Goal: Task Accomplishment & Management: Complete application form

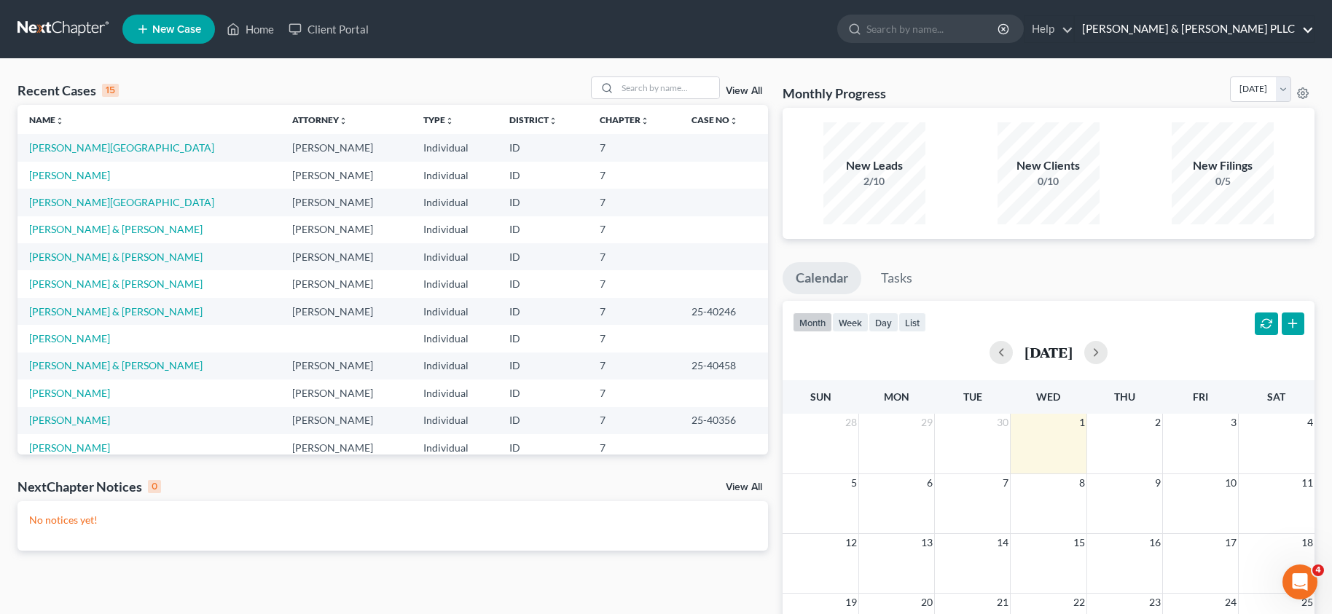
click at [1247, 26] on link "[PERSON_NAME] & [PERSON_NAME] PLLC" at bounding box center [1194, 29] width 239 height 26
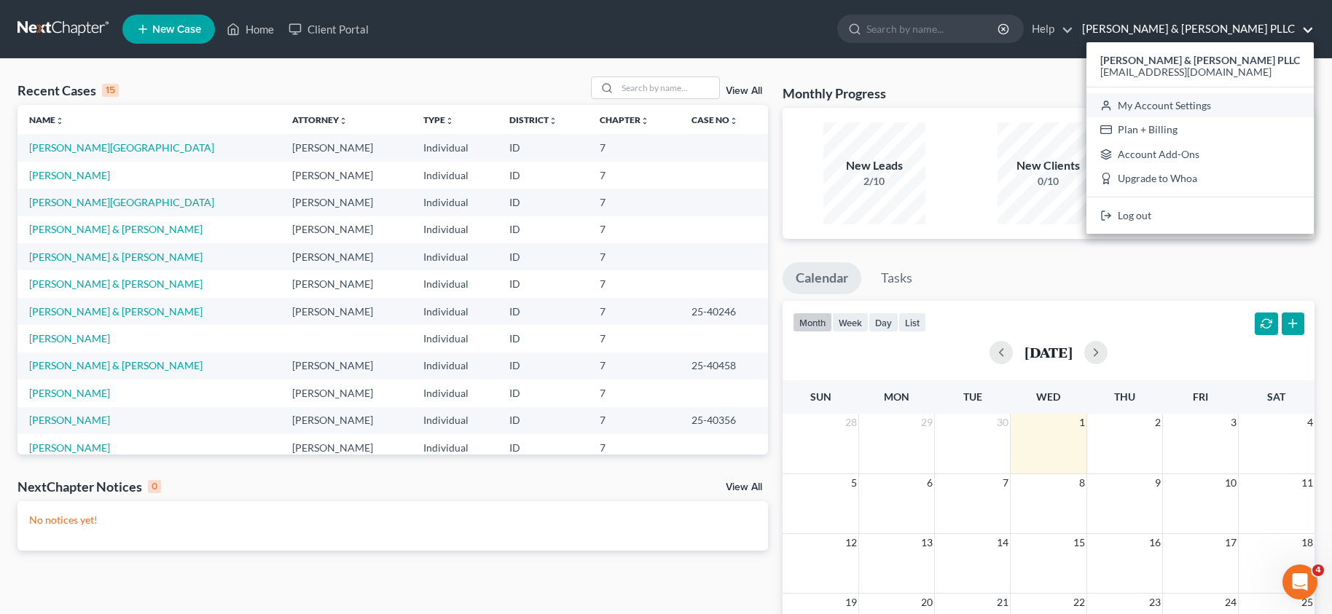
click at [1224, 109] on link "My Account Settings" at bounding box center [1200, 105] width 227 height 25
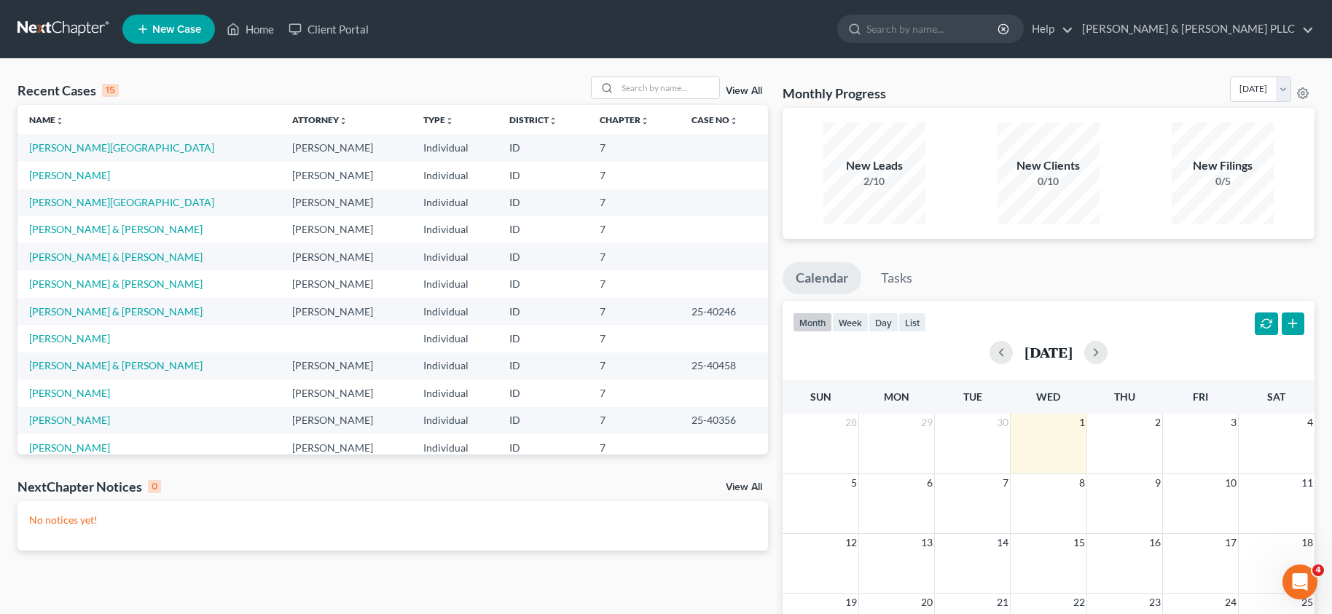
select select "23"
select select "28"
select select "13"
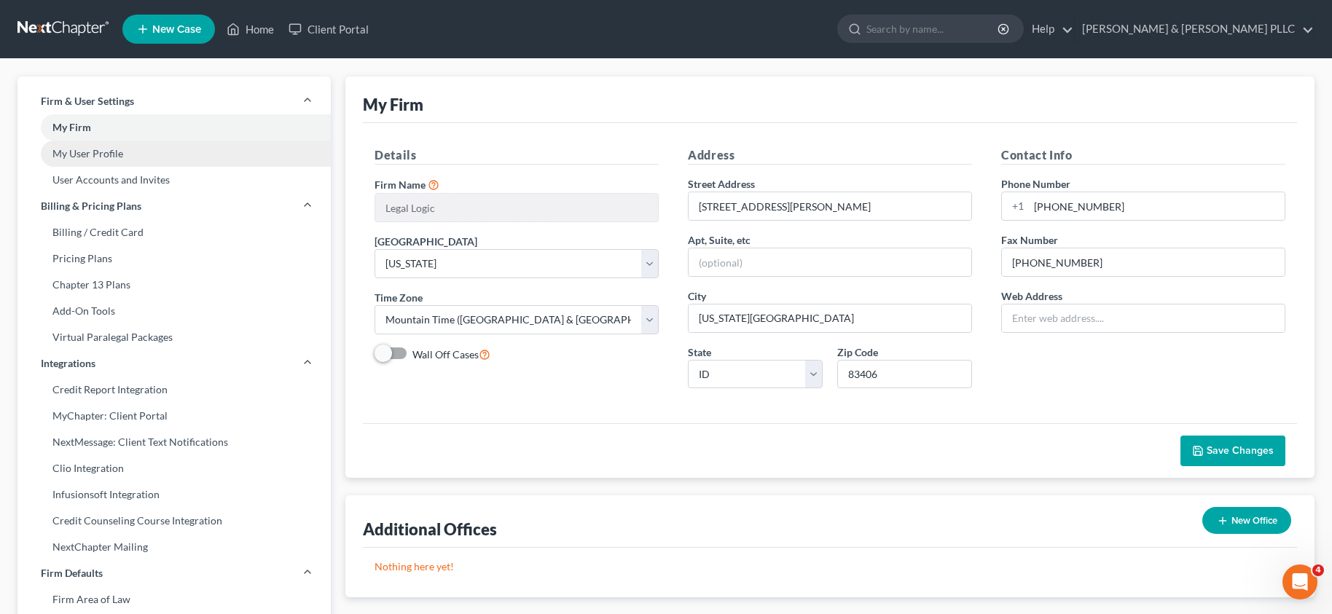
click at [87, 158] on link "My User Profile" at bounding box center [173, 154] width 313 height 26
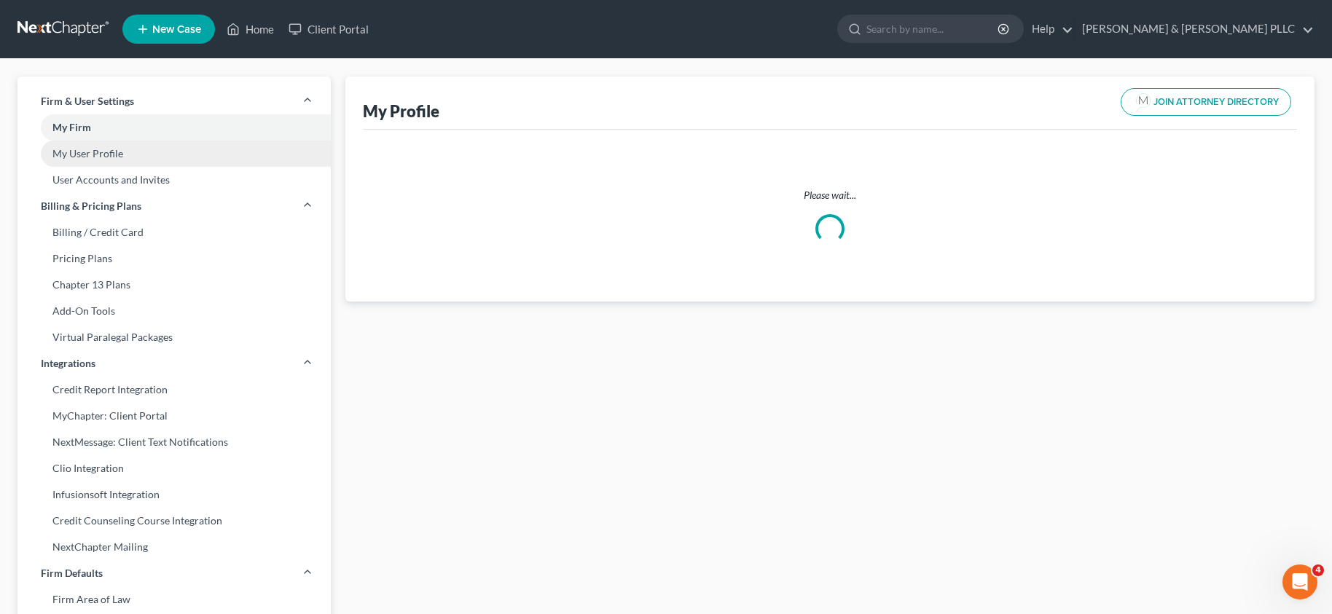
select select "13"
select select "23"
select select "attorney"
select select "0"
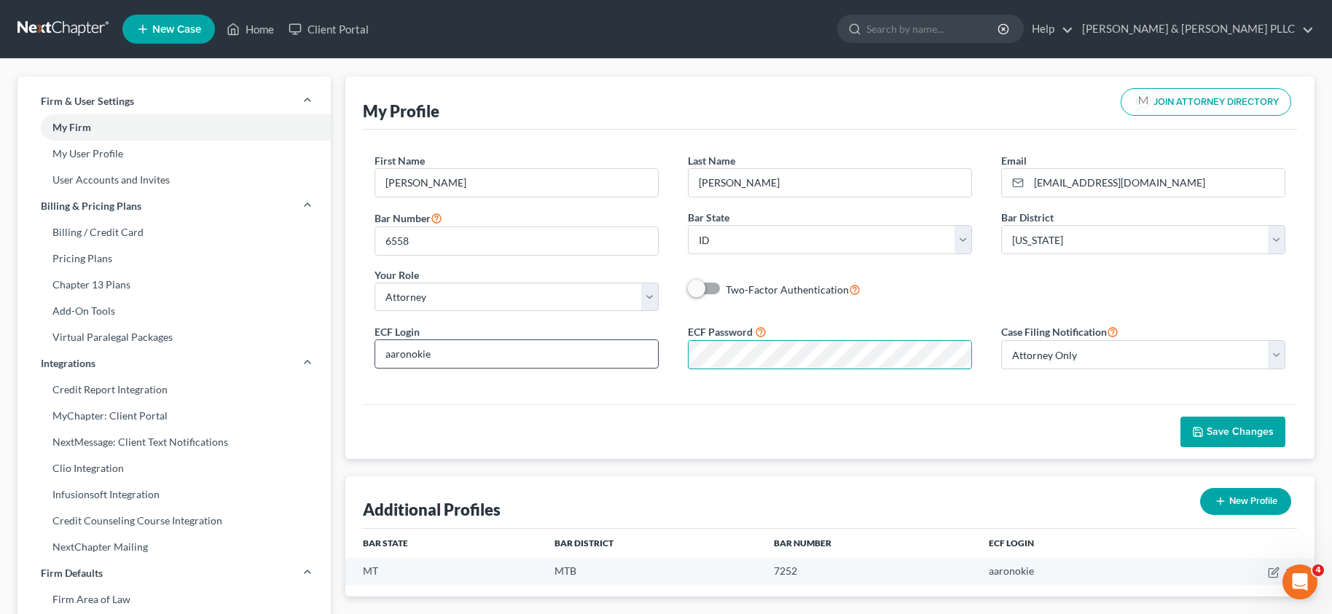
click at [636, 367] on div "ECF Login aaronokie ECF Password Case Filing Notification Select Attorney Only …" at bounding box center [830, 352] width 940 height 58
drag, startPoint x: 437, startPoint y: 352, endPoint x: 332, endPoint y: 359, distance: 105.9
click at [332, 359] on div "Firm & User Settings My Firm My User Profile User Accounts and Invites Billing …" at bounding box center [666, 556] width 1312 height 959
click at [1002, 284] on div "First Name * [PERSON_NAME] Last Name * [PERSON_NAME] Email * [EMAIL_ADDRESS][DO…" at bounding box center [830, 238] width 940 height 170
click at [1235, 431] on span "Save Changes" at bounding box center [1240, 432] width 67 height 12
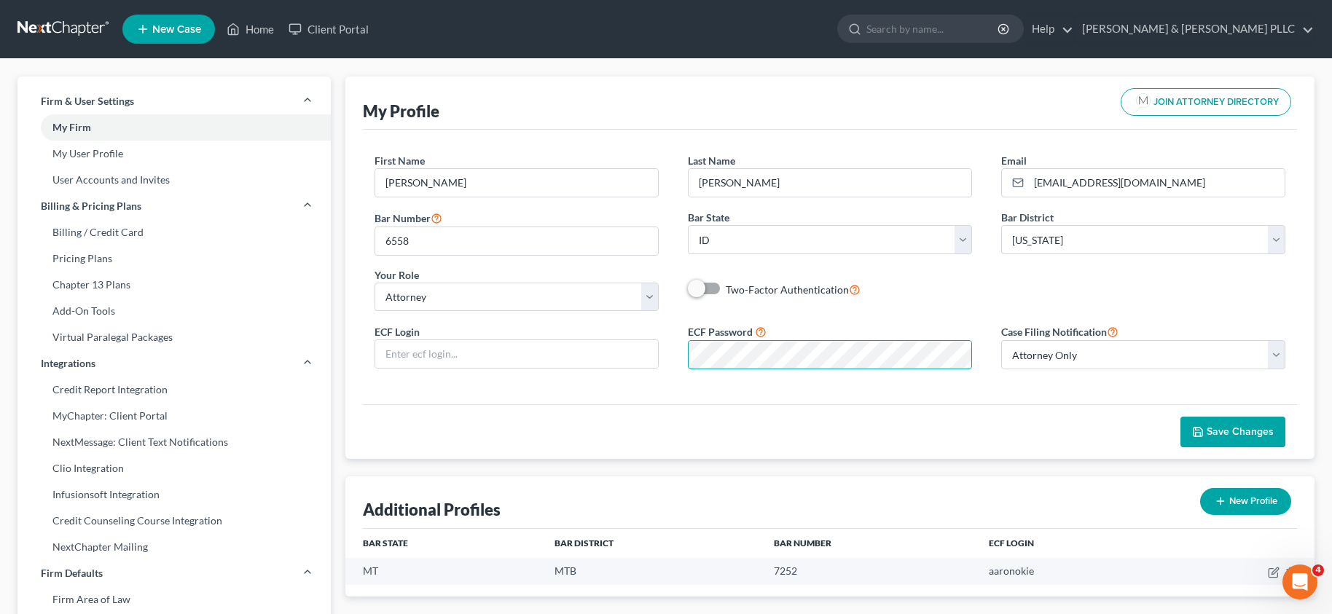
click at [670, 363] on div "ECF Login ECF Password Case Filing Notification Select Attorney Only Attorney A…" at bounding box center [830, 352] width 940 height 58
click at [1264, 436] on span "Save Changes" at bounding box center [1240, 432] width 67 height 12
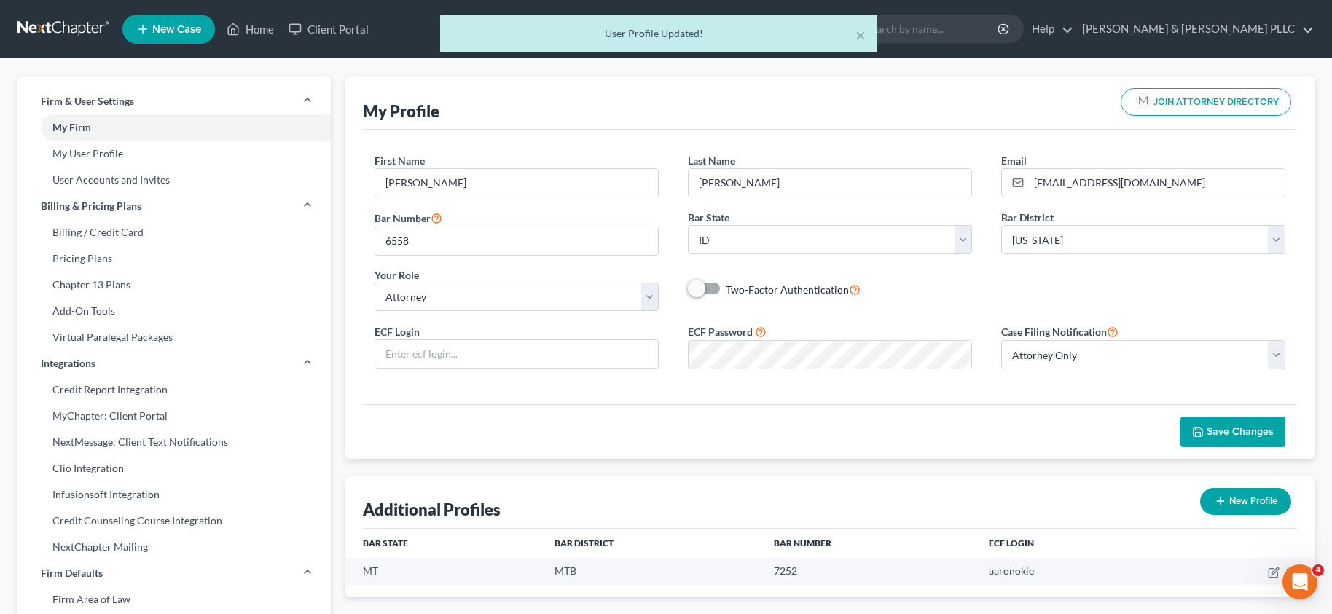
click at [805, 110] on div "My Profile JOIN ATTORNEY DIRECTORY" at bounding box center [830, 103] width 934 height 53
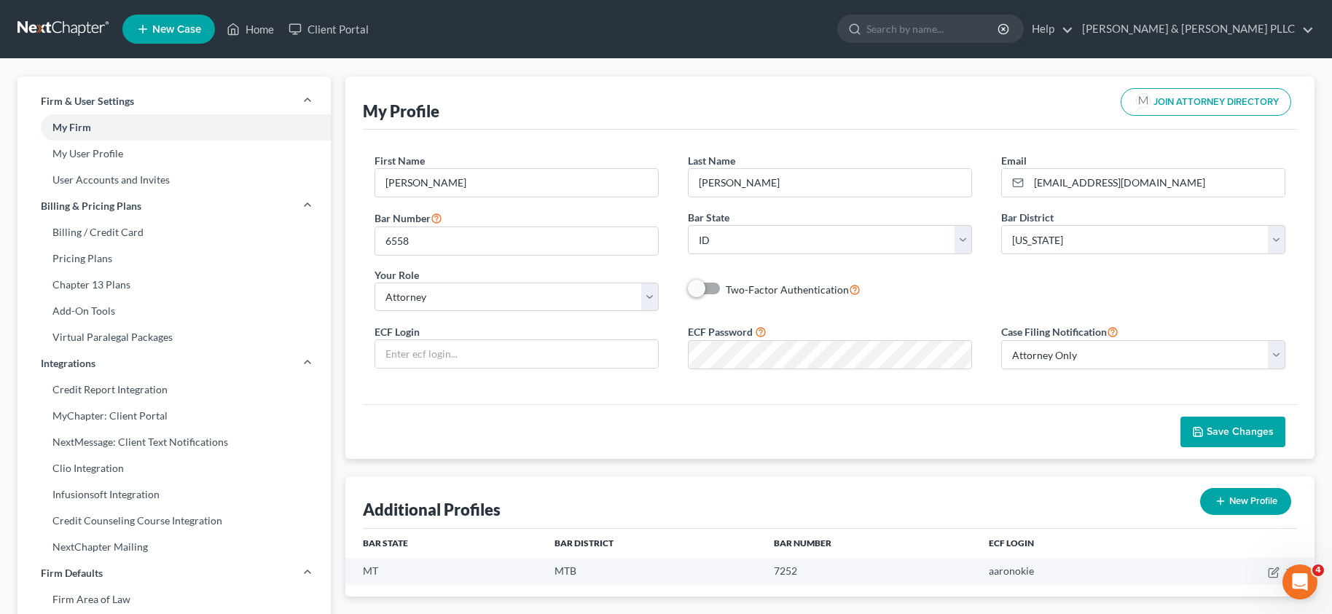
click at [899, 102] on div "My Profile JOIN ATTORNEY DIRECTORY" at bounding box center [830, 103] width 934 height 53
click at [646, 380] on div "ECF Login ECF Password Case Filing Notification Select Attorney Only Attorney A…" at bounding box center [830, 352] width 940 height 58
drag, startPoint x: 670, startPoint y: 92, endPoint x: 660, endPoint y: 110, distance: 20.5
click at [668, 93] on div "My Profile JOIN ATTORNEY DIRECTORY" at bounding box center [830, 103] width 934 height 53
click at [85, 152] on link "My User Profile" at bounding box center [173, 154] width 313 height 26
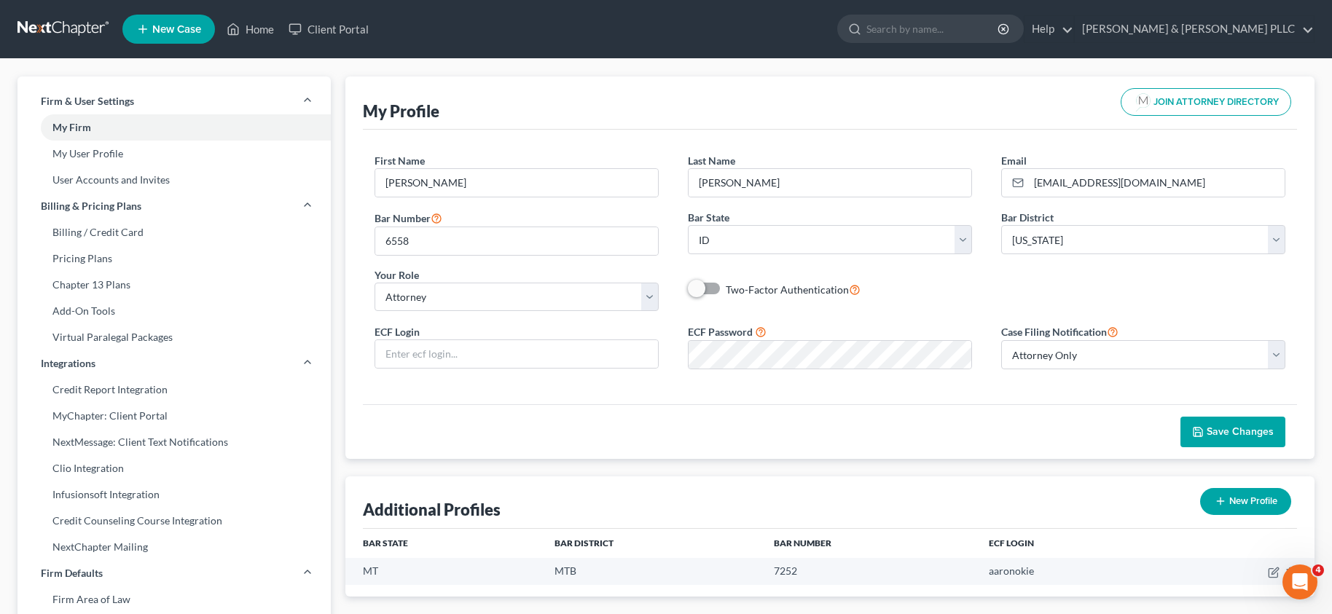
click at [1227, 434] on span "Save Changes" at bounding box center [1240, 432] width 67 height 12
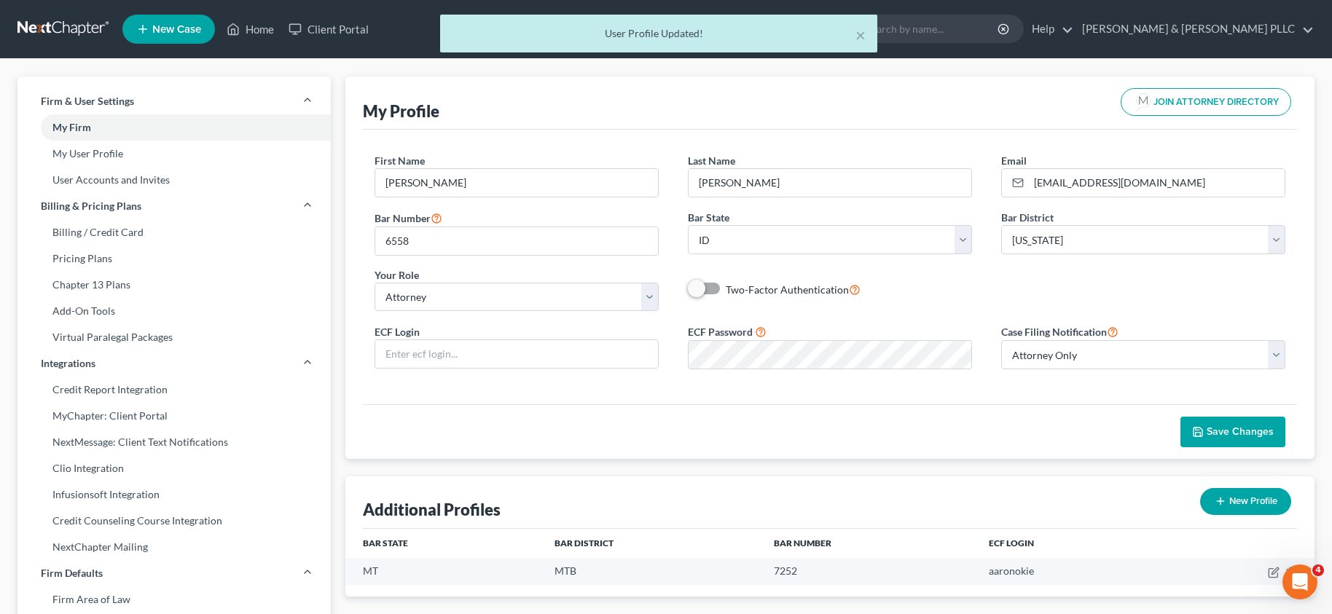
drag, startPoint x: 797, startPoint y: 95, endPoint x: 808, endPoint y: 141, distance: 46.7
click at [797, 98] on div "My Profile JOIN ATTORNEY DIRECTORY" at bounding box center [830, 103] width 934 height 53
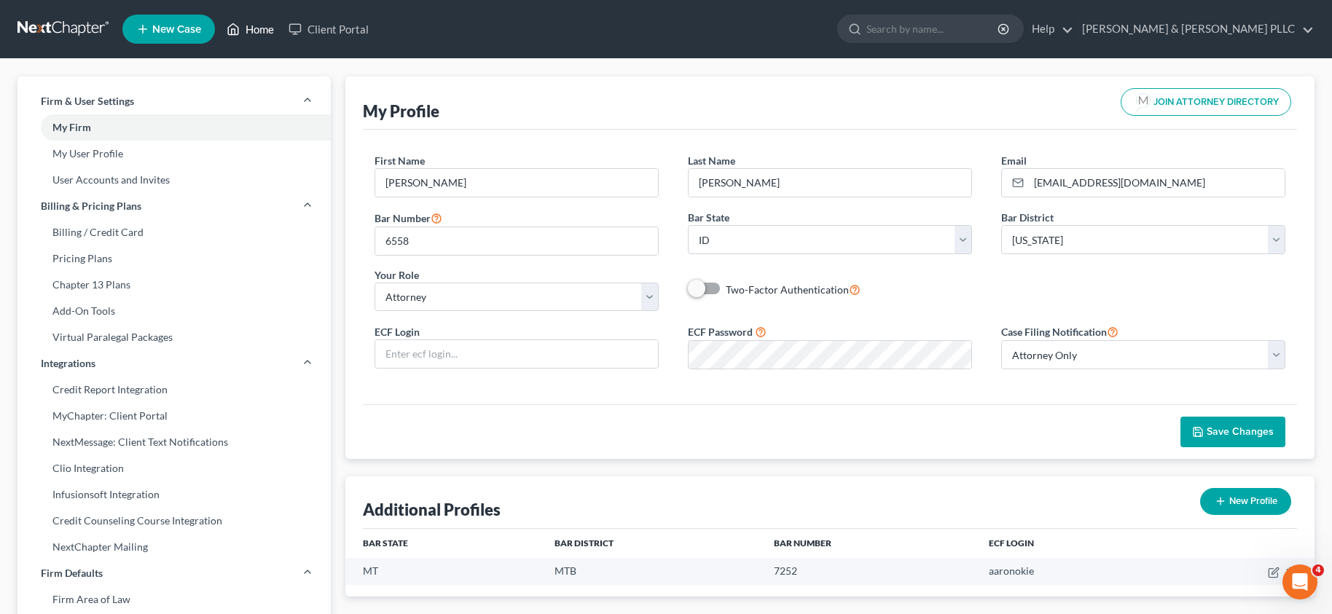
click at [251, 26] on link "Home" at bounding box center [250, 29] width 62 height 26
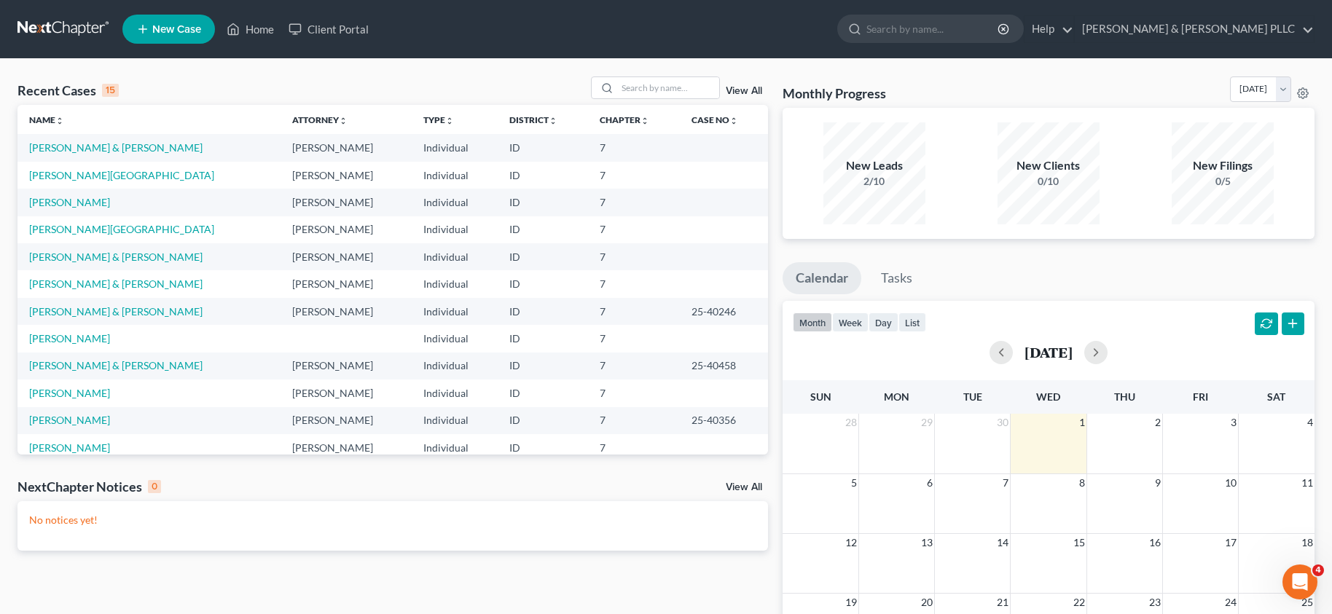
click at [639, 24] on ul "New Case Home Client Portal - No Result - See all results Or Press Enter... Hel…" at bounding box center [718, 29] width 1192 height 38
click at [70, 149] on link "[PERSON_NAME] & [PERSON_NAME]" at bounding box center [115, 147] width 173 height 12
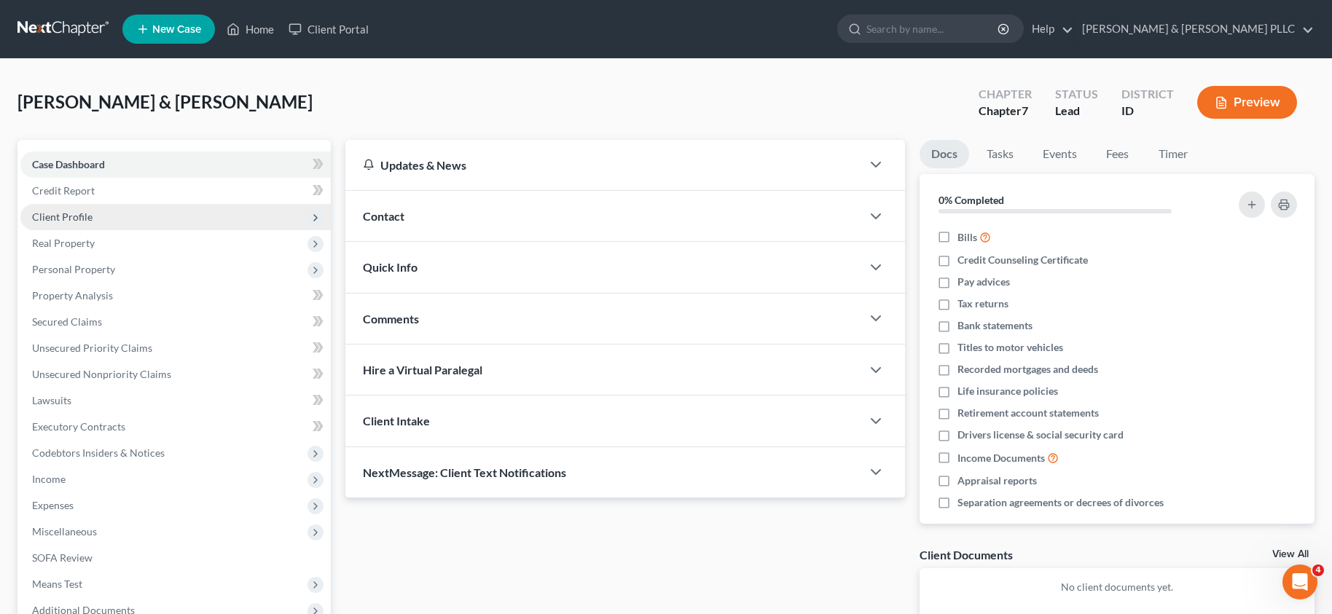
click at [57, 217] on span "Client Profile" at bounding box center [62, 217] width 60 height 12
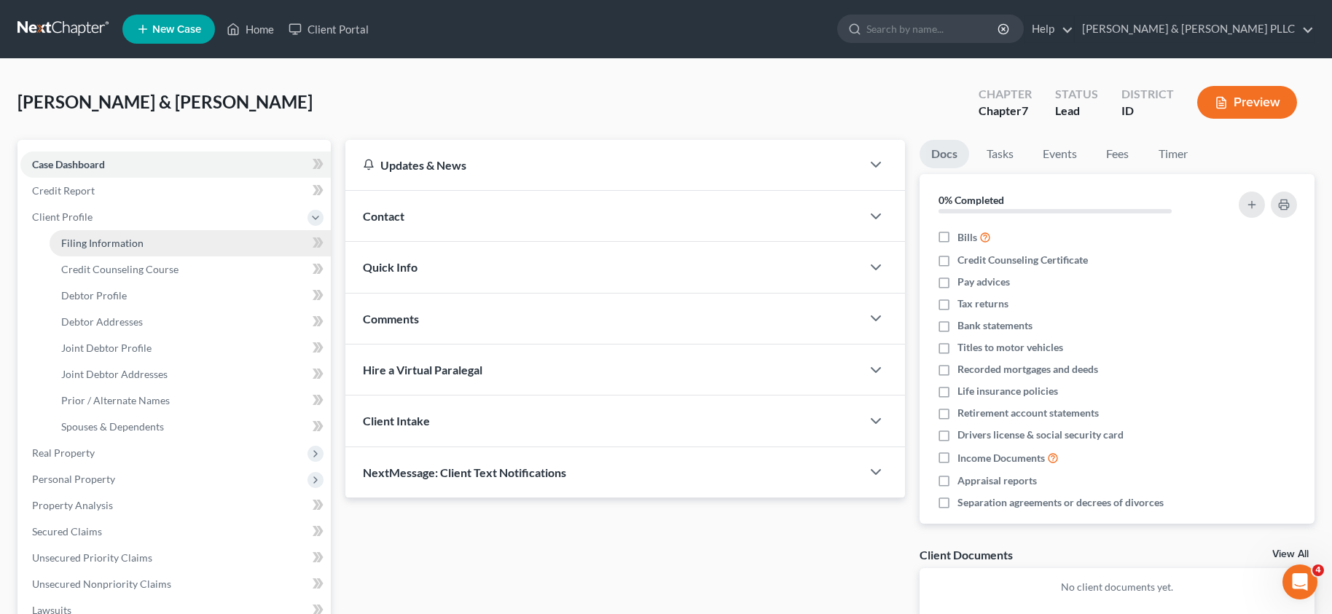
click at [89, 244] on span "Filing Information" at bounding box center [102, 243] width 82 height 12
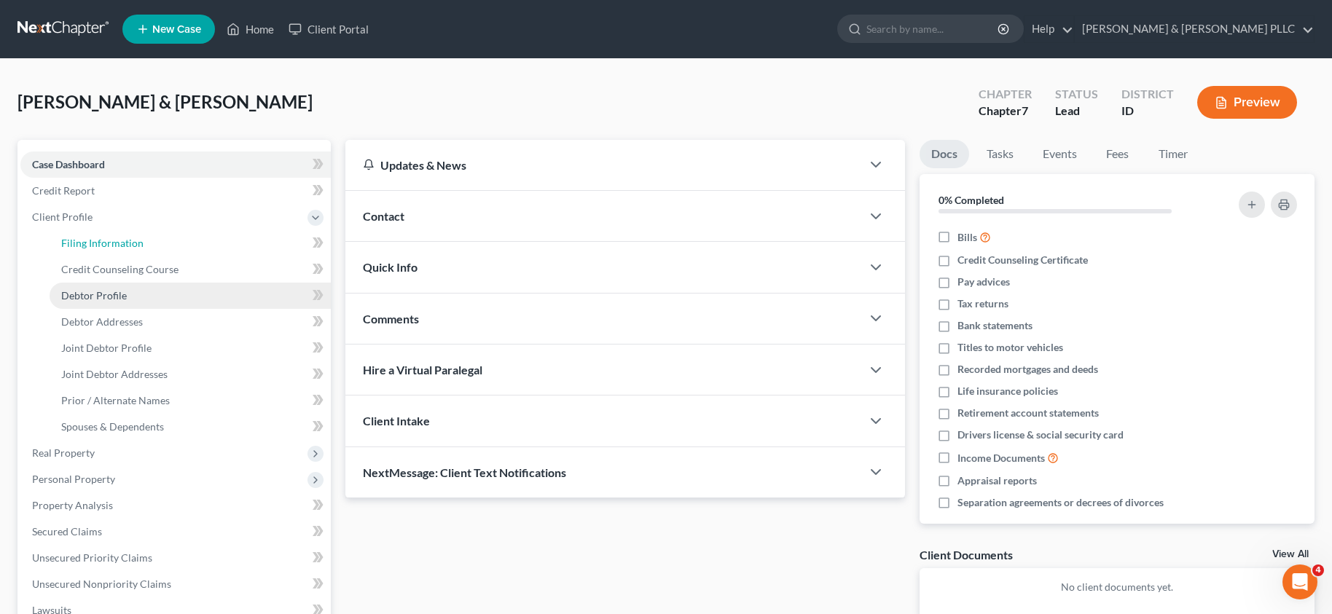
select select "1"
select select "0"
select select "23"
select select "13"
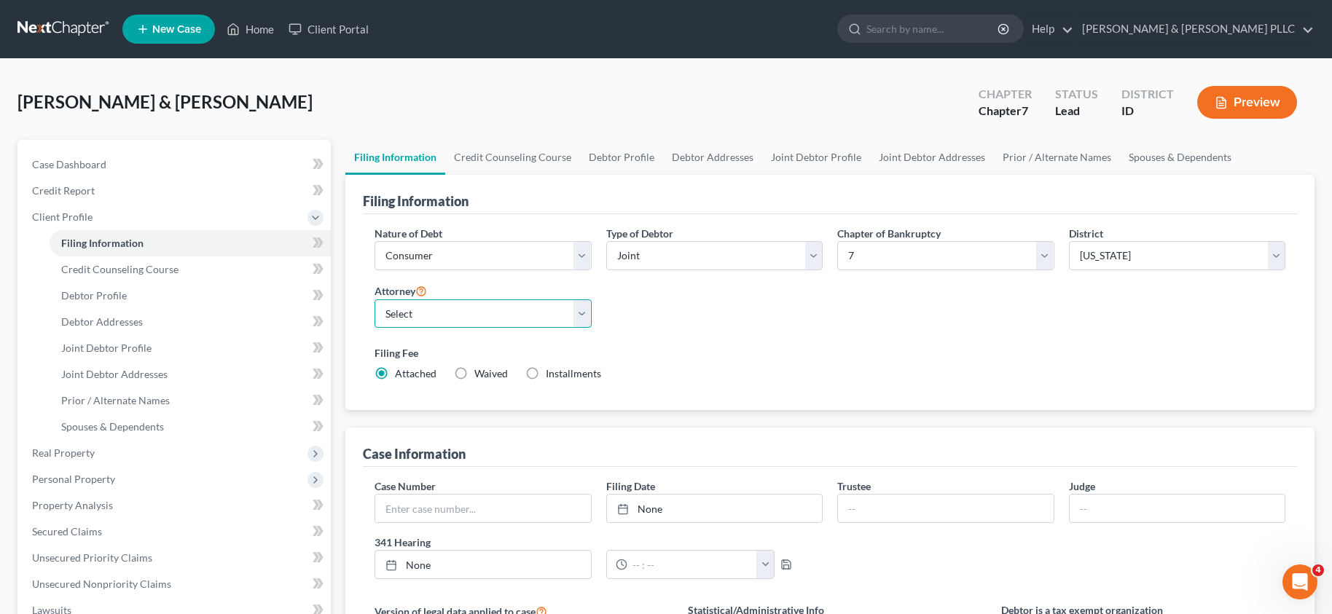
click at [583, 313] on select "Select [PERSON_NAME] - ID [PERSON_NAME] - MTB [PERSON_NAME] - ID" at bounding box center [483, 314] width 217 height 29
drag, startPoint x: 582, startPoint y: 313, endPoint x: 608, endPoint y: 317, distance: 26.6
click at [582, 313] on select "Select [PERSON_NAME] - ID [PERSON_NAME] - MTB [PERSON_NAME] - ID" at bounding box center [483, 314] width 217 height 29
drag, startPoint x: 783, startPoint y: 94, endPoint x: 706, endPoint y: 126, distance: 83.6
click at [782, 94] on div "[PERSON_NAME] & [PERSON_NAME] Upgraded Chapter Chapter 7 Status Lead District I…" at bounding box center [665, 108] width 1297 height 63
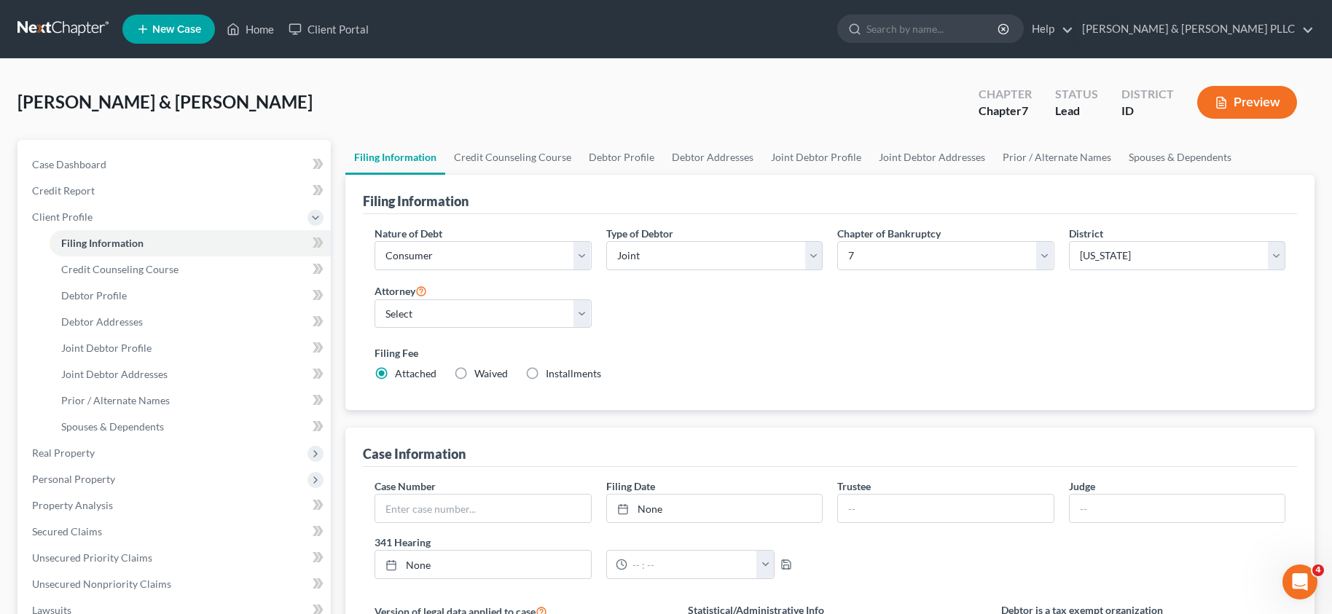
click at [714, 94] on div "[PERSON_NAME] & [PERSON_NAME] Upgraded Chapter Chapter 7 Status Lead District I…" at bounding box center [665, 108] width 1297 height 63
drag, startPoint x: 257, startPoint y: 25, endPoint x: 200, endPoint y: 73, distance: 74.5
click at [257, 25] on link "Home" at bounding box center [250, 29] width 62 height 26
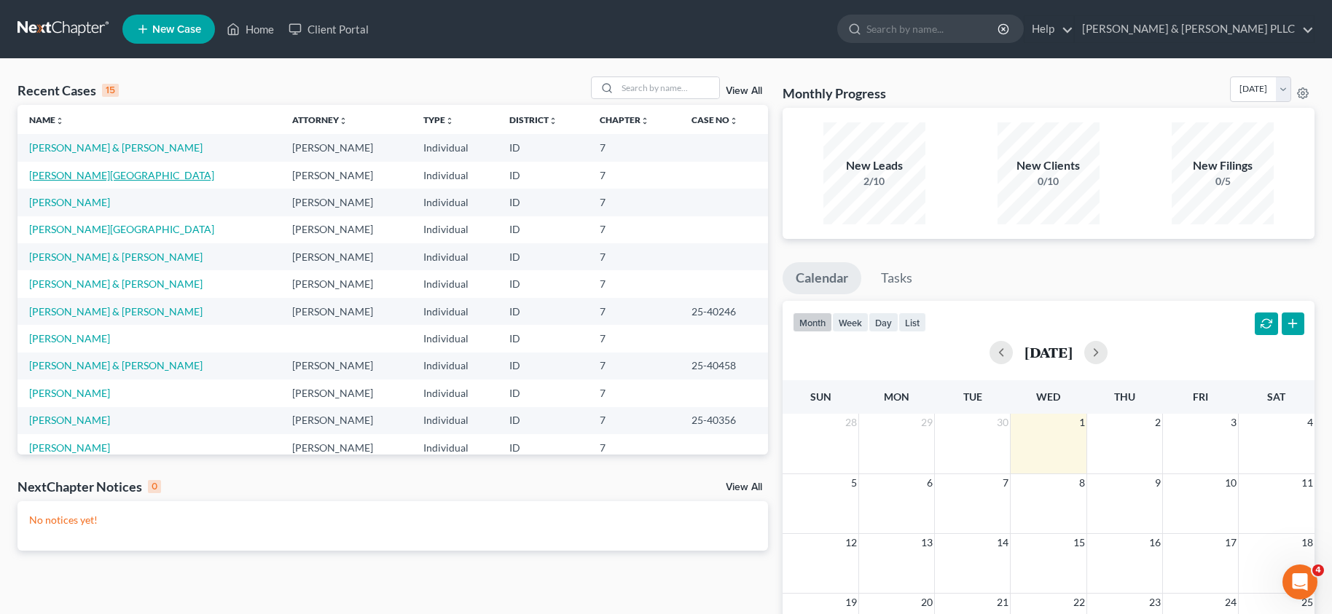
click at [71, 173] on link "[PERSON_NAME][GEOGRAPHIC_DATA]" at bounding box center [121, 175] width 185 height 12
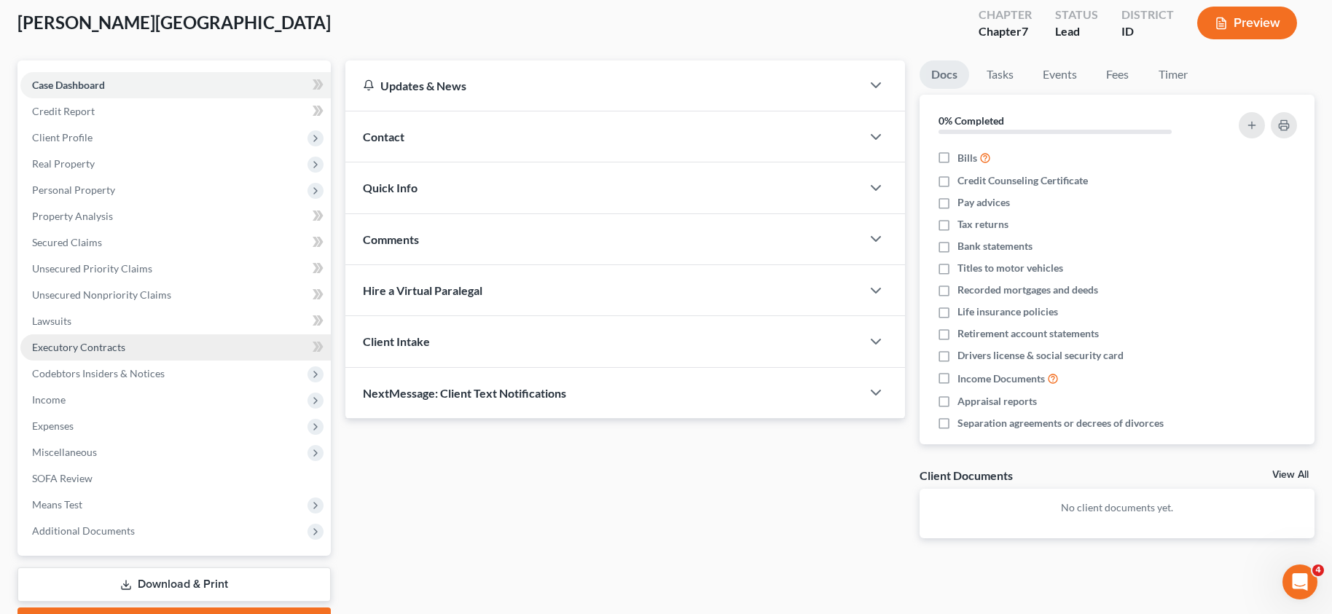
scroll to position [160, 0]
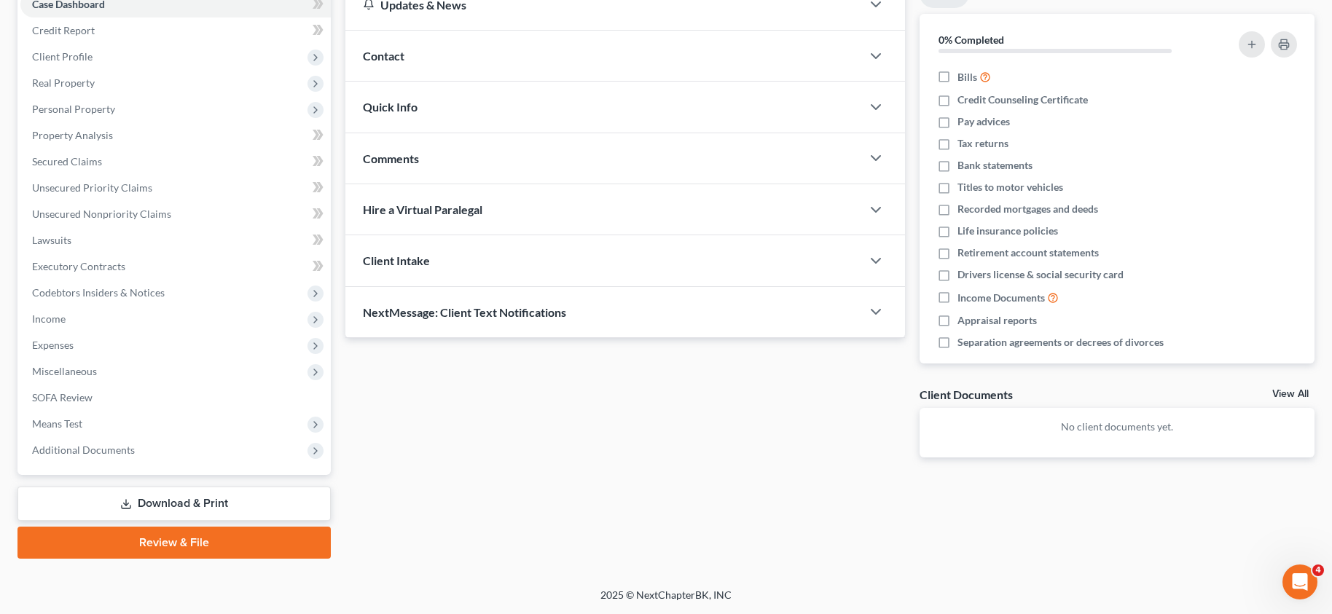
click at [161, 549] on link "Review & File" at bounding box center [173, 543] width 313 height 32
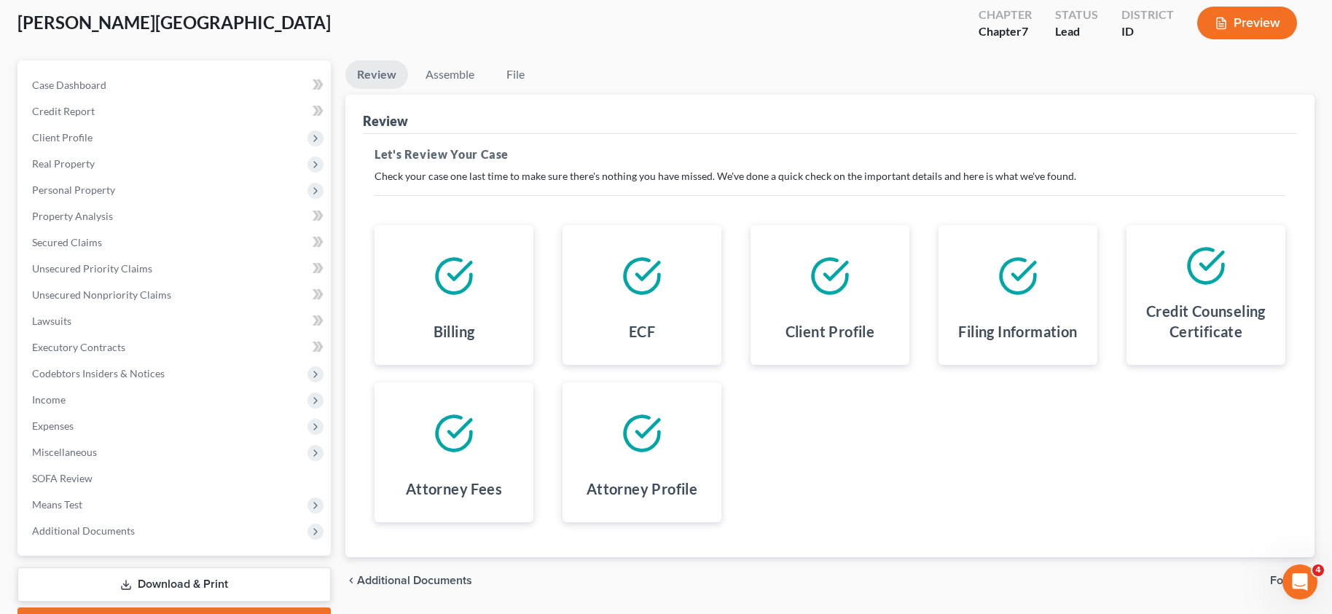
scroll to position [160, 0]
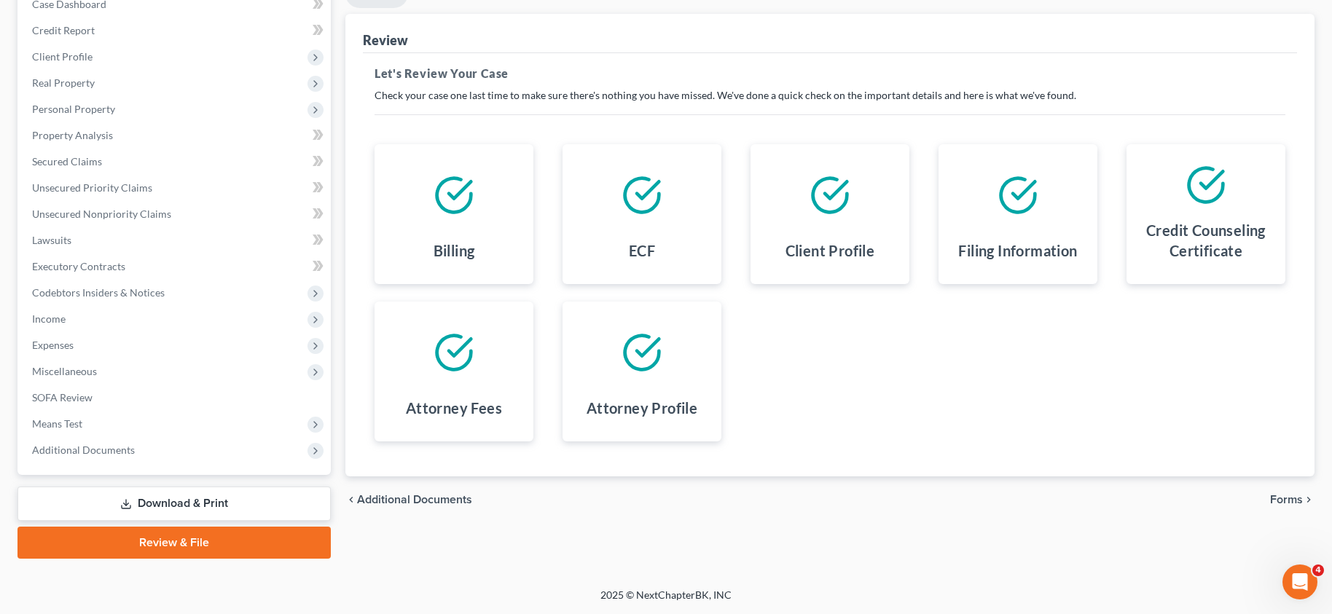
drag, startPoint x: 421, startPoint y: 499, endPoint x: 412, endPoint y: 516, distance: 18.6
click at [421, 499] on span "Additional Documents" at bounding box center [414, 500] width 115 height 12
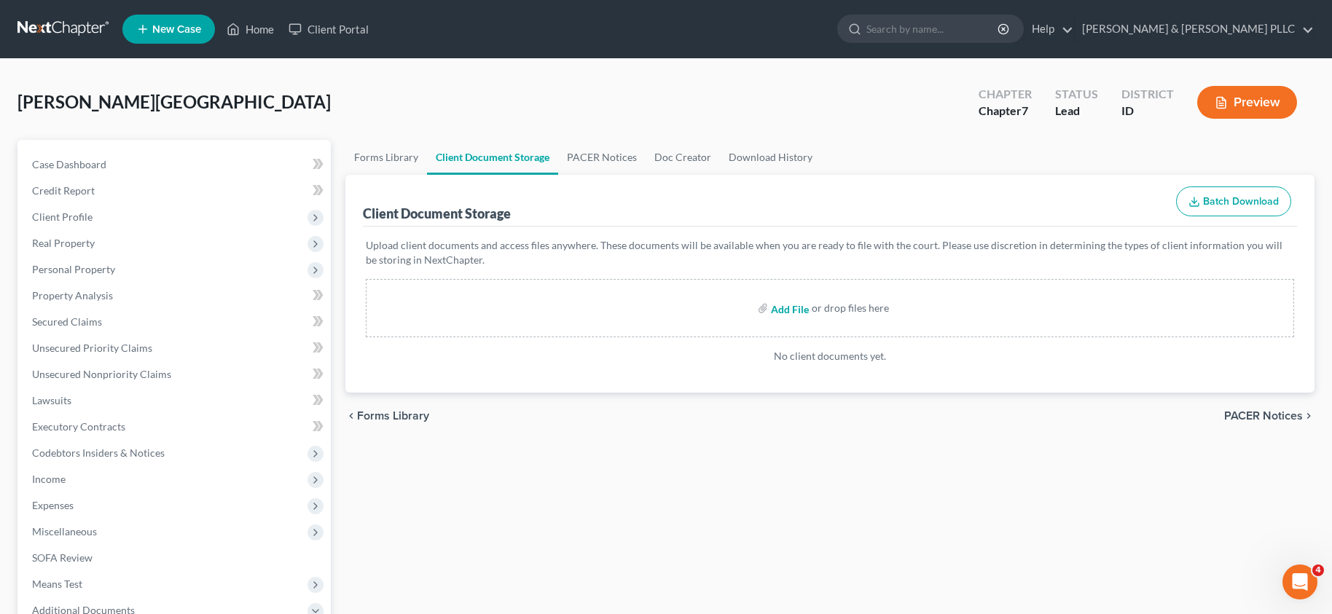
click at [787, 310] on input "file" at bounding box center [788, 308] width 35 height 26
type input "C:\fakepath\Atty Disclosure.pdf"
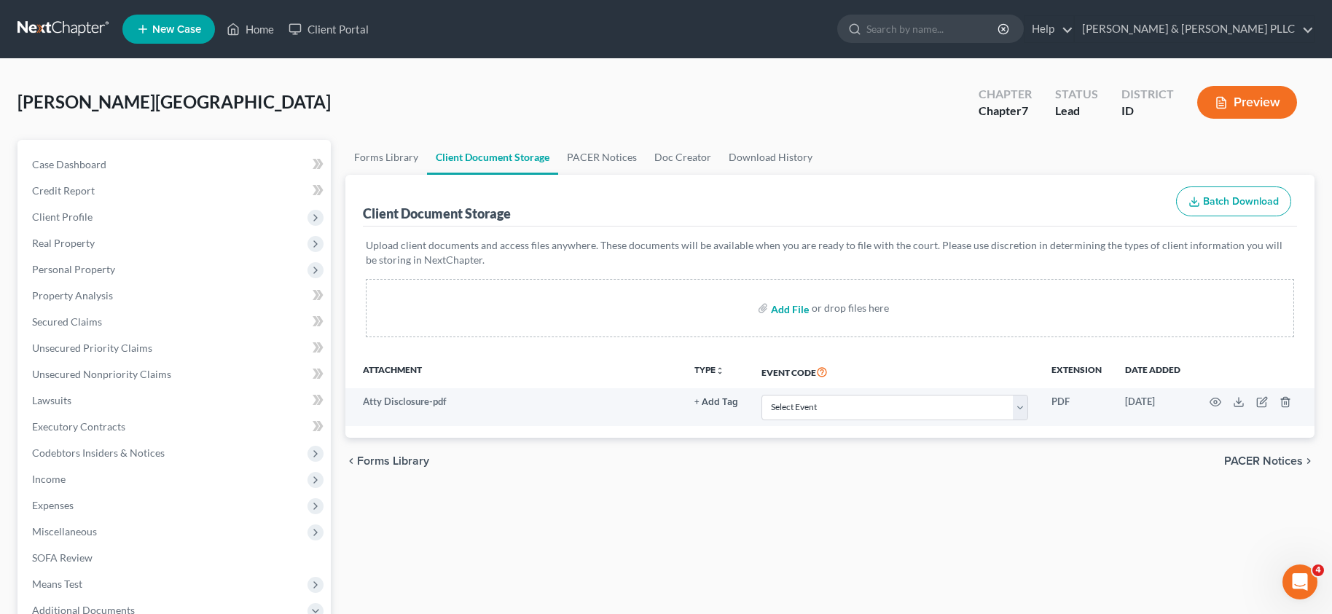
click at [799, 308] on input "file" at bounding box center [788, 308] width 35 height 26
click at [787, 311] on input "file" at bounding box center [788, 308] width 35 height 26
type input "C:\fakepath\Certificate of Counseling.pdf"
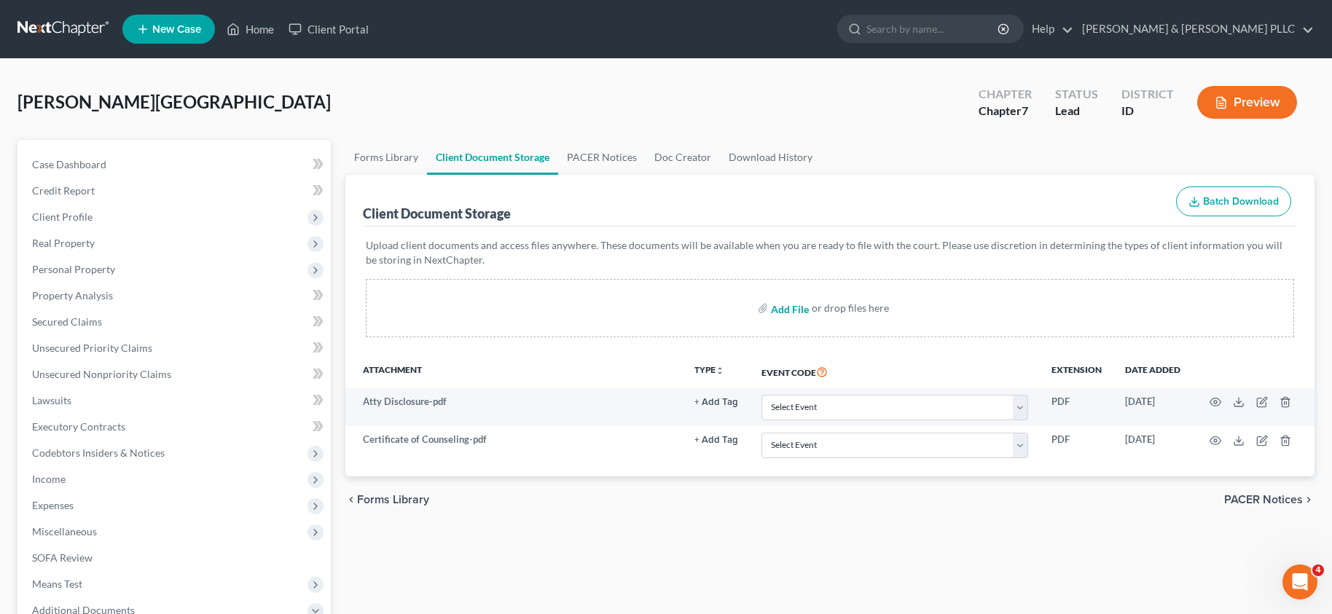
click at [784, 309] on input "file" at bounding box center [788, 308] width 35 height 26
type input "C:\fakepath\Means Test.pdf"
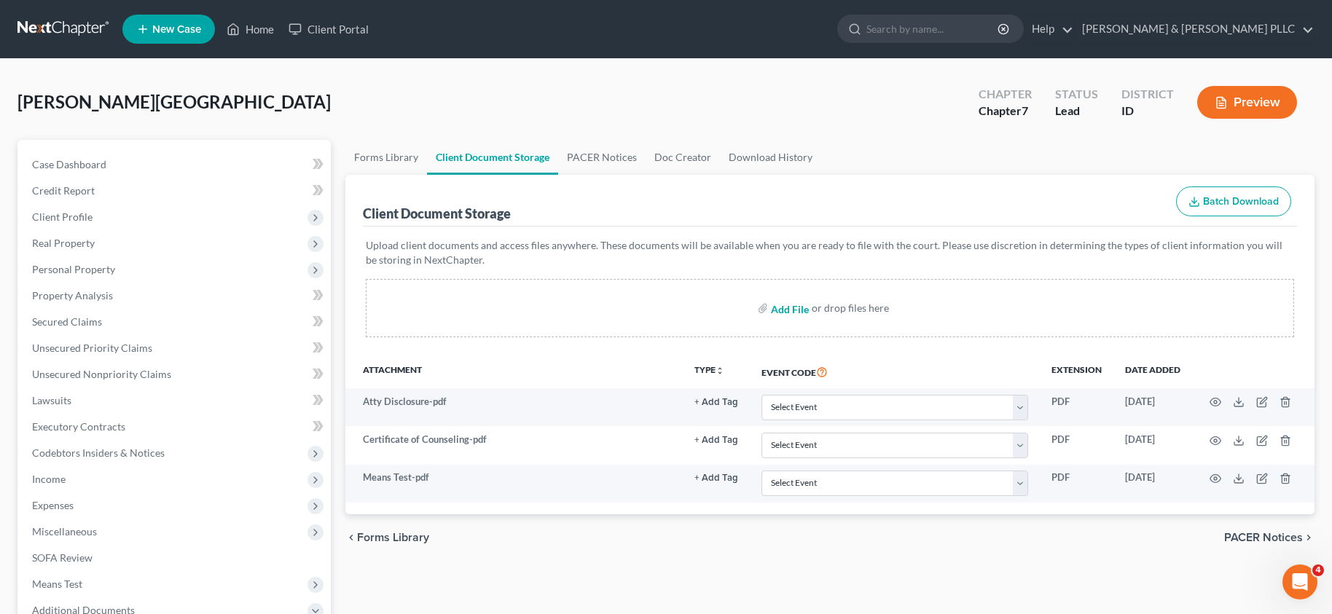
click at [789, 305] on input "file" at bounding box center [788, 308] width 35 height 26
type input "C:\fakepath\Paystubs - Most Recent.pdf"
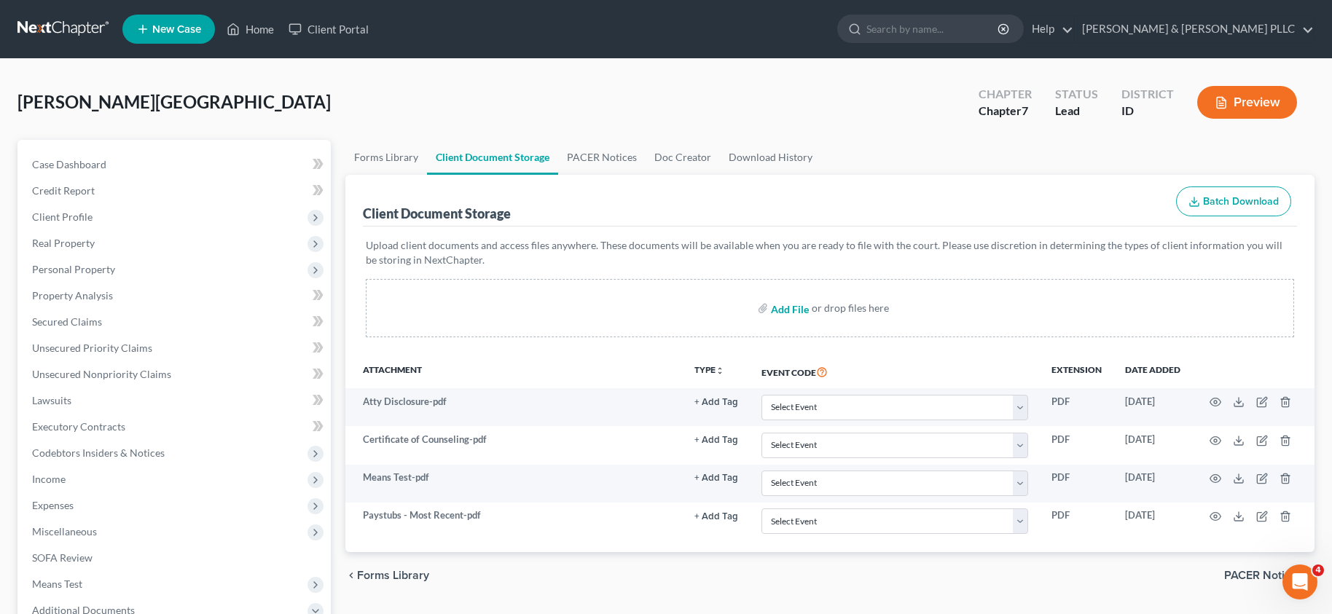
click at [786, 309] on input "file" at bounding box center [788, 308] width 35 height 26
type input "C:\fakepath\Signature Pages.pdf"
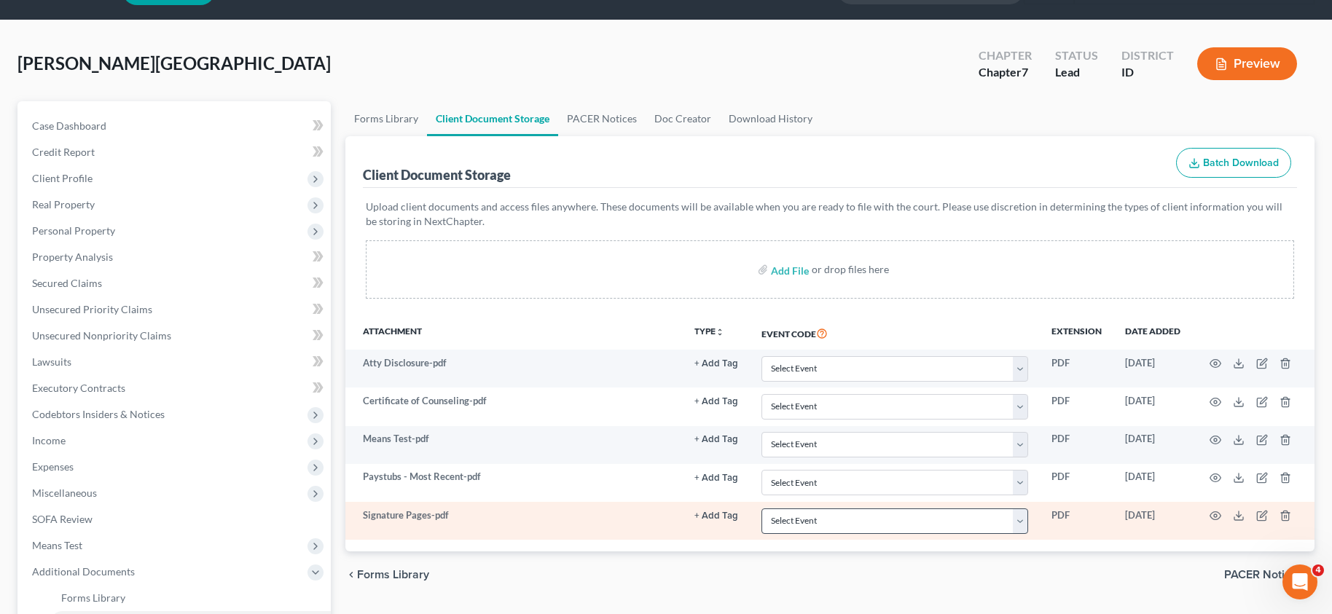
scroll to position [73, 0]
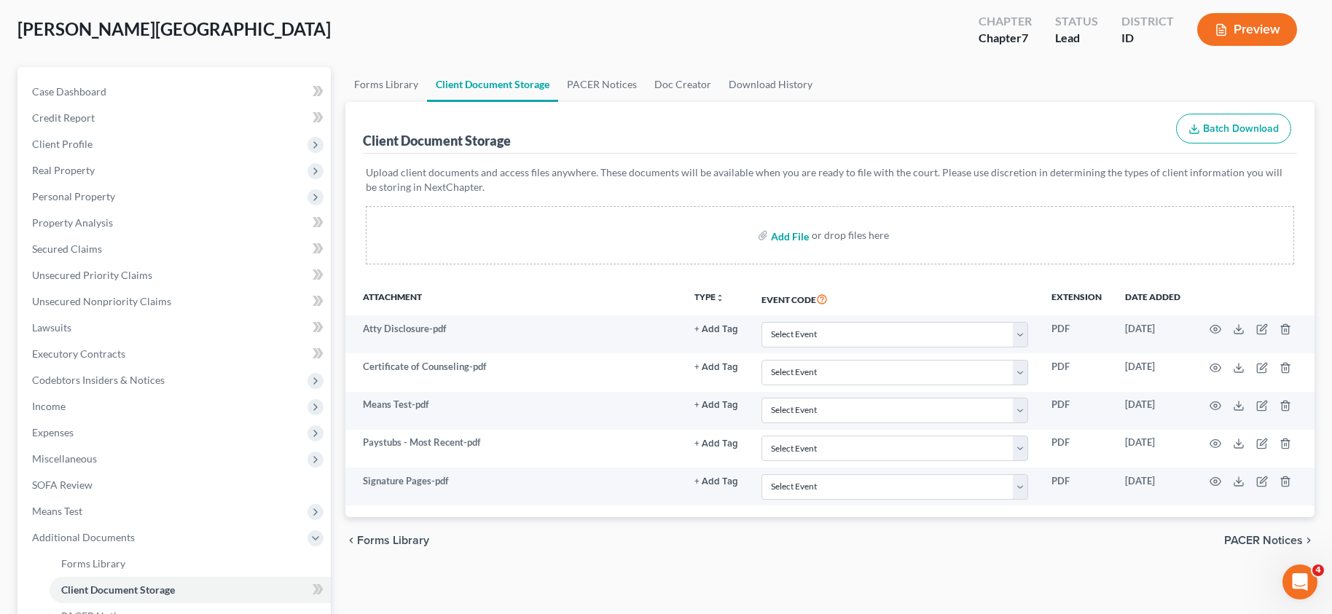
click at [784, 234] on input "file" at bounding box center [788, 235] width 35 height 26
type input "C:\fakepath\Statement of Domestic.pdf"
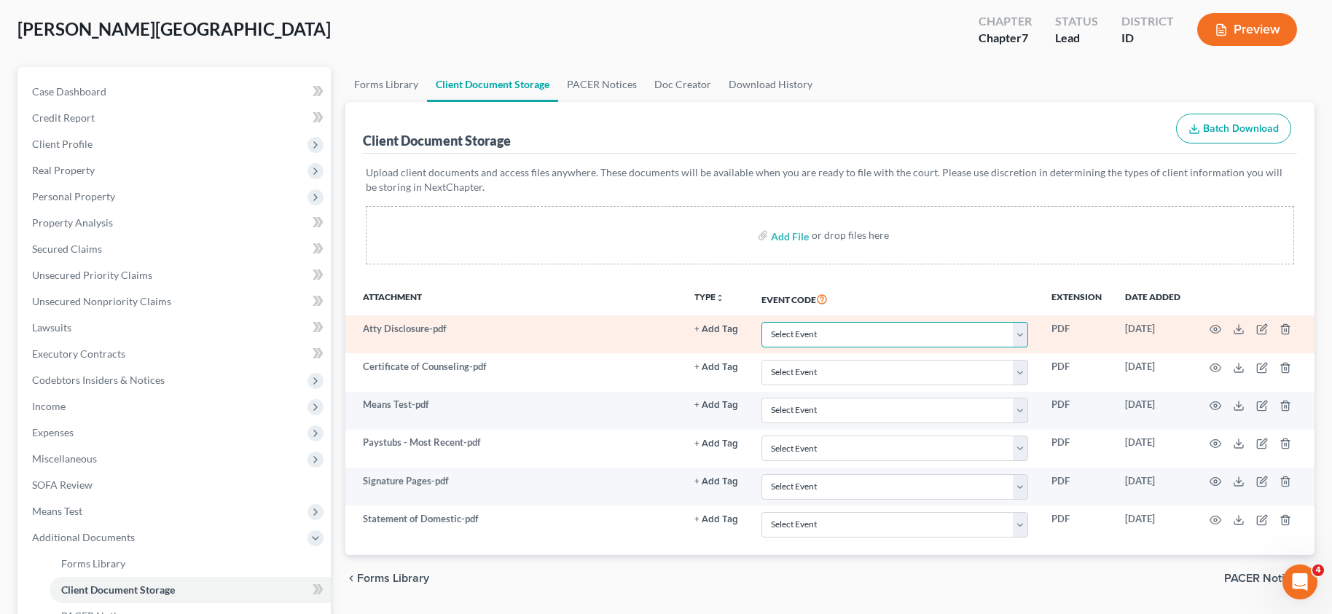
click at [1020, 337] on select "Select Event Certificate of Credit Counseling Chapter 13 Calculation of Disposa…" at bounding box center [895, 335] width 267 height 26
select select "6"
click at [762, 322] on select "Select Event Certificate of Credit Counseling Chapter 13 Calculation of Disposa…" at bounding box center [895, 335] width 267 height 26
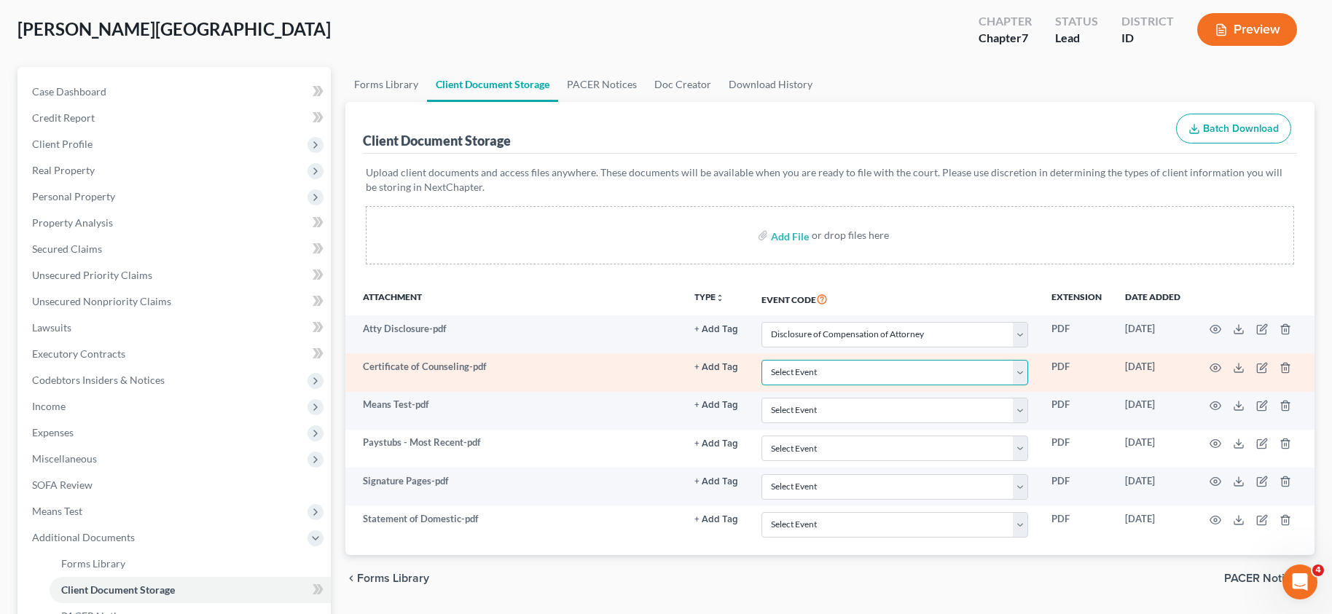
click at [1021, 367] on select "Select Event Certificate of Credit Counseling Chapter 13 Calculation of Disposa…" at bounding box center [895, 373] width 267 height 26
select select "0"
click at [762, 360] on select "Select Event Certificate of Credit Counseling Chapter 13 Calculation of Disposa…" at bounding box center [895, 373] width 267 height 26
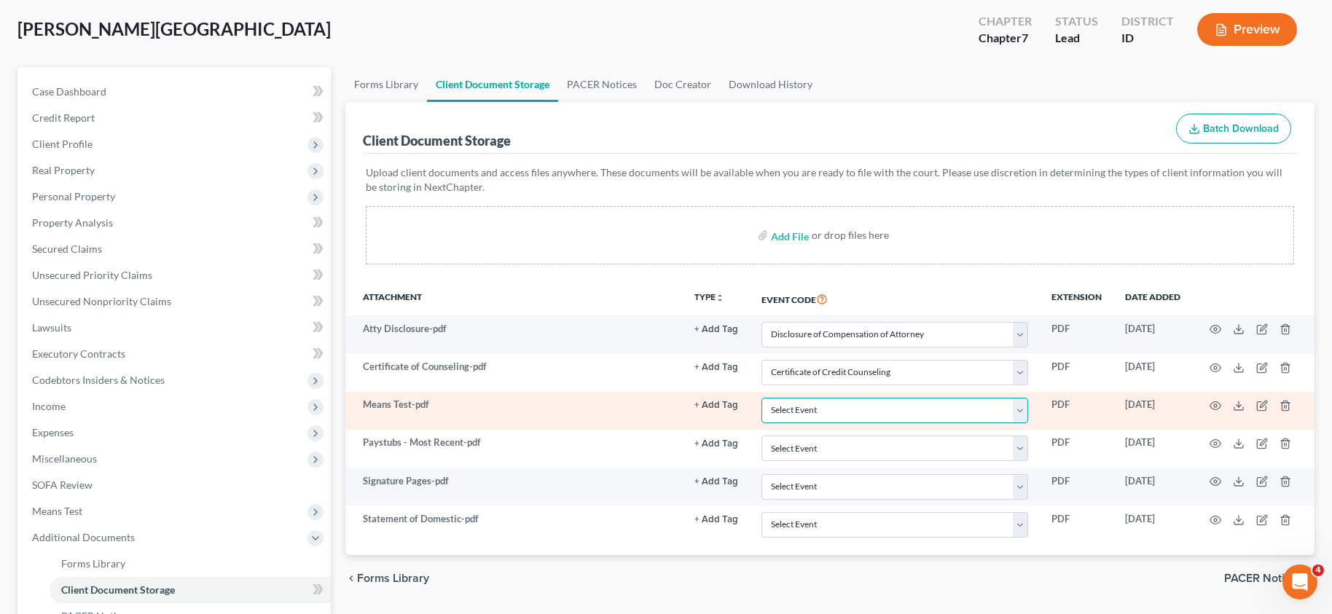
click at [1025, 407] on select "Select Event Certificate of Credit Counseling Chapter 13 Calculation of Disposa…" at bounding box center [895, 411] width 267 height 26
select select "5"
click at [762, 398] on select "Select Event Certificate of Credit Counseling Chapter 13 Calculation of Disposa…" at bounding box center [895, 411] width 267 height 26
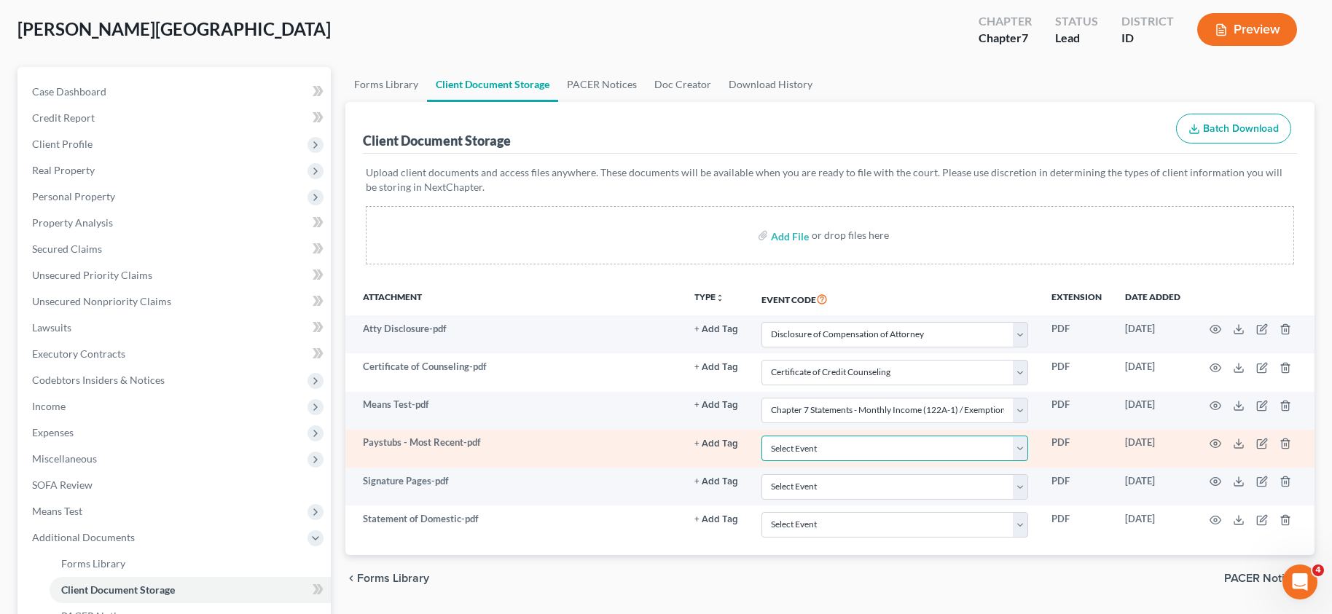
click at [1019, 450] on select "Select Event Certificate of Credit Counseling Chapter 13 Calculation of Disposa…" at bounding box center [895, 449] width 267 height 26
select select "7"
click at [762, 436] on select "Select Event Certificate of Credit Counseling Chapter 13 Calculation of Disposa…" at bounding box center [895, 449] width 267 height 26
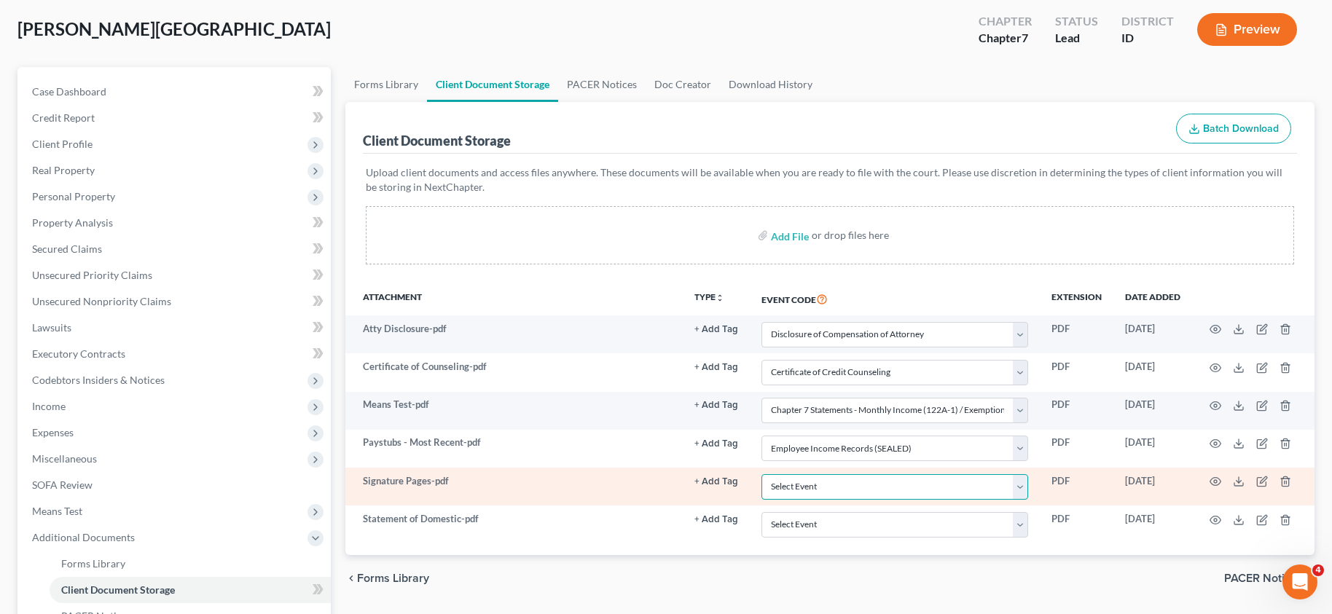
click at [1016, 487] on select "Select Event Certificate of Credit Counseling Chapter 13 Calculation of Disposa…" at bounding box center [895, 487] width 267 height 26
select select "9"
click at [762, 474] on select "Select Event Certificate of Credit Counseling Chapter 13 Calculation of Disposa…" at bounding box center [895, 487] width 267 height 26
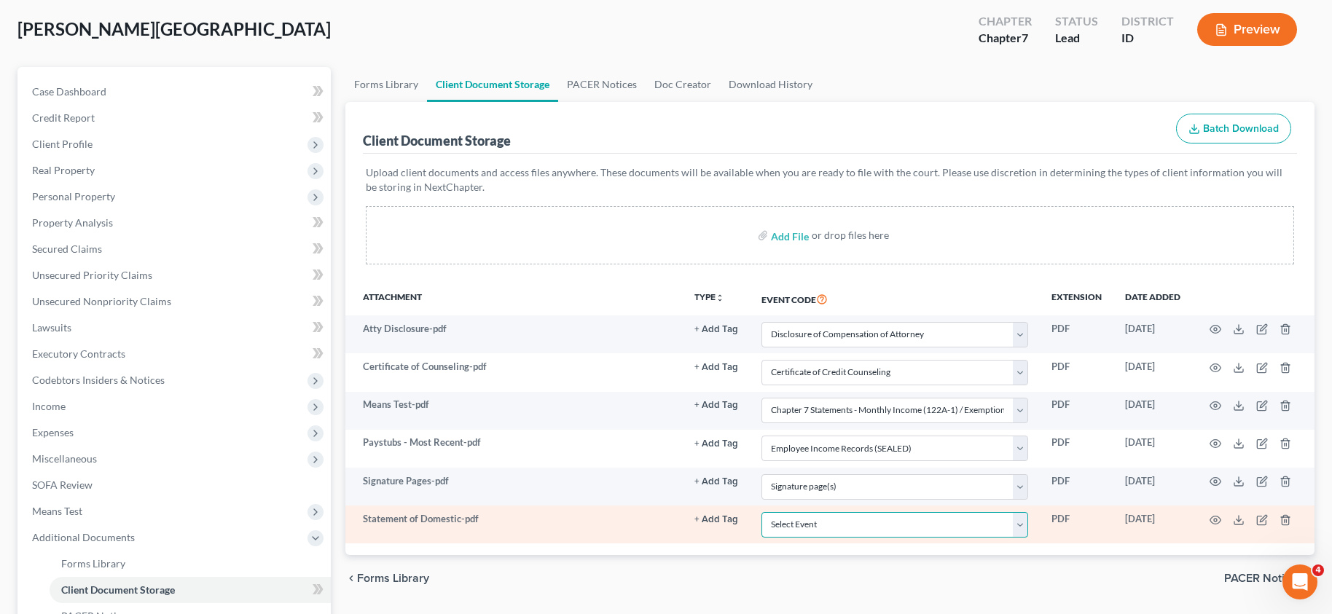
click at [1022, 522] on select "Select Event Certificate of Credit Counseling Chapter 13 Calculation of Disposa…" at bounding box center [895, 525] width 267 height 26
select select "10"
click at [762, 512] on select "Select Event Certificate of Credit Counseling Chapter 13 Calculation of Disposa…" at bounding box center [895, 525] width 267 height 26
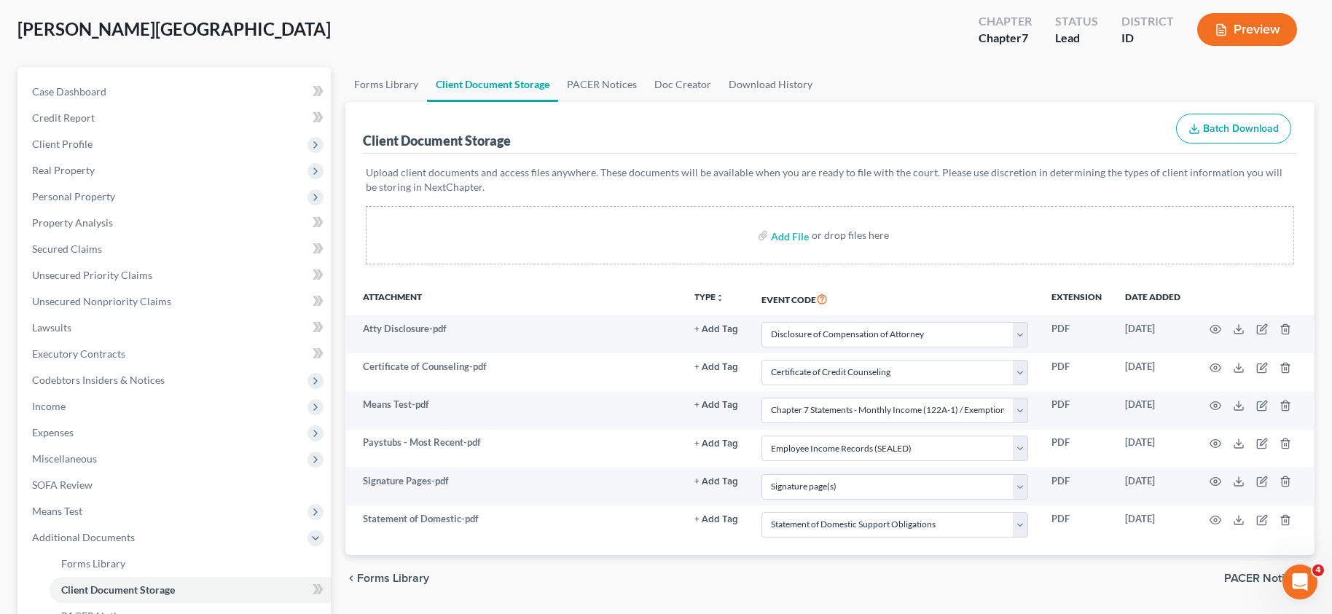
click at [765, 125] on div "Client Document Storage Batch Download" at bounding box center [830, 128] width 934 height 52
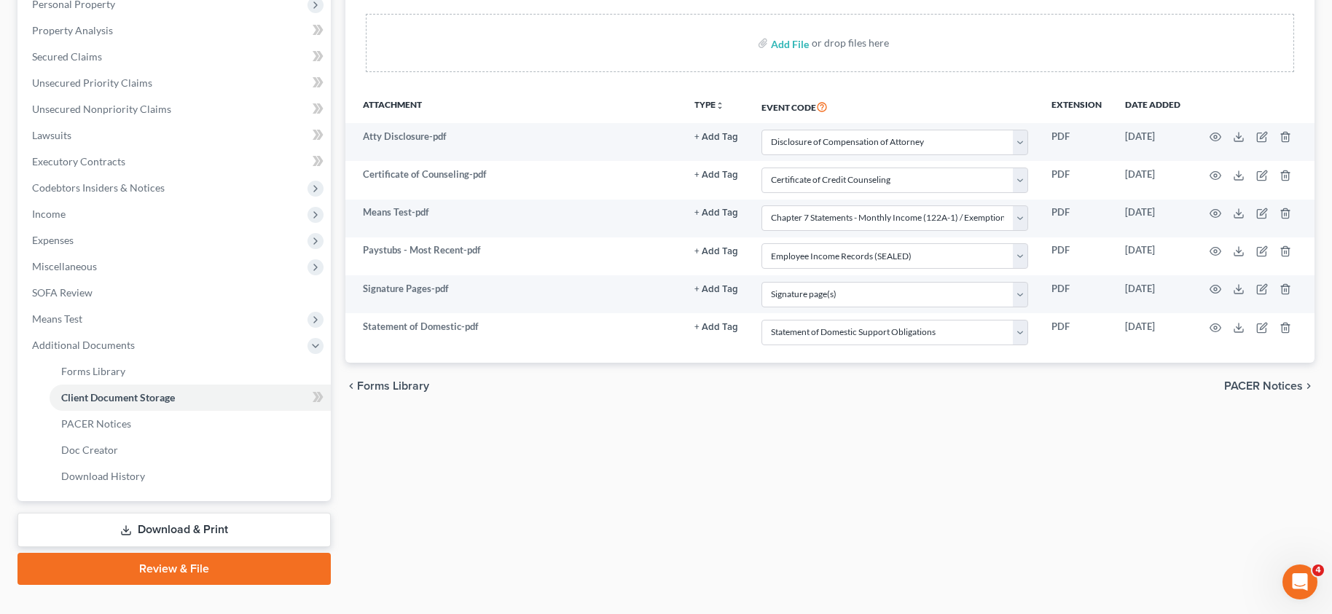
scroll to position [292, 0]
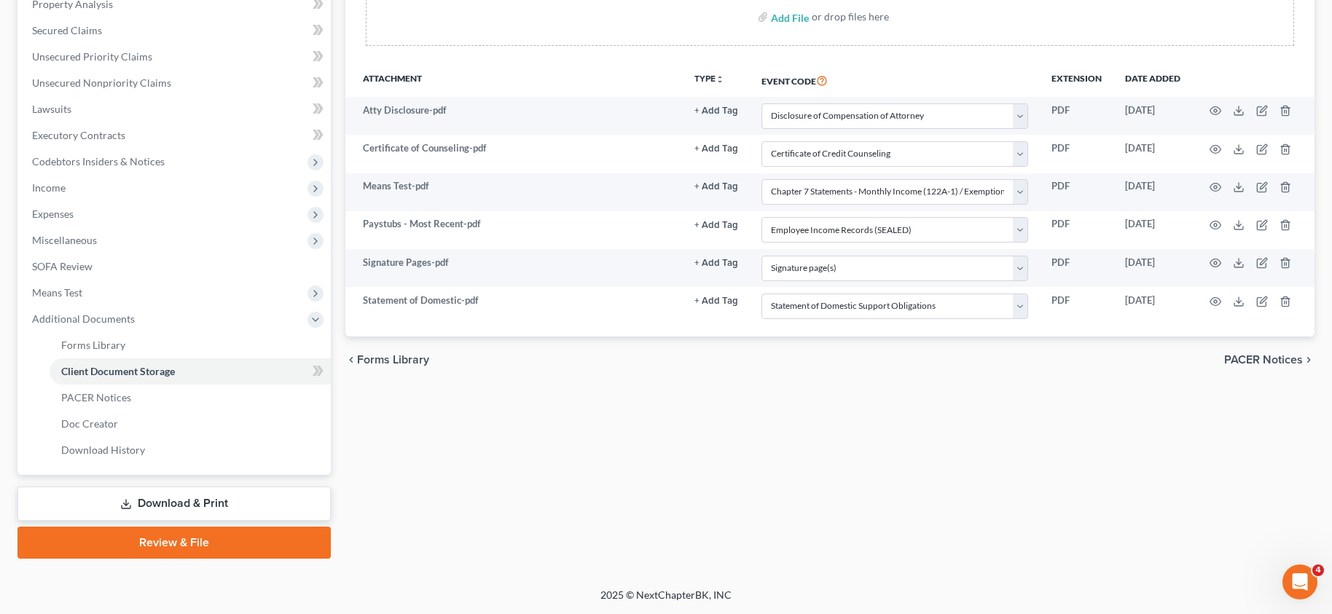
click at [176, 547] on link "Review & File" at bounding box center [173, 543] width 313 height 32
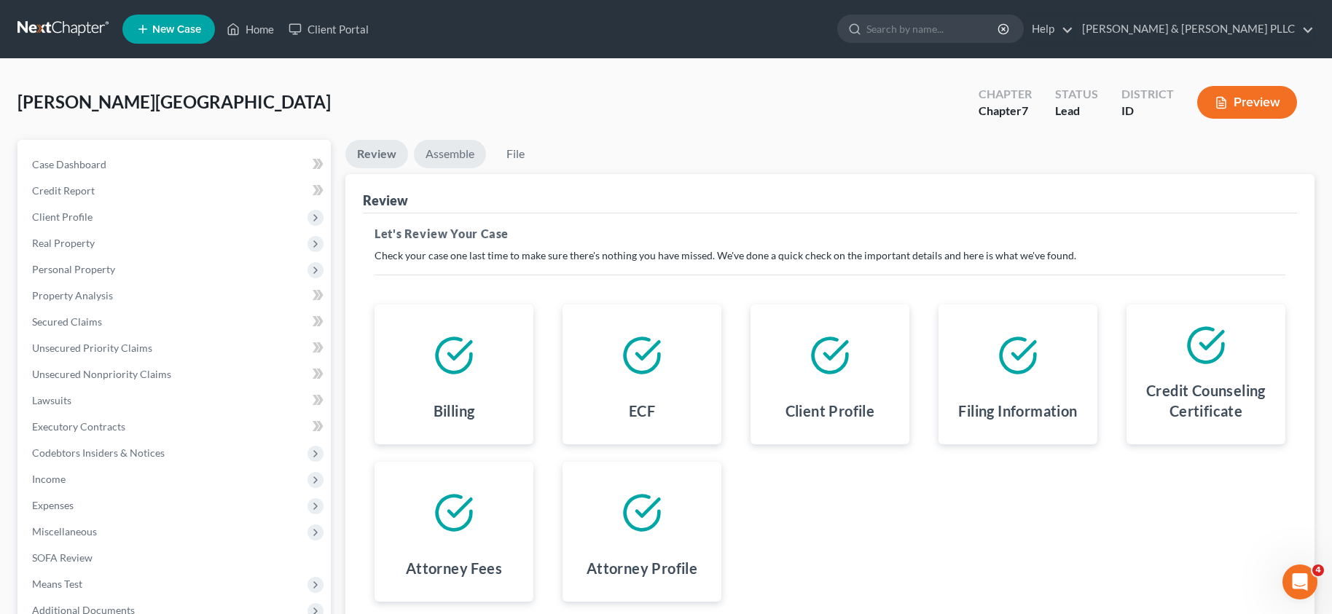
click at [448, 146] on link "Assemble" at bounding box center [450, 154] width 72 height 28
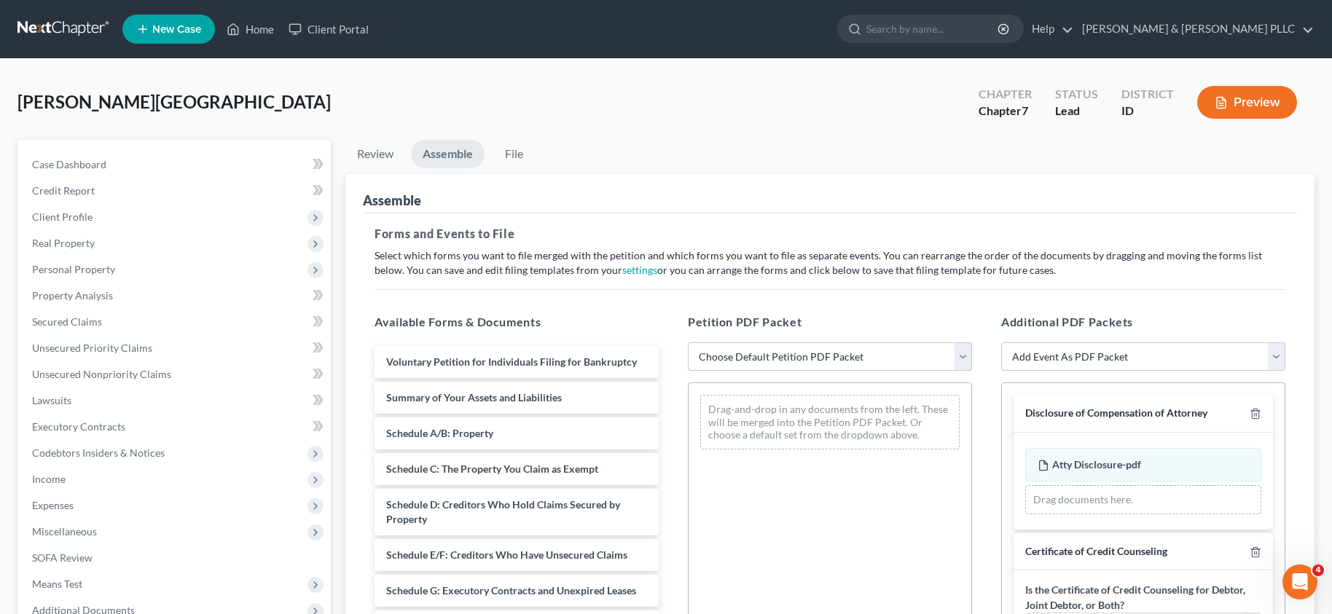
click at [962, 361] on select "Choose Default Petition PDF Packet Emergency Filing (Voluntary Petition and Cre…" at bounding box center [830, 357] width 284 height 29
select select "3"
click at [688, 343] on select "Choose Default Petition PDF Packet Emergency Filing (Voluntary Petition and Cre…" at bounding box center [830, 357] width 284 height 29
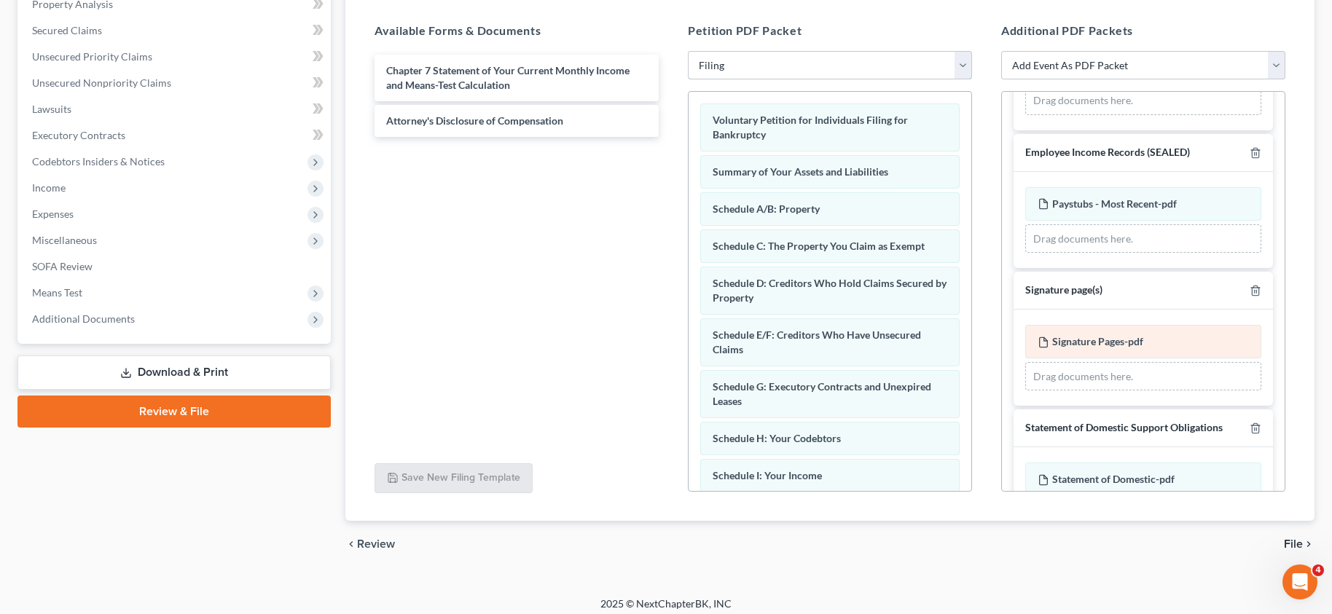
scroll to position [657, 0]
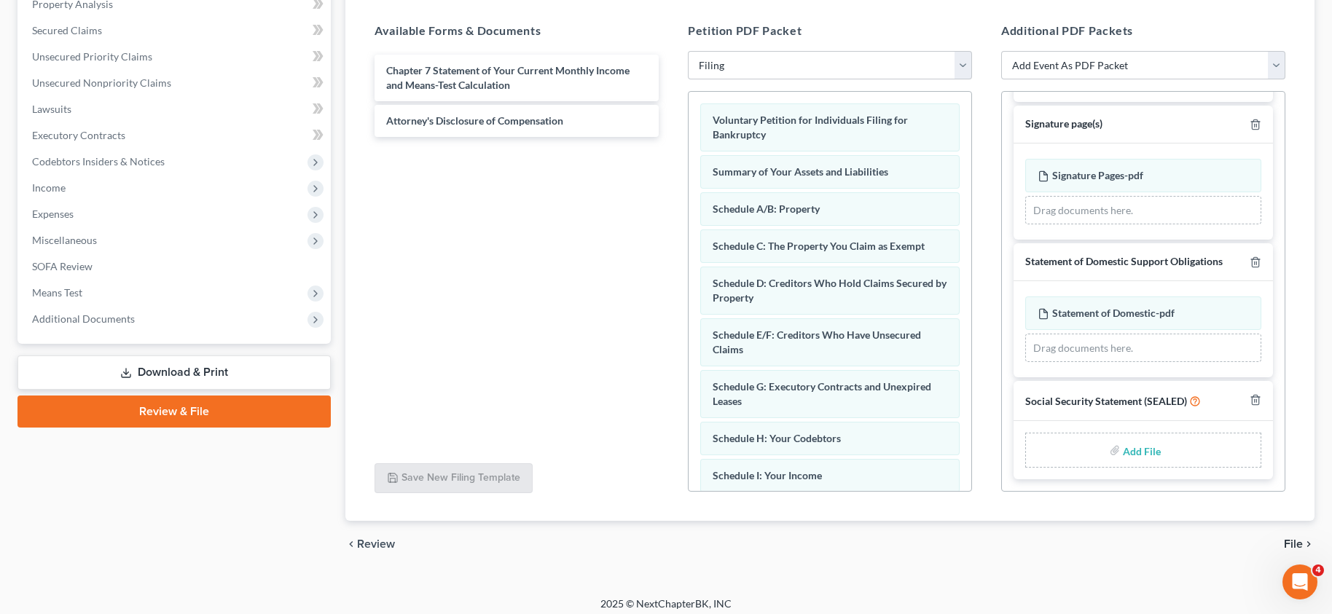
click at [1126, 452] on input "file" at bounding box center [1140, 450] width 35 height 26
type input "C:\fakepath\Social Security Statement.pdf"
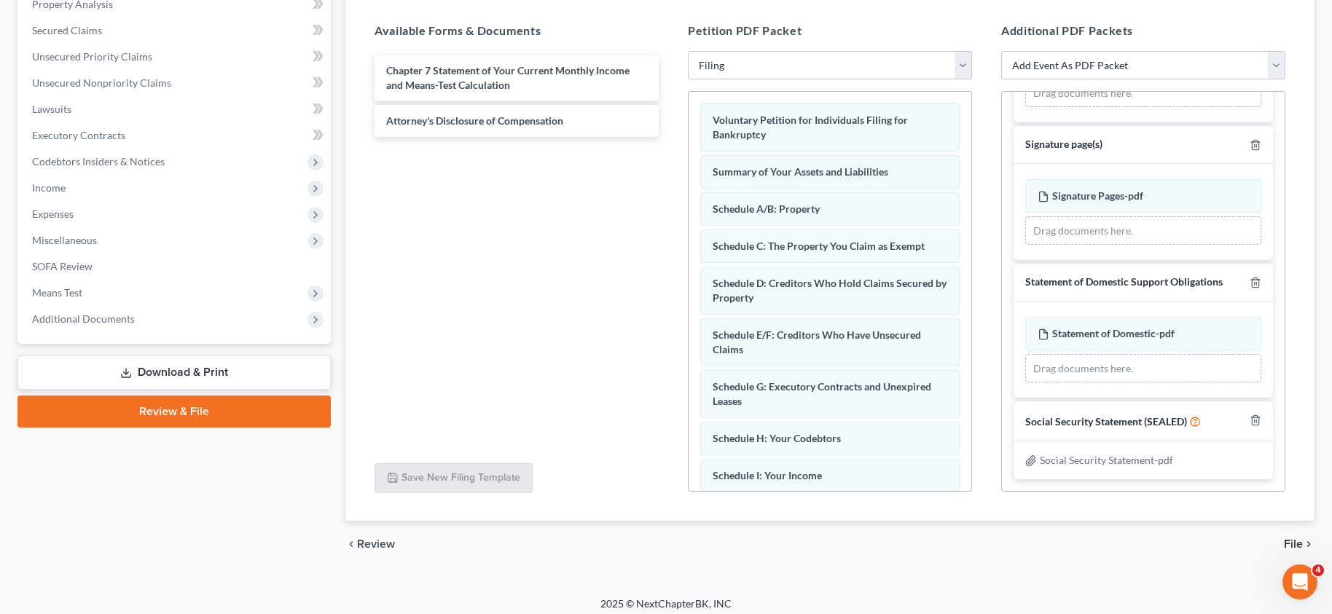
click at [1088, 423] on span "Social Security Statement (SEALED)" at bounding box center [1106, 421] width 162 height 12
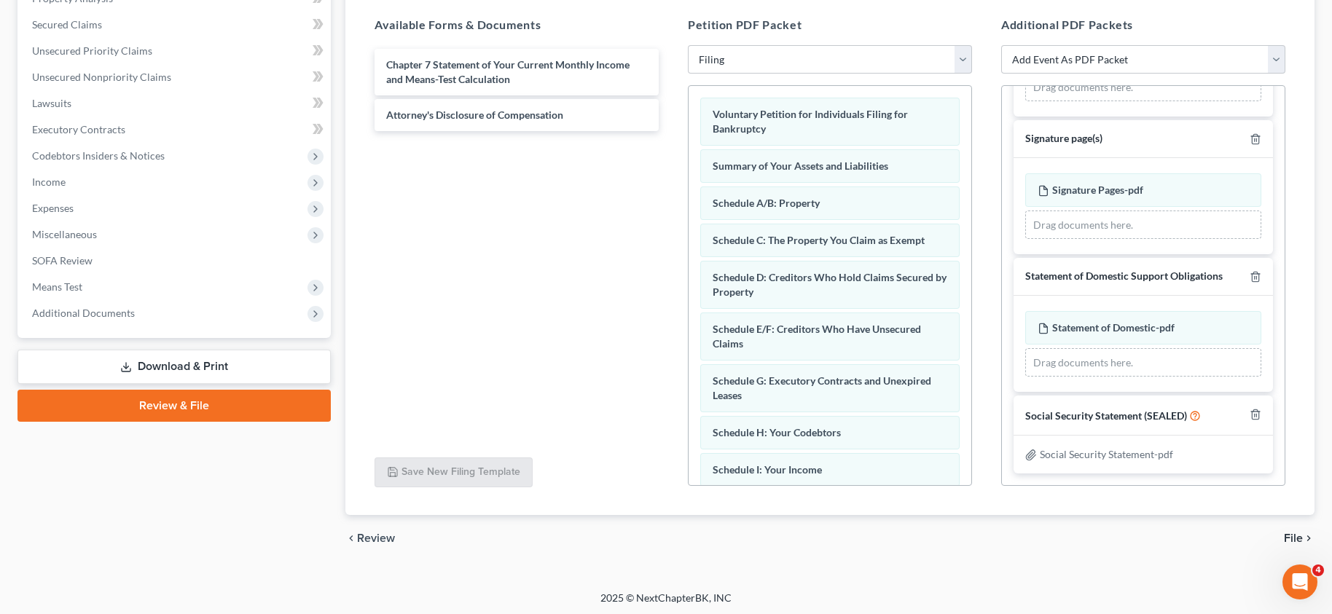
scroll to position [300, 0]
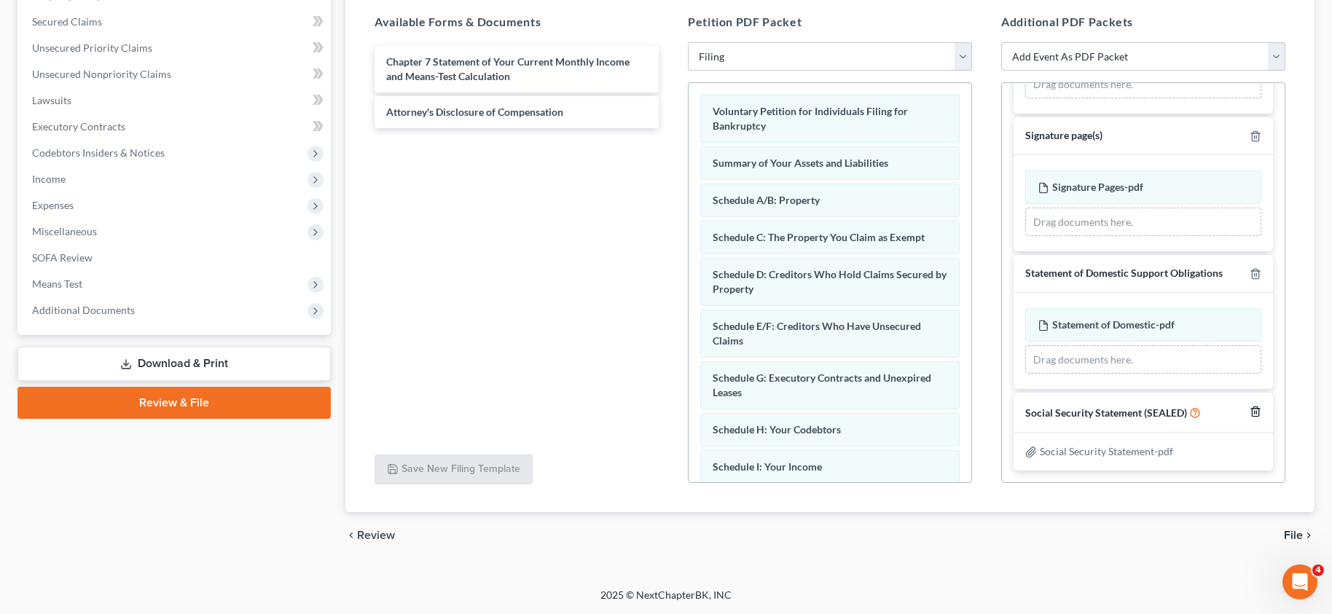
click at [1250, 407] on icon "button" at bounding box center [1256, 412] width 12 height 12
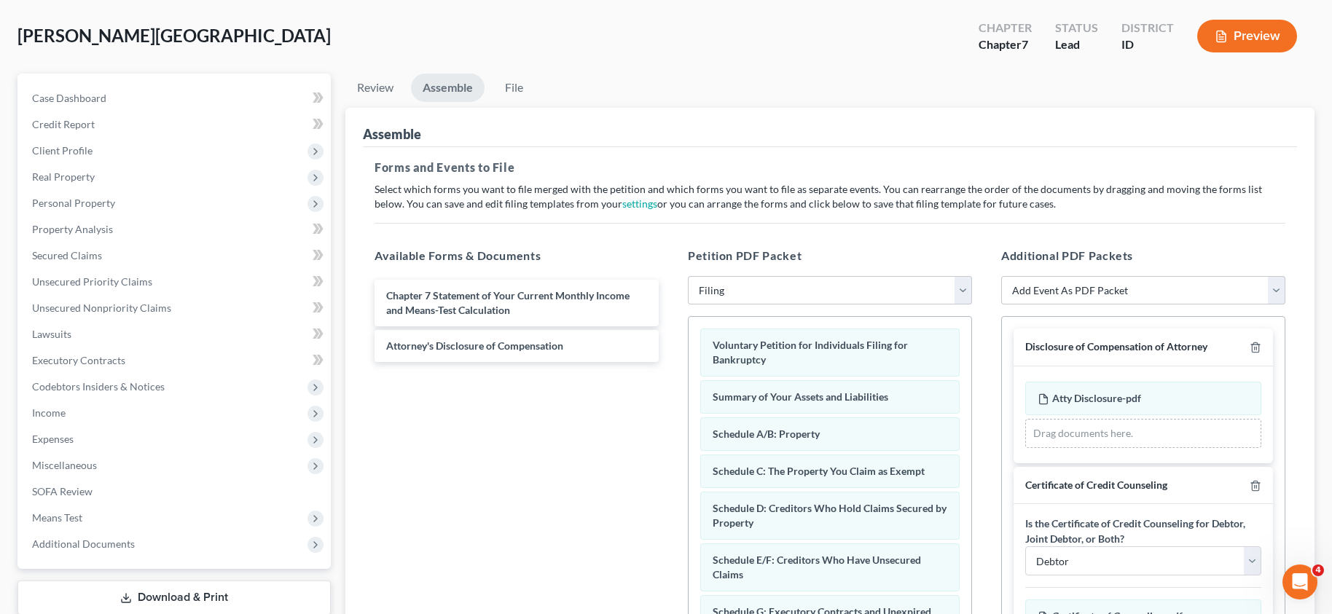
scroll to position [146, 0]
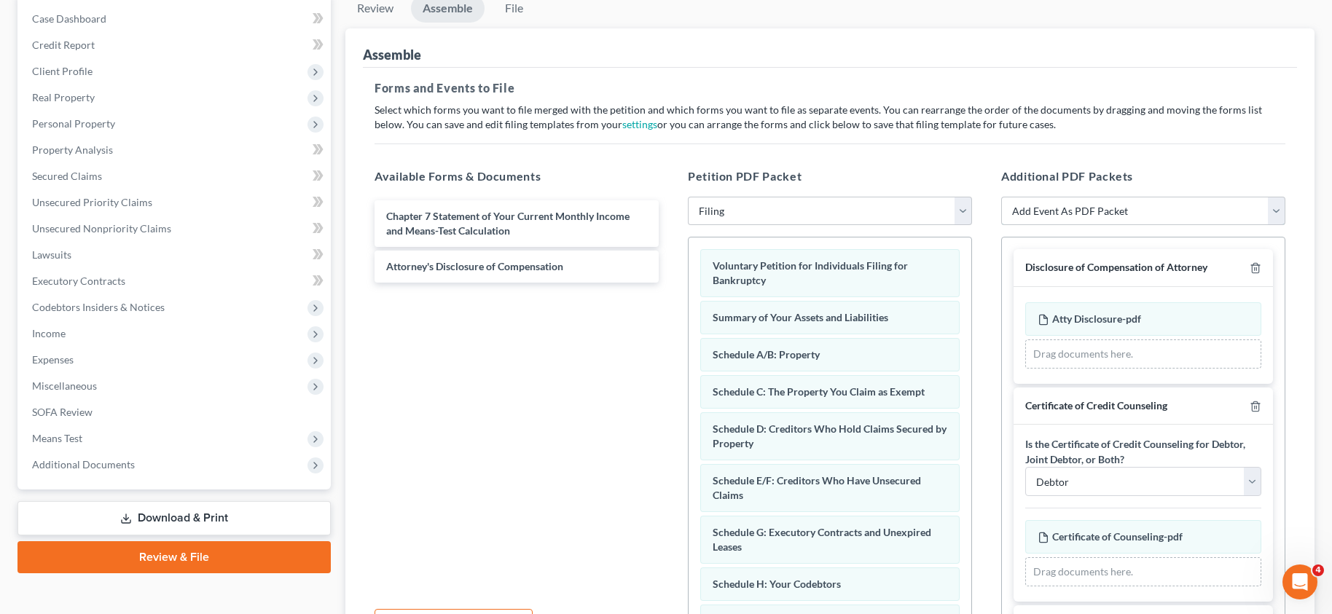
click at [1278, 208] on select "Add Event As PDF Packet Certificate of Credit Counseling Chapter 7 Means Test C…" at bounding box center [1143, 211] width 284 height 29
select select "7"
click at [1001, 197] on select "Add Event As PDF Packet Certificate of Credit Counseling Chapter 7 Means Test C…" at bounding box center [1143, 211] width 284 height 29
select select
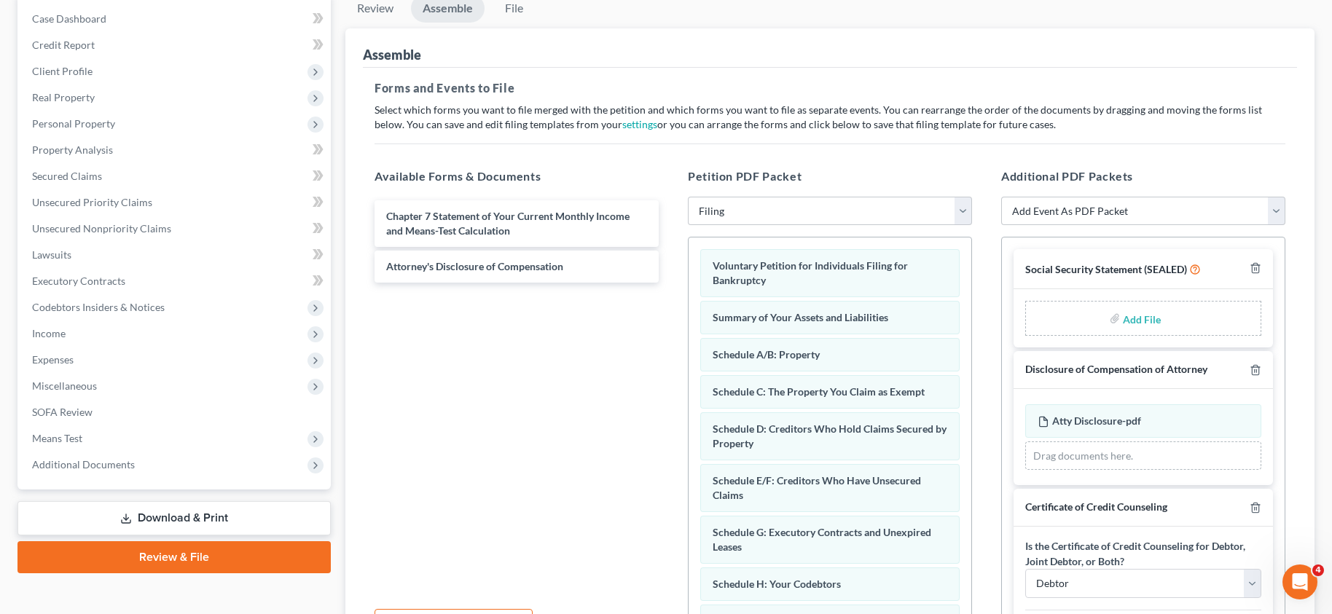
click at [1137, 319] on input "file" at bounding box center [1140, 318] width 35 height 26
type input "C:\fakepath\Social Security Statement.pdf"
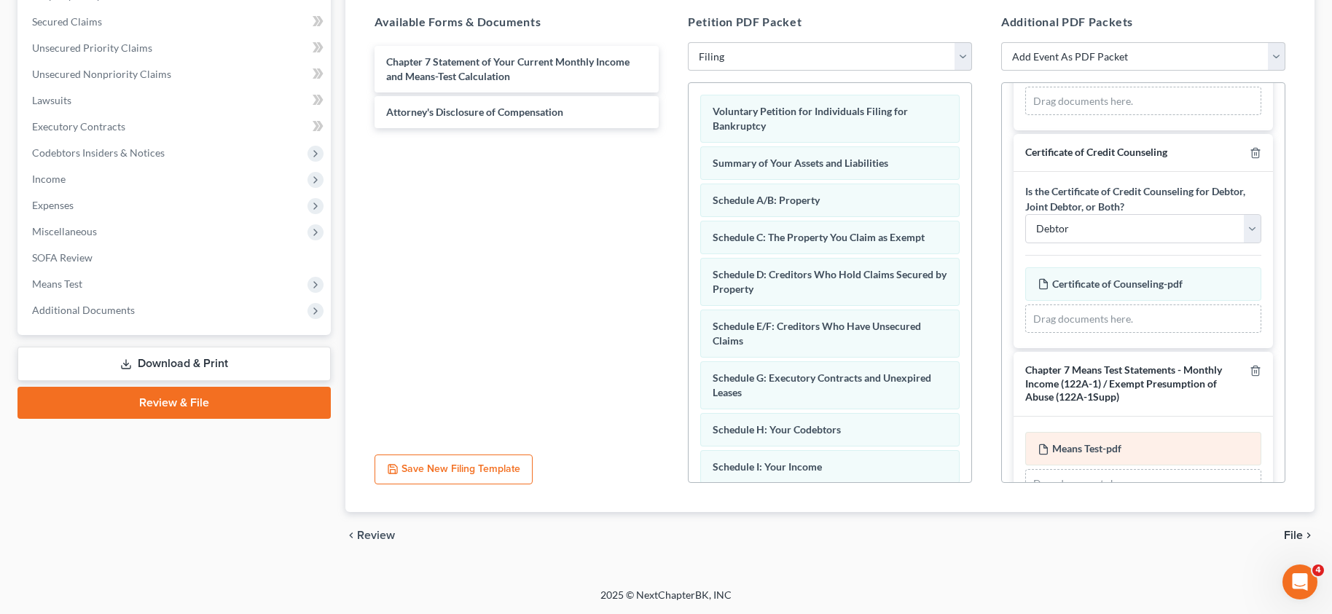
scroll to position [0, 0]
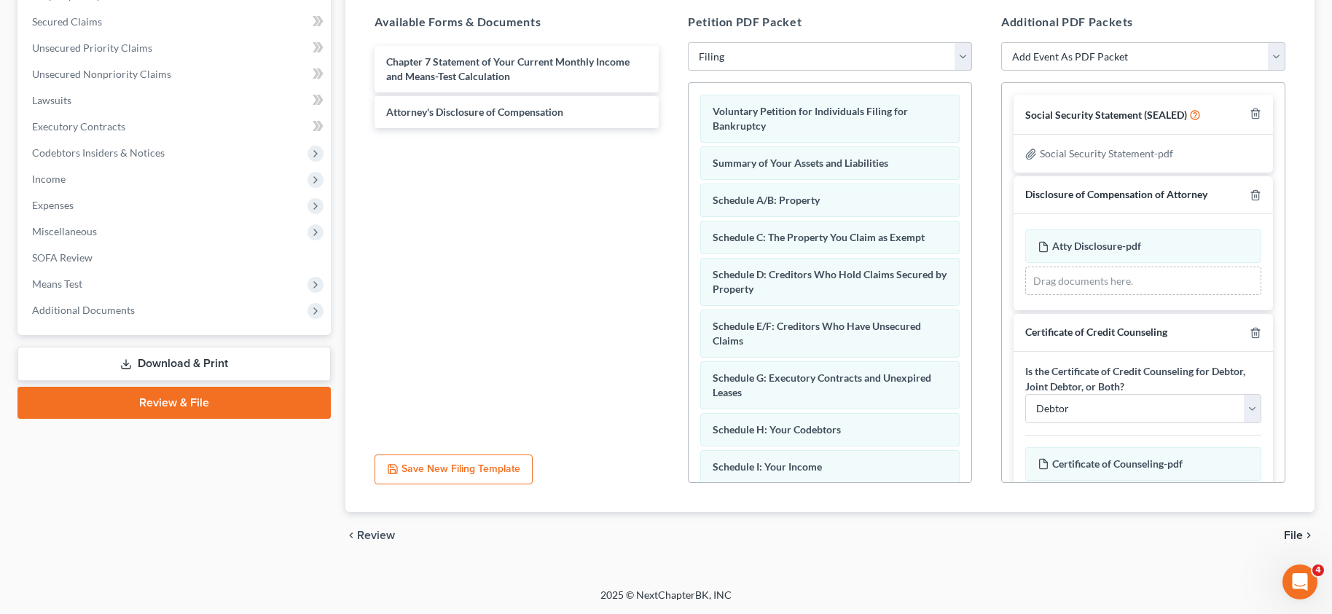
click at [1299, 530] on span "File" at bounding box center [1293, 536] width 19 height 12
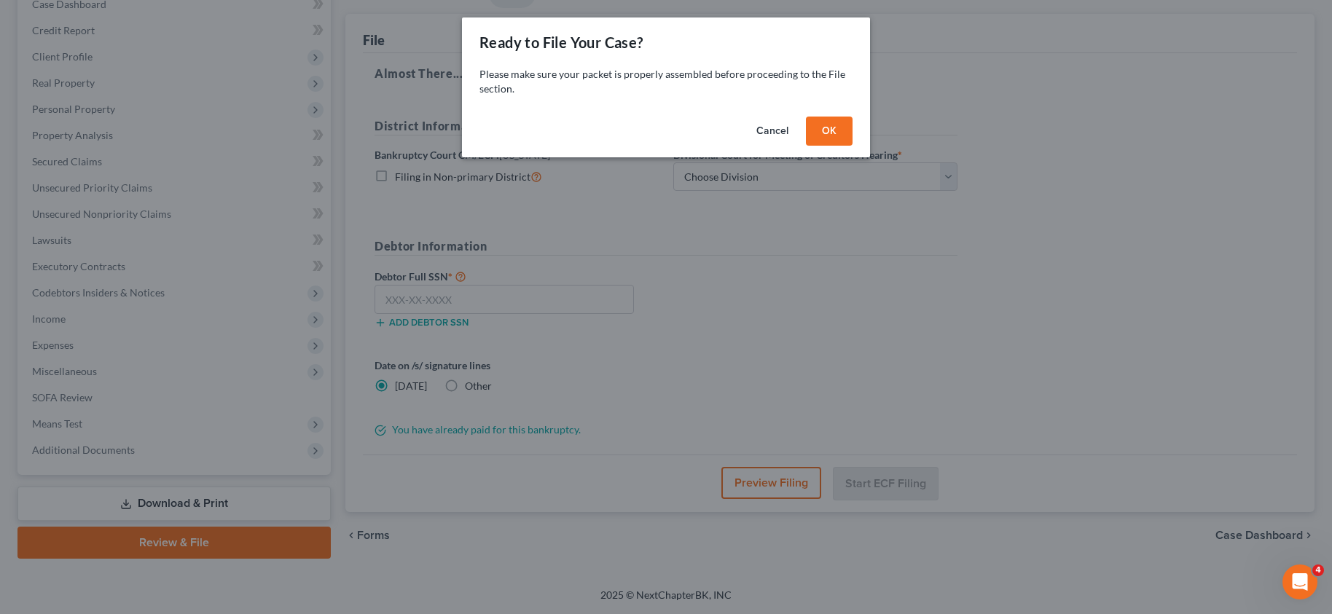
scroll to position [160, 0]
click at [842, 125] on button "OK" at bounding box center [835, 131] width 47 height 29
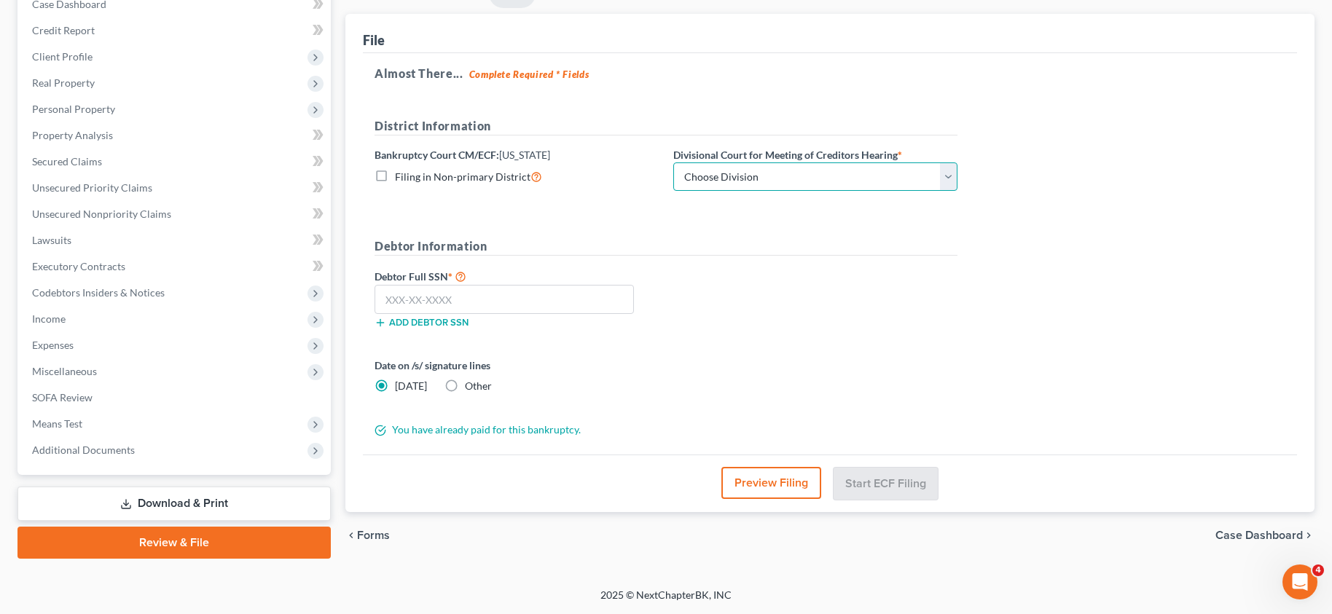
drag, startPoint x: 951, startPoint y: 177, endPoint x: 944, endPoint y: 179, distance: 7.4
click at [951, 177] on select "Choose Division Boise Coeur d'Alene [GEOGRAPHIC_DATA] [GEOGRAPHIC_DATA] [GEOGRA…" at bounding box center [815, 177] width 284 height 29
select select "3"
click at [673, 163] on select "Choose Division Boise Coeur d'Alene [GEOGRAPHIC_DATA] [GEOGRAPHIC_DATA] [GEOGRA…" at bounding box center [815, 177] width 284 height 29
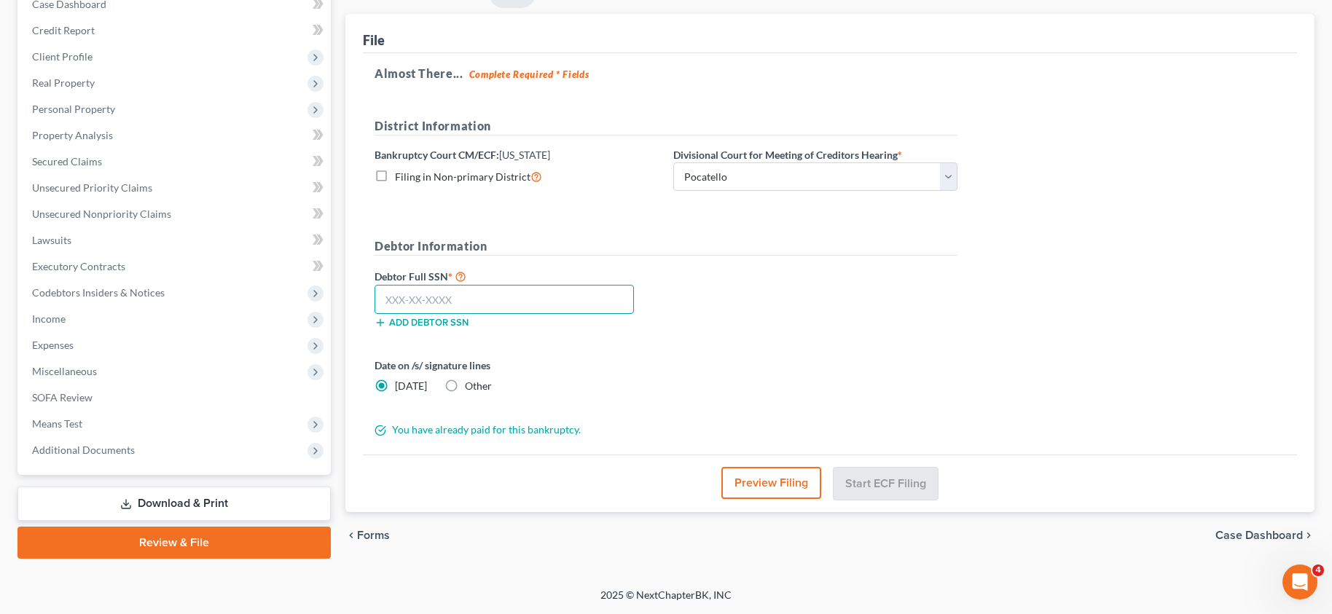
click at [480, 302] on input "text" at bounding box center [504, 299] width 259 height 29
type input "610-52-4284"
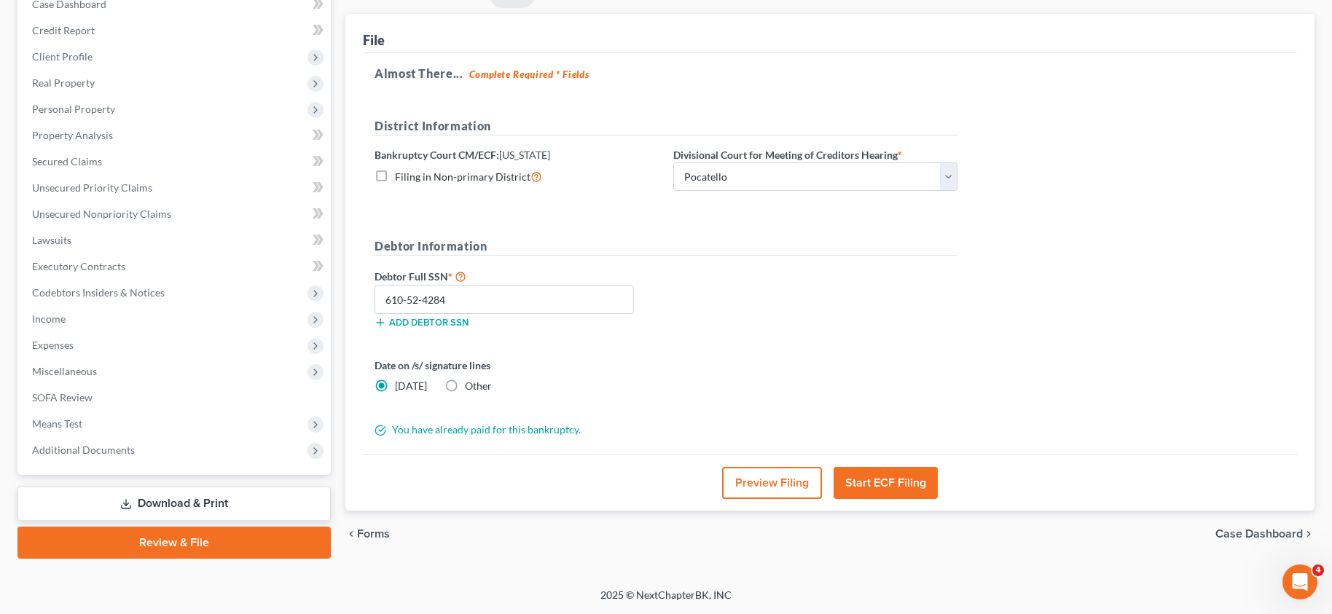
drag, startPoint x: 444, startPoint y: 386, endPoint x: 495, endPoint y: 391, distance: 51.3
click at [465, 386] on label "Other" at bounding box center [478, 386] width 27 height 15
click at [471, 386] on input "Other" at bounding box center [475, 383] width 9 height 9
radio input "true"
radio input "false"
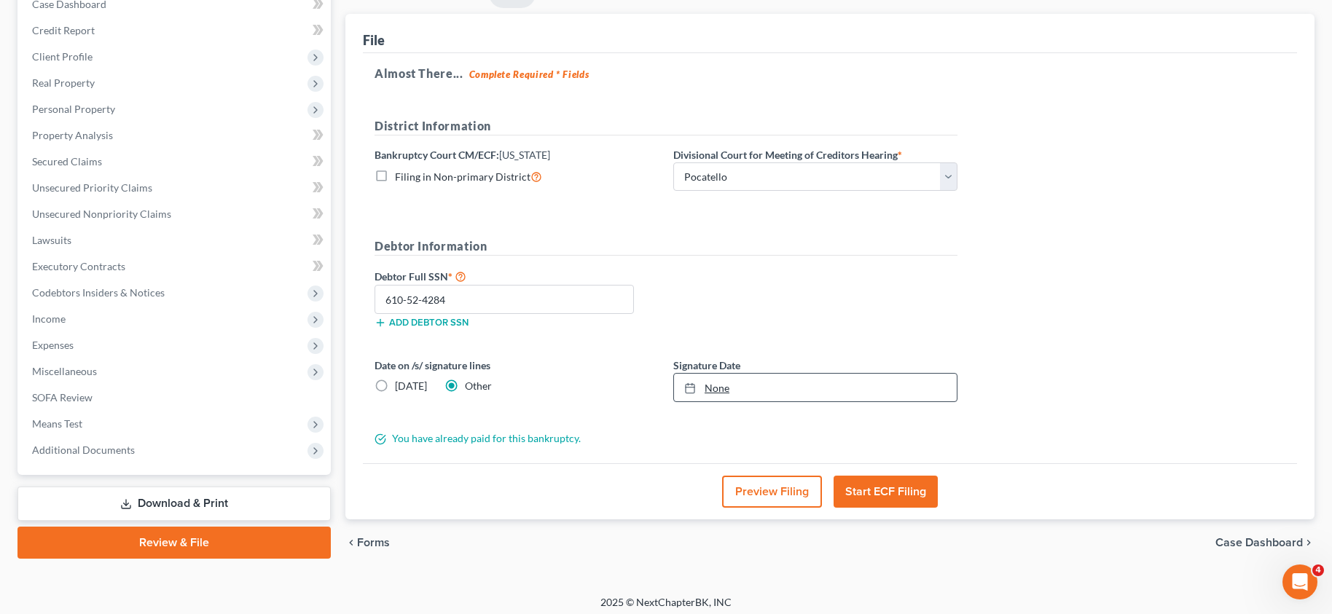
type input "[DATE]"
click at [722, 386] on link "None" at bounding box center [815, 388] width 283 height 28
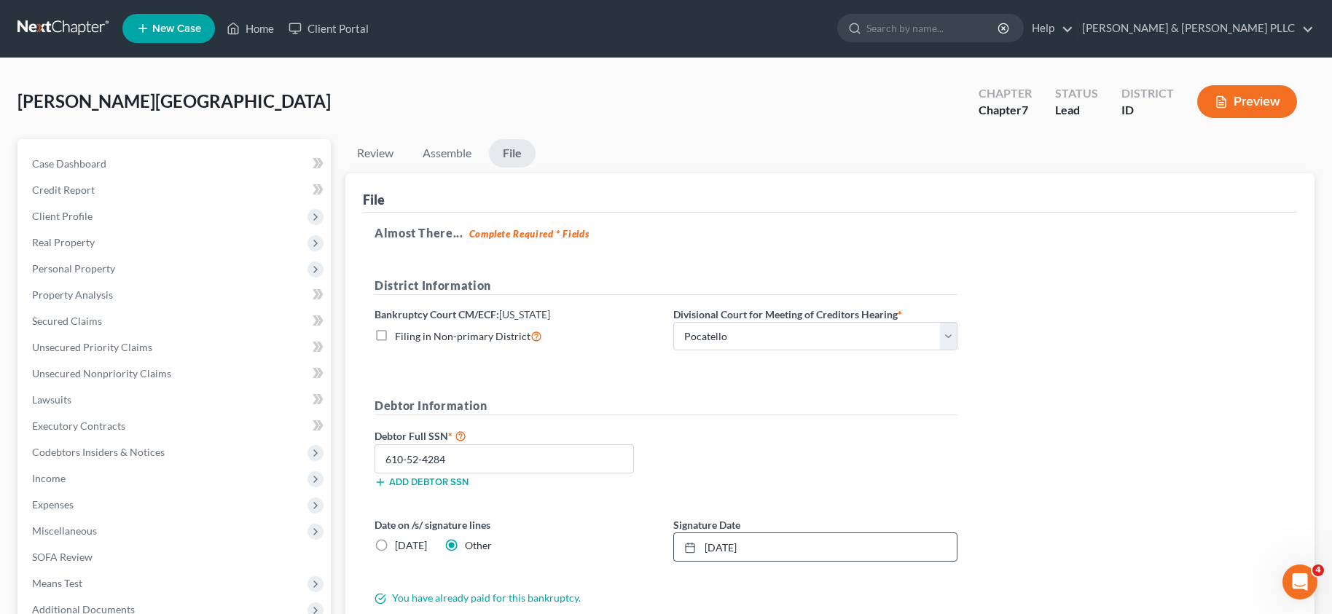
scroll to position [0, 0]
click at [74, 272] on span "Personal Property" at bounding box center [73, 269] width 83 height 12
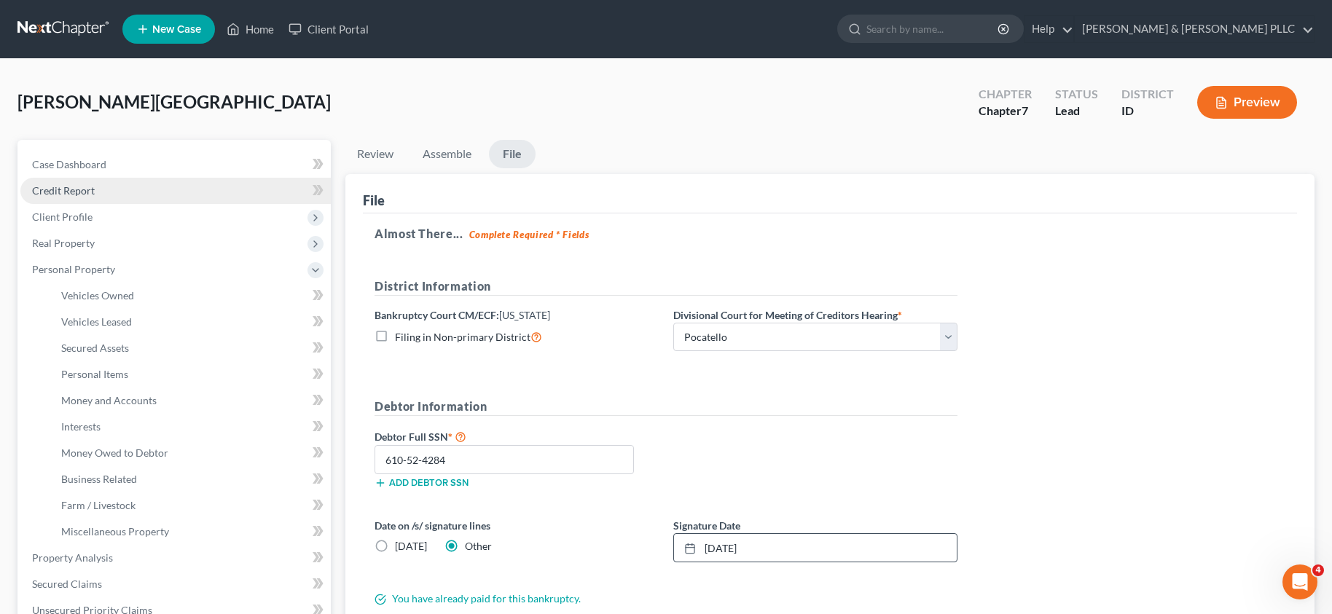
click at [57, 187] on span "Credit Report" at bounding box center [63, 190] width 63 height 12
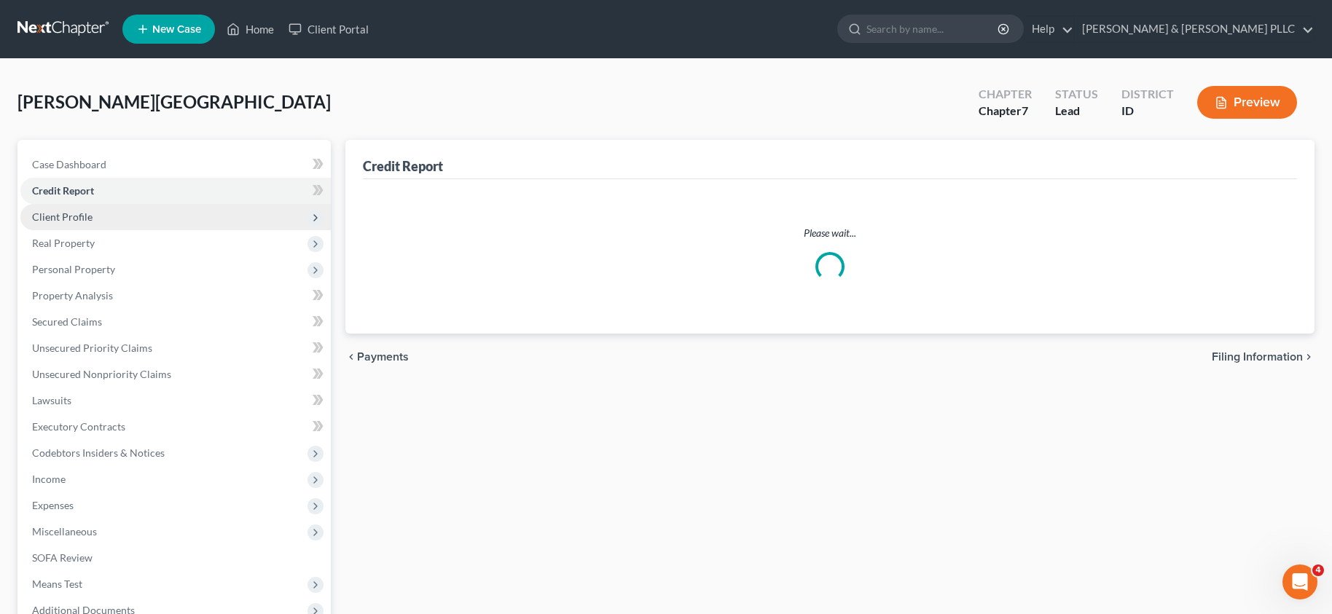
click at [59, 223] on span "Client Profile" at bounding box center [175, 217] width 310 height 26
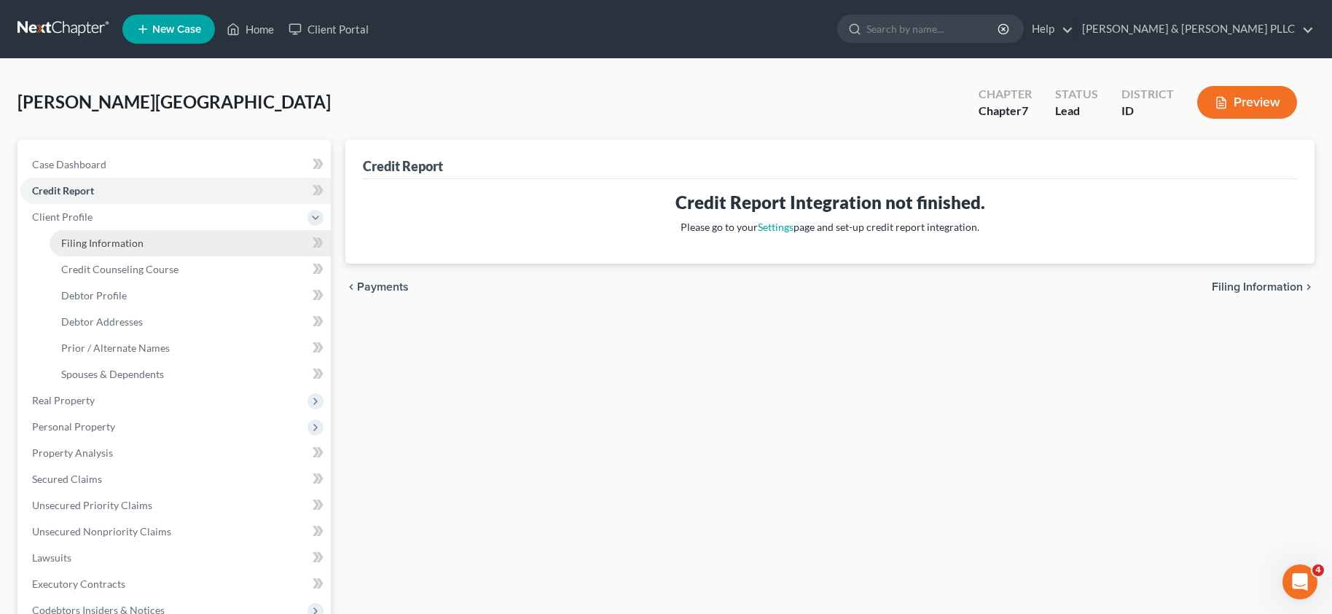
click at [95, 242] on span "Filing Information" at bounding box center [102, 243] width 82 height 12
select select "1"
select select "0"
select select "23"
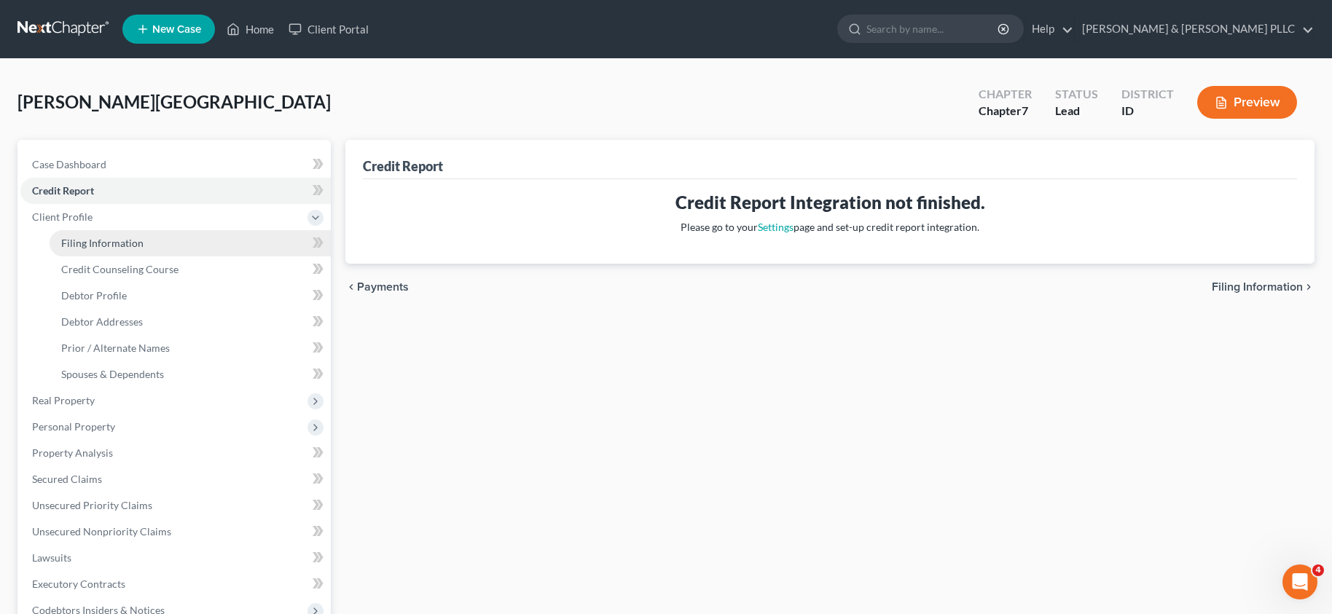
select select "2"
select select "13"
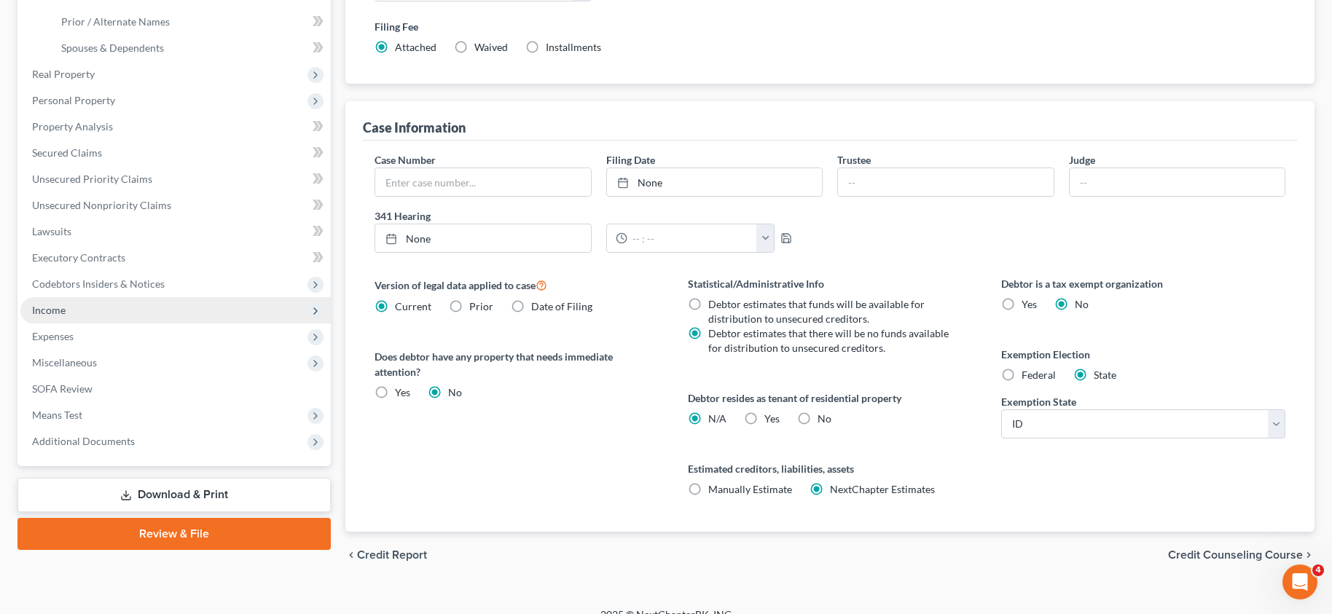
scroll to position [346, 0]
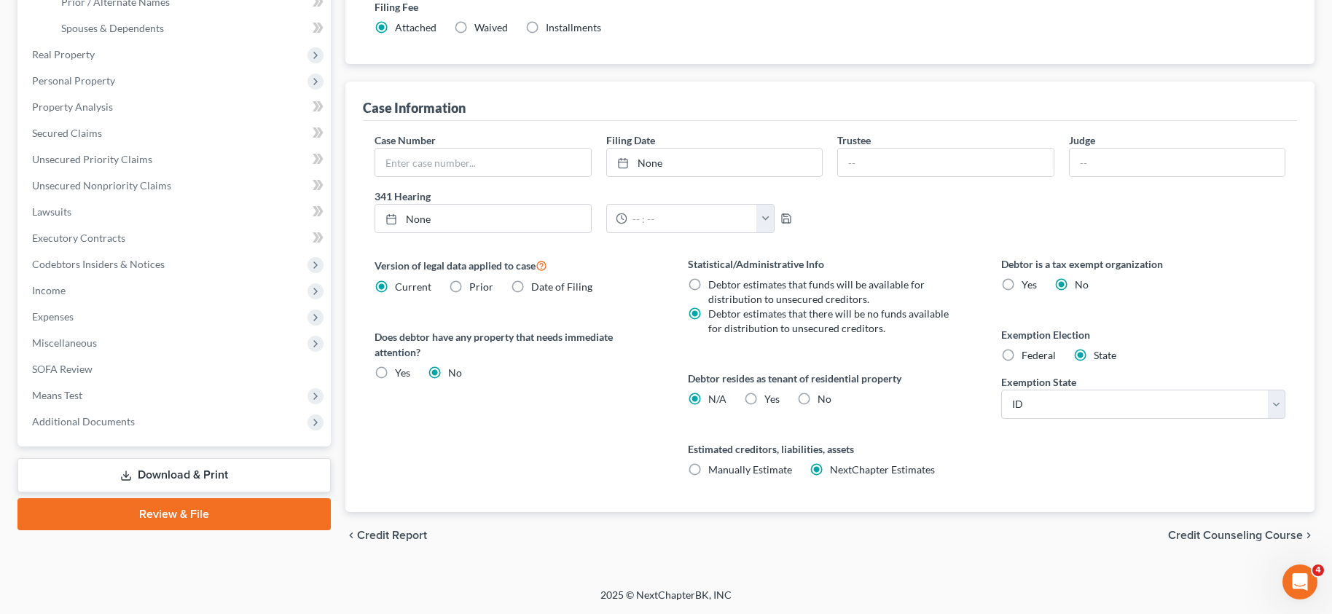
click at [156, 516] on link "Review & File" at bounding box center [173, 514] width 313 height 32
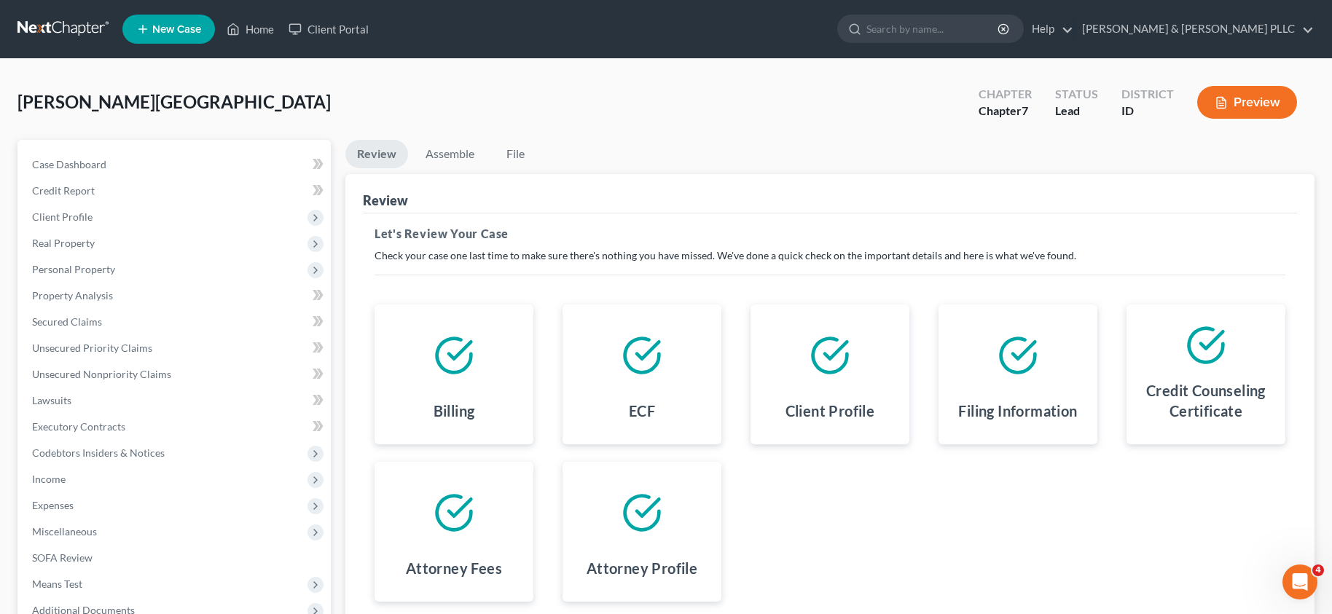
scroll to position [160, 0]
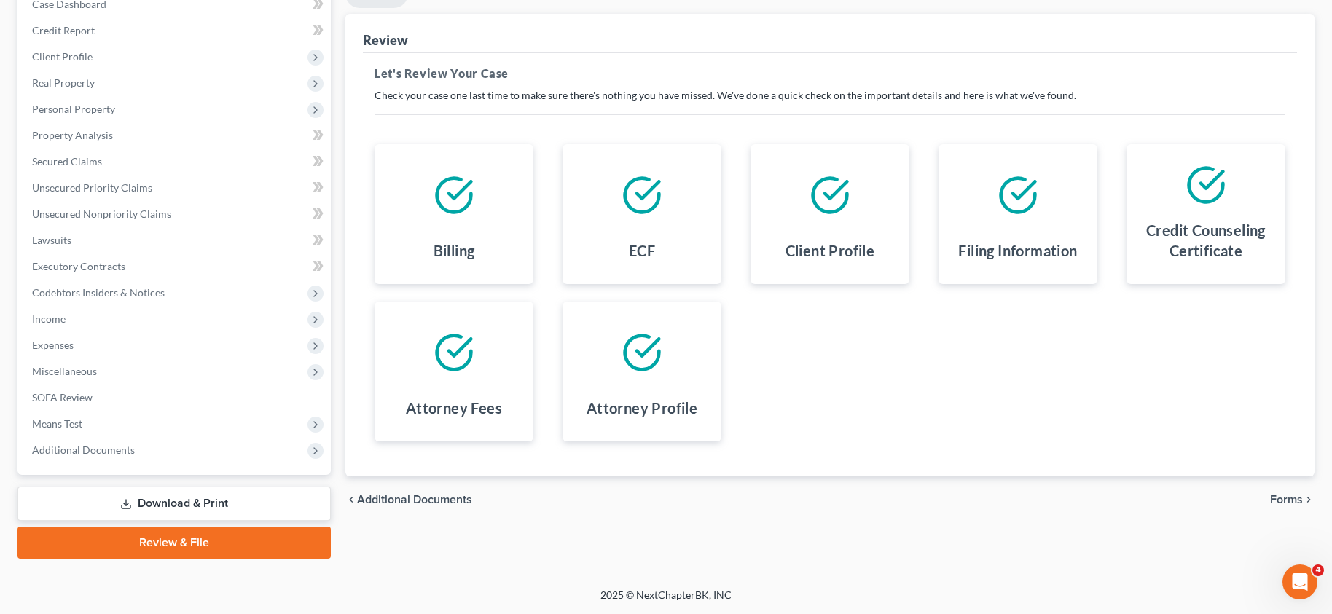
click at [440, 496] on span "Additional Documents" at bounding box center [414, 500] width 115 height 12
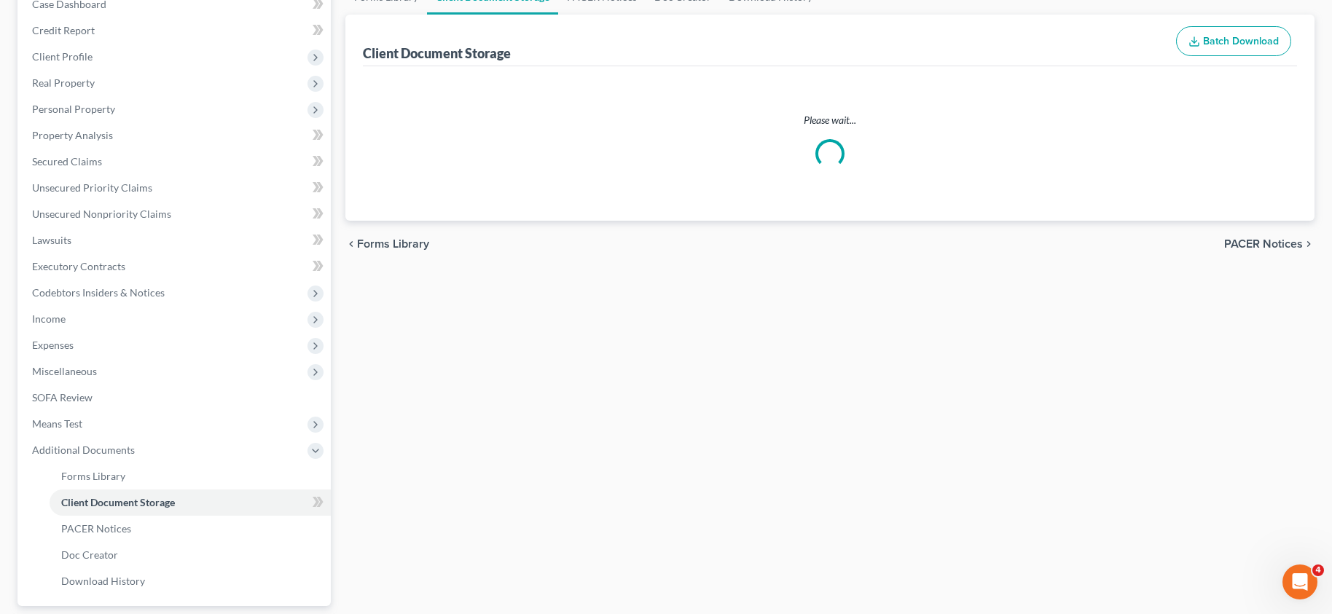
scroll to position [88, 0]
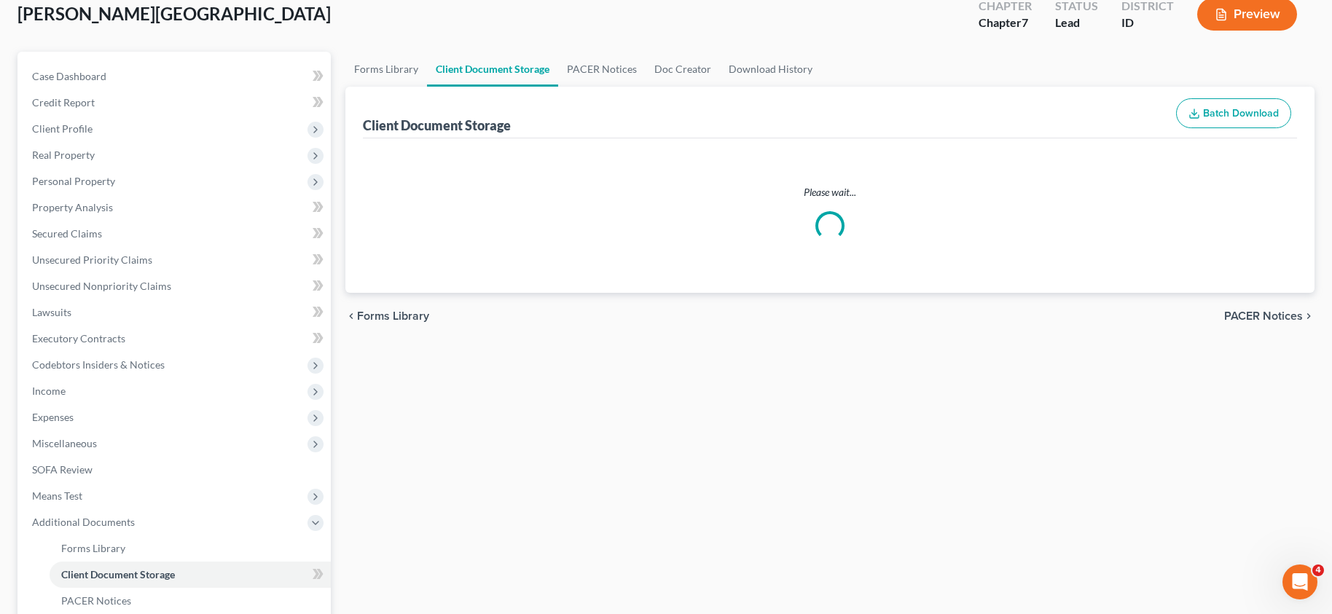
select select "6"
select select "0"
select select "5"
select select "7"
select select "9"
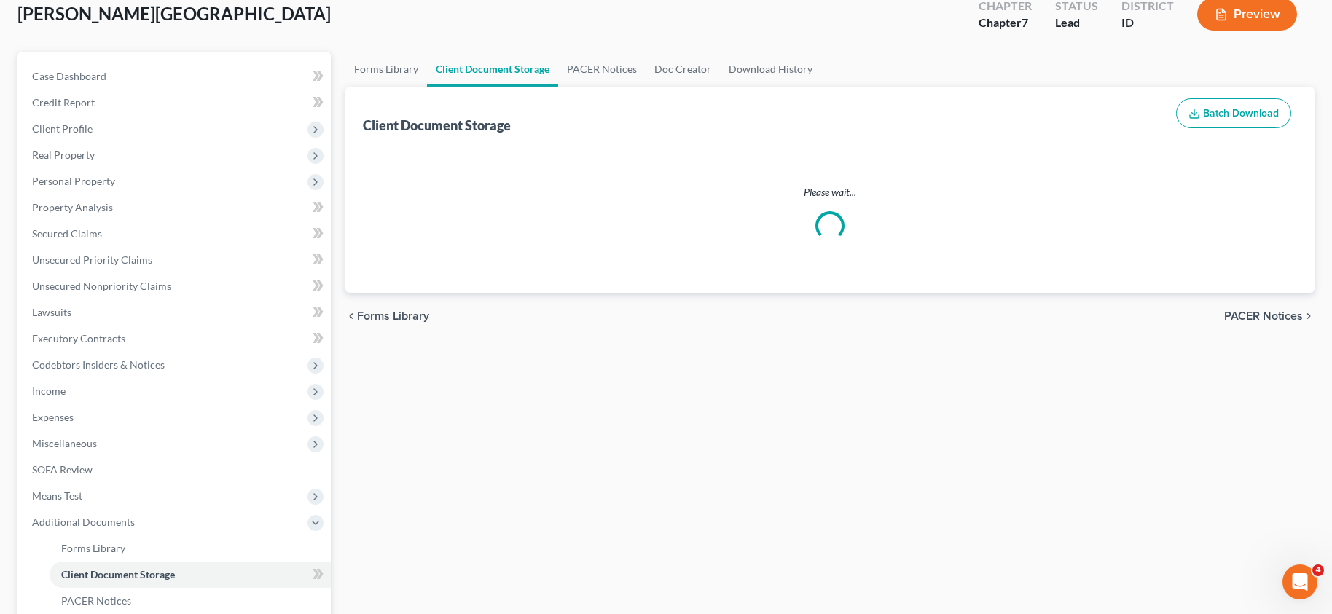
select select "10"
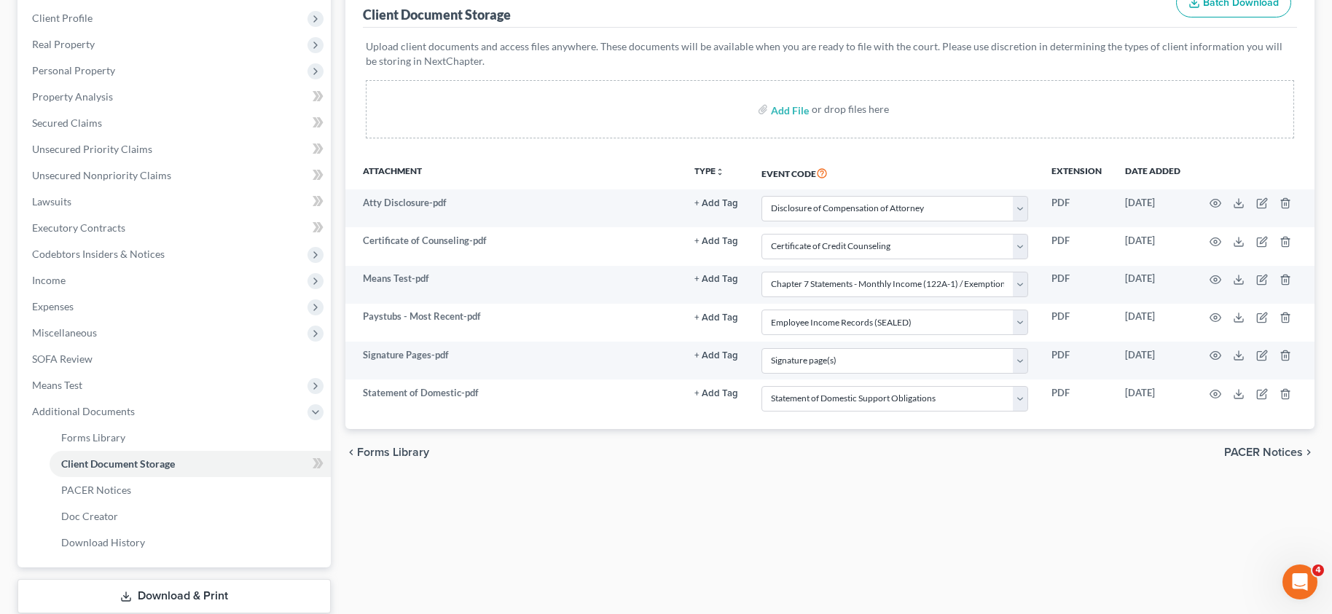
scroll to position [219, 0]
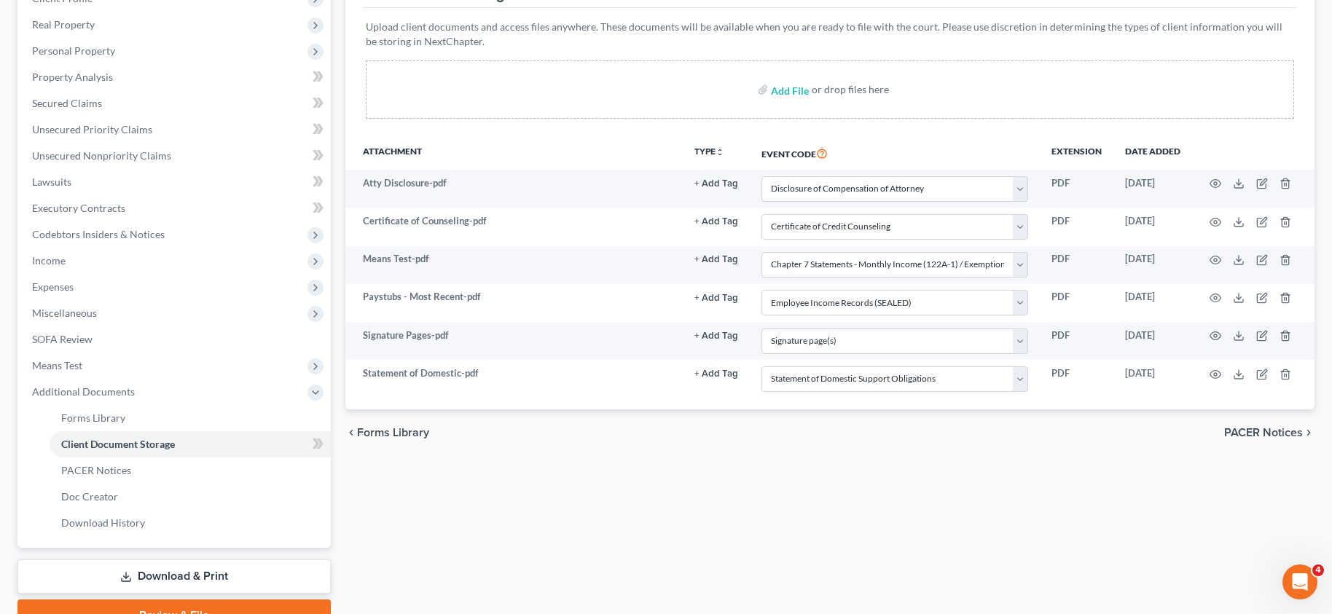
drag, startPoint x: 1321, startPoint y: 68, endPoint x: 1326, endPoint y: 90, distance: 22.6
click at [1321, 68] on div "Forms Library Client Document Storage PACER Notices Doc Creator Download Histor…" at bounding box center [830, 276] width 984 height 711
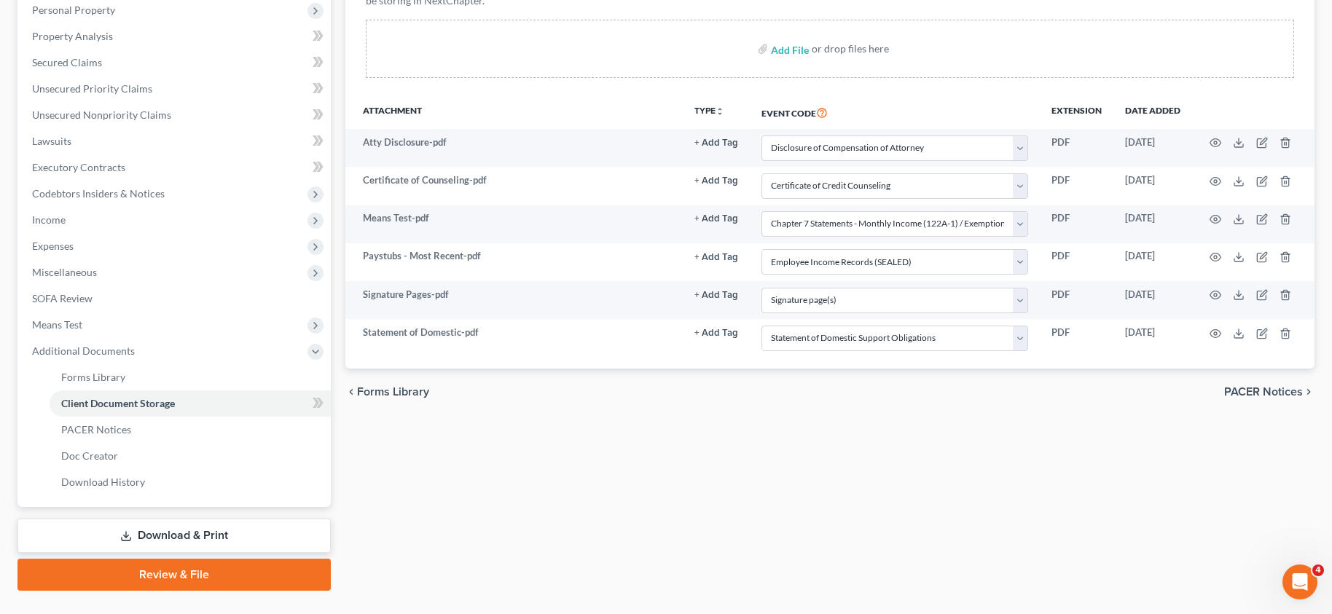
scroll to position [292, 0]
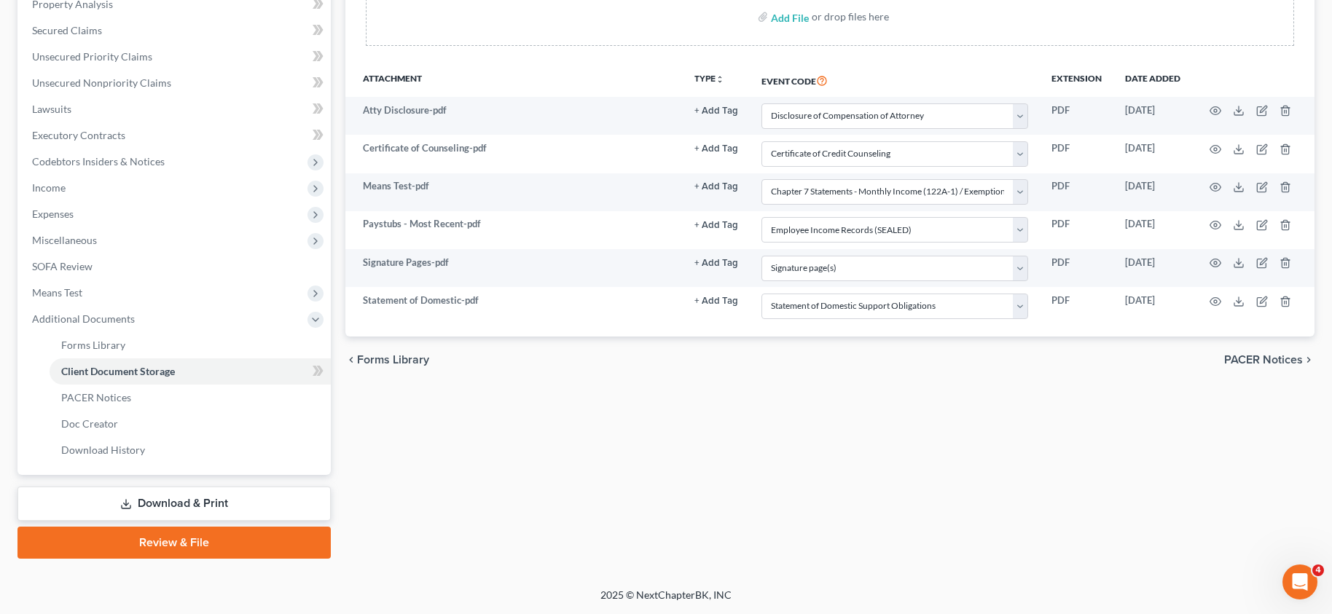
click at [179, 546] on link "Review & File" at bounding box center [173, 543] width 313 height 32
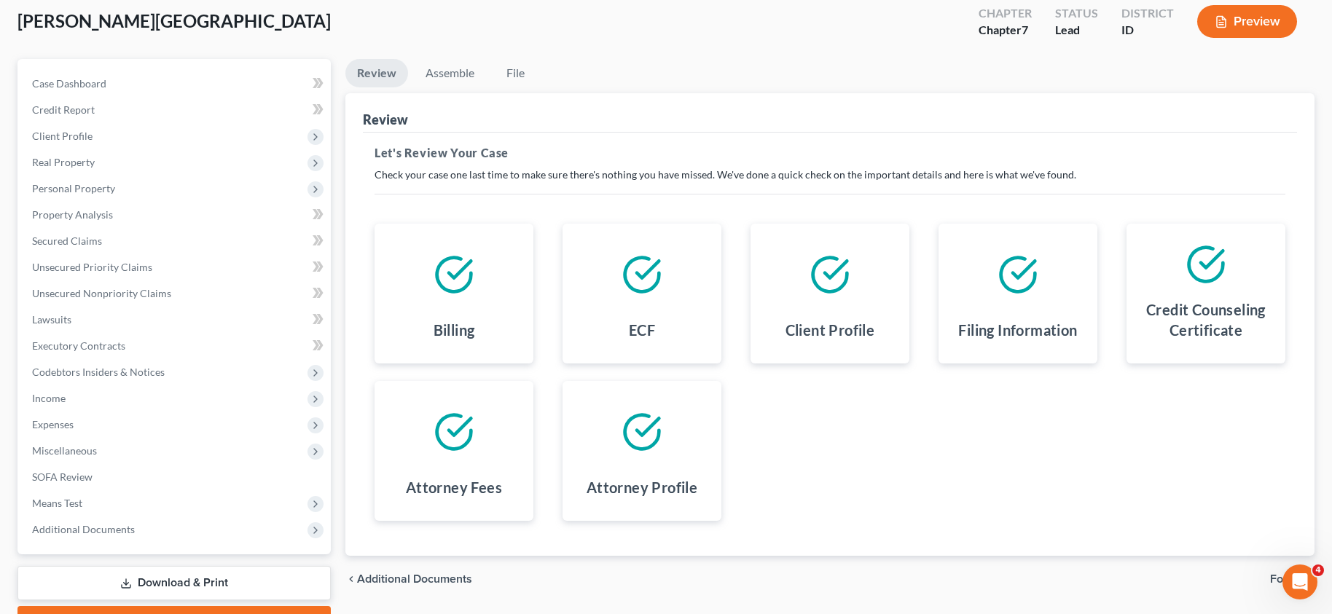
scroll to position [160, 0]
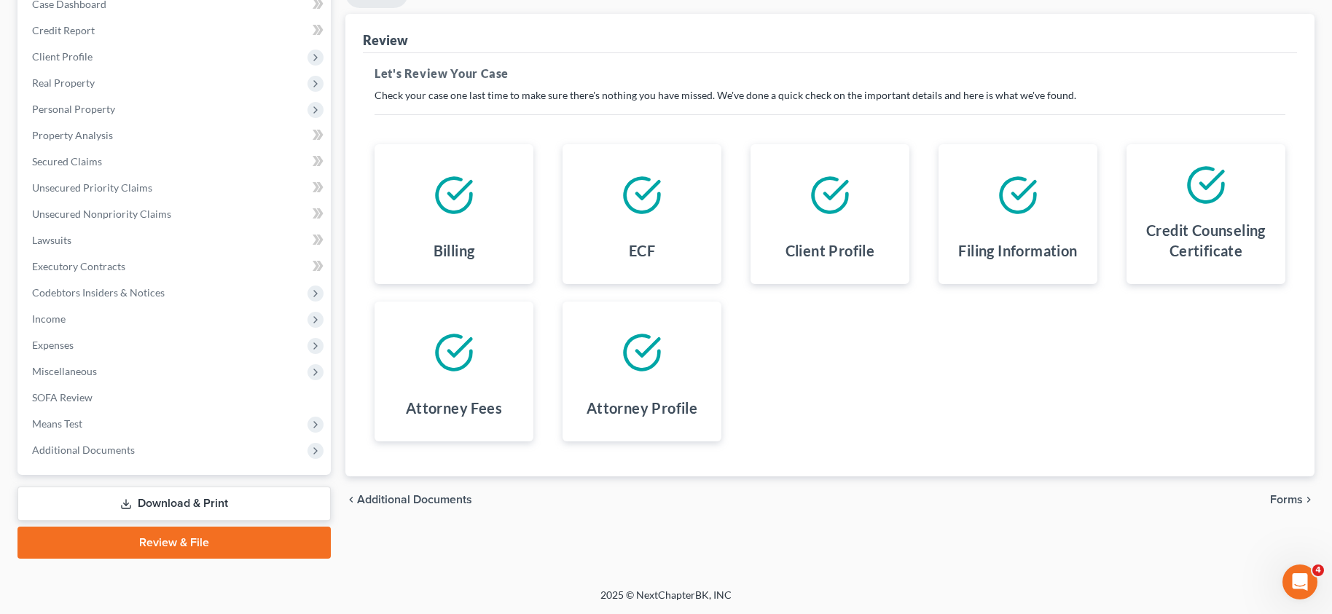
click at [418, 506] on span "Additional Documents" at bounding box center [414, 500] width 115 height 12
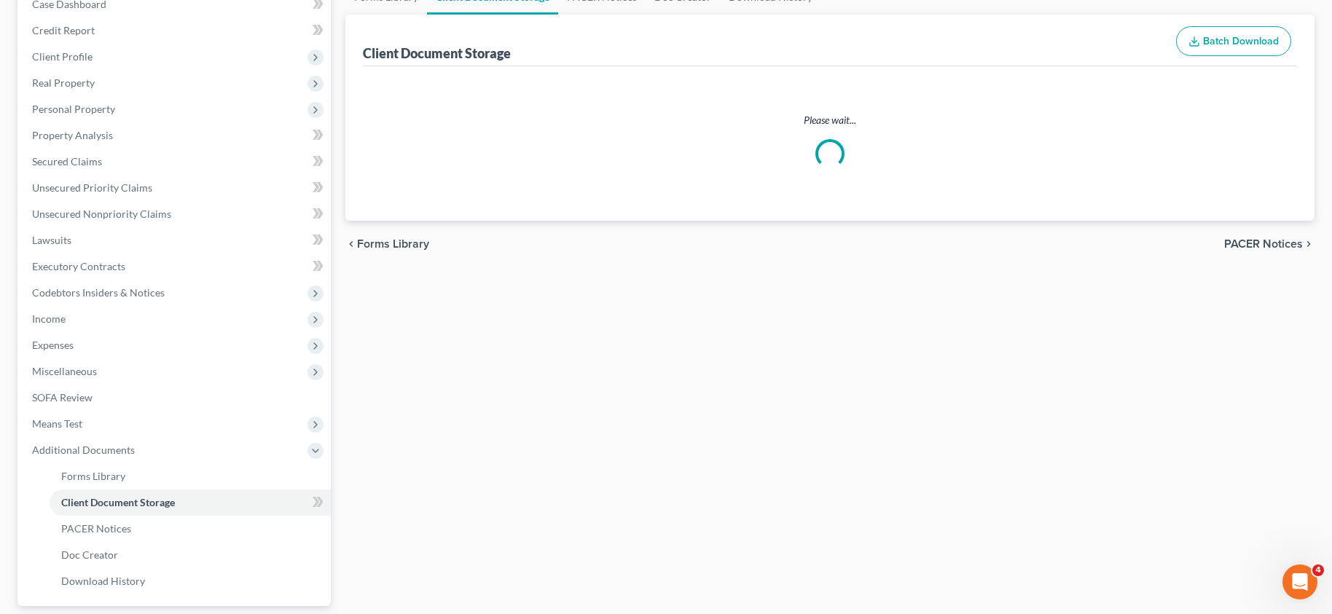
scroll to position [52, 0]
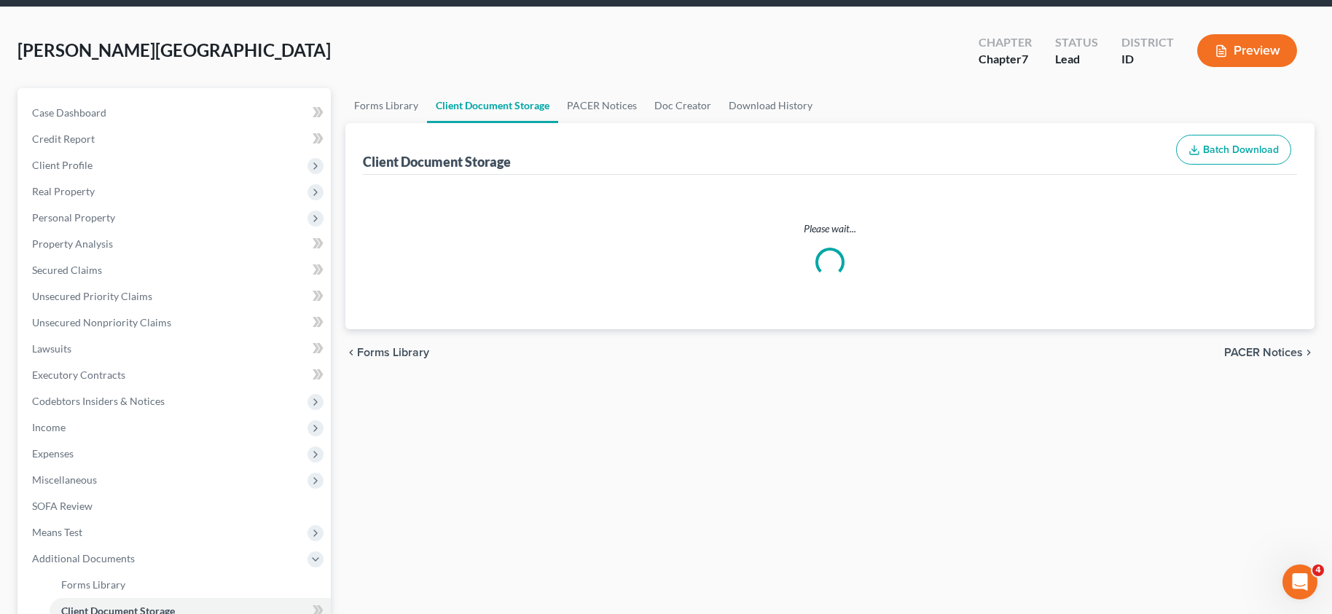
select select "6"
select select "0"
select select "5"
select select "7"
select select "9"
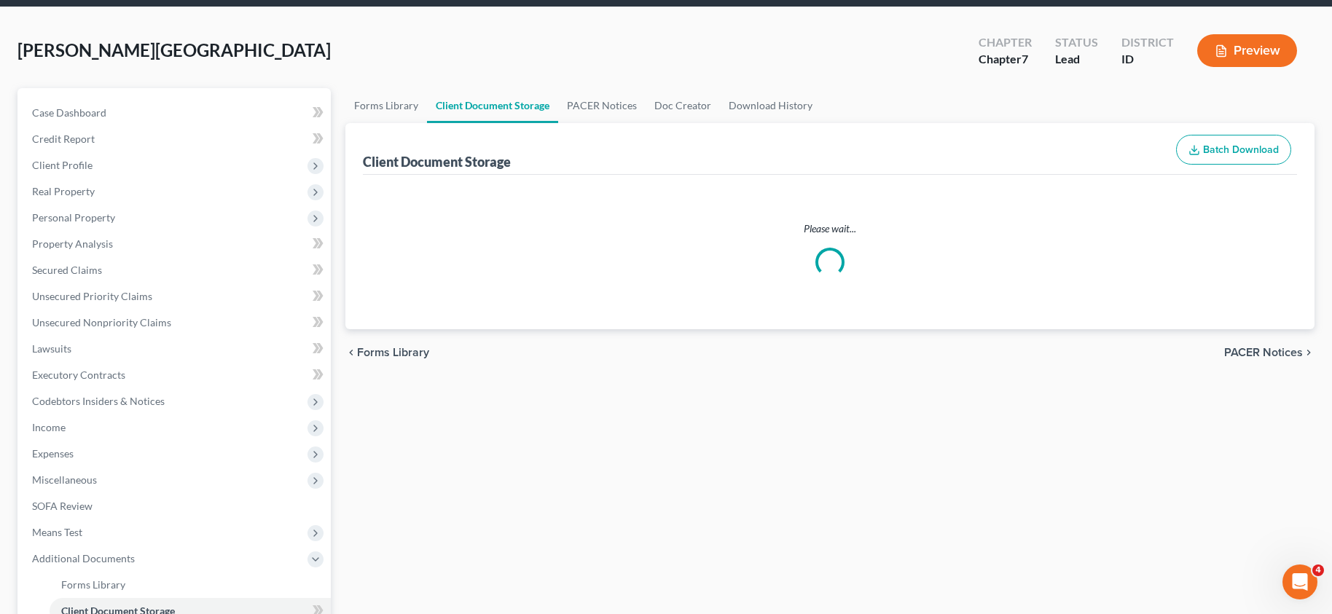
select select "10"
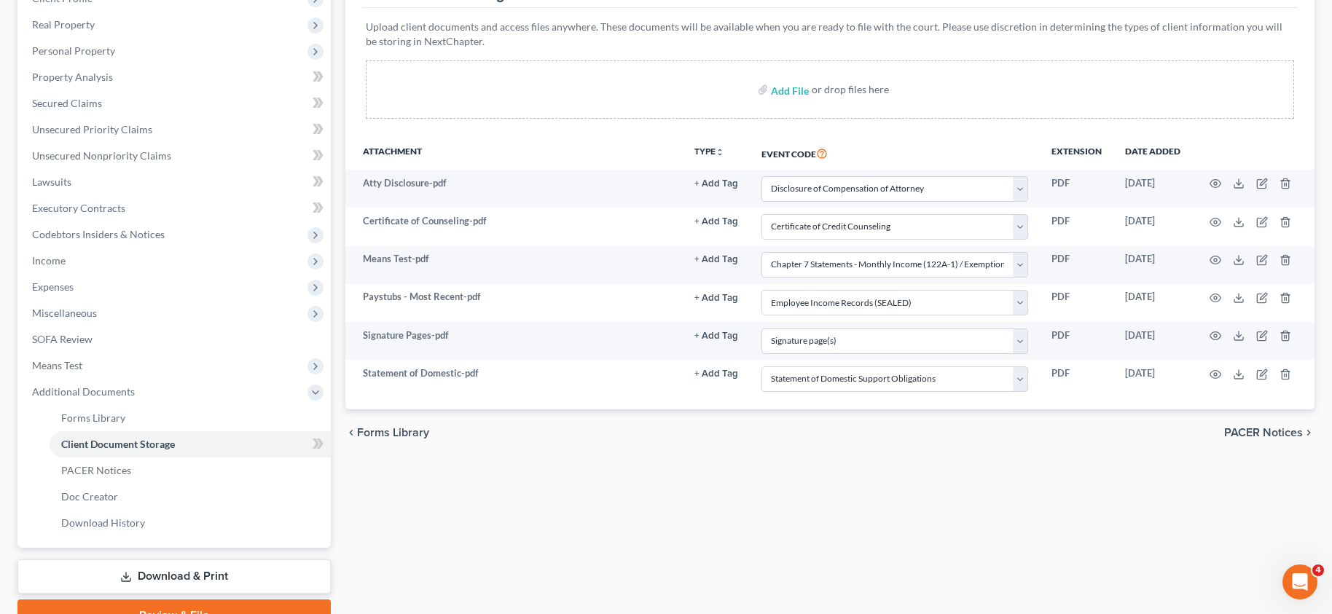
scroll to position [292, 0]
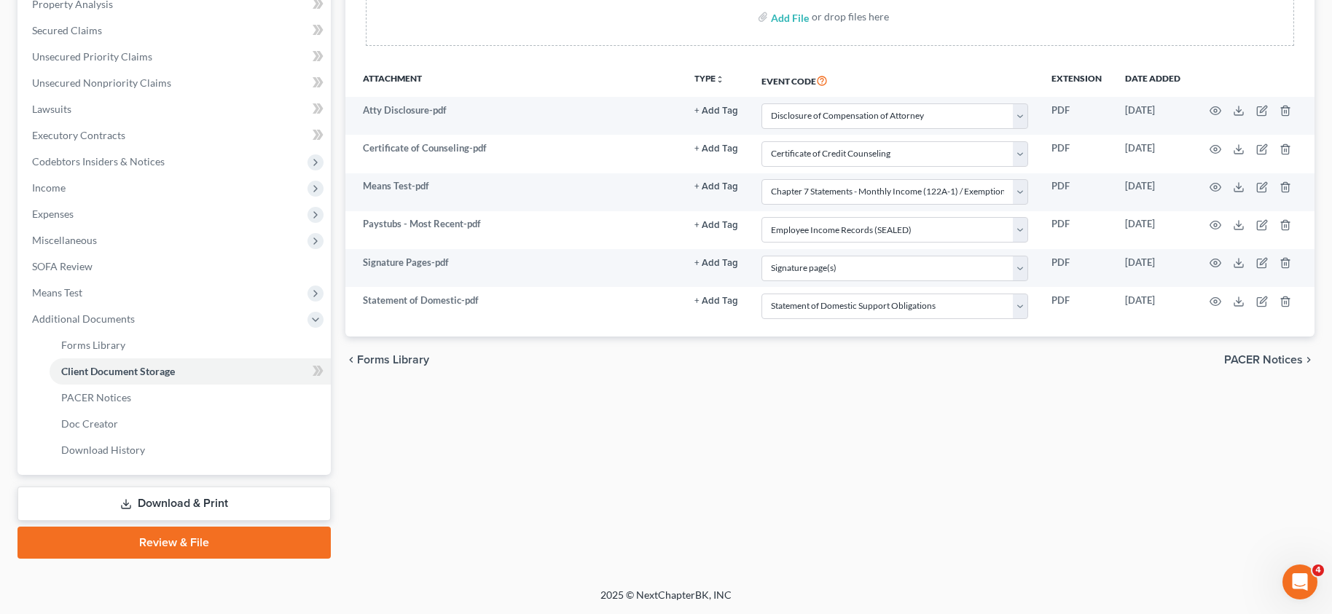
click at [198, 540] on link "Review & File" at bounding box center [173, 543] width 313 height 32
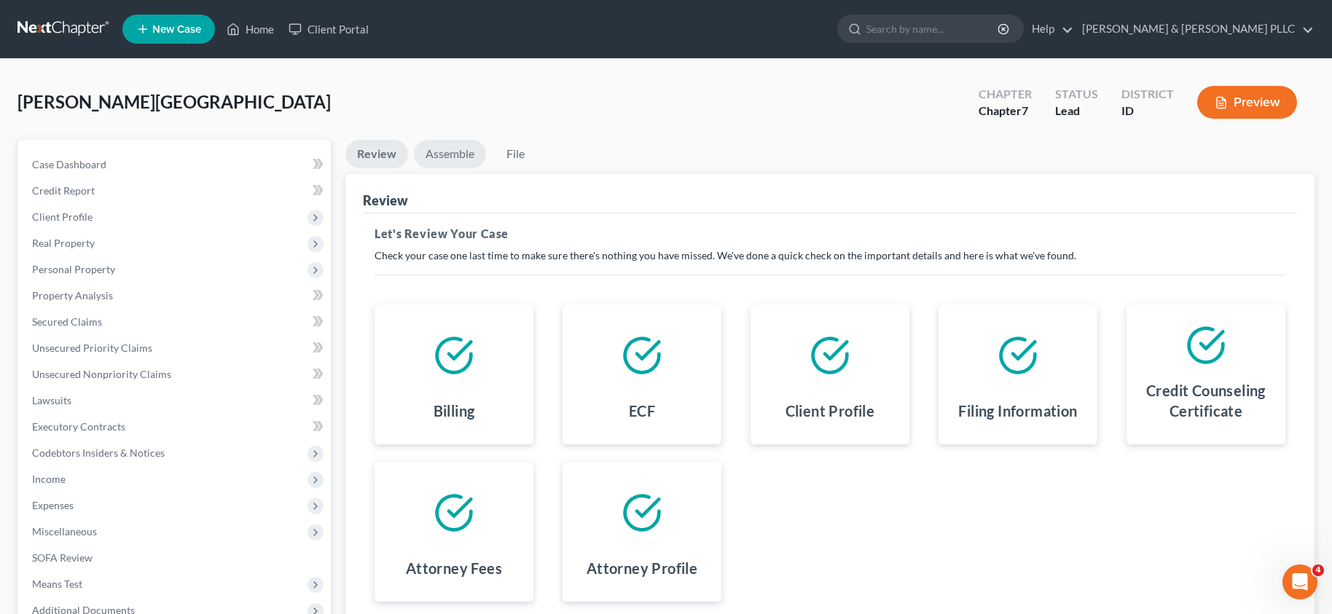
click at [445, 149] on link "Assemble" at bounding box center [450, 154] width 72 height 28
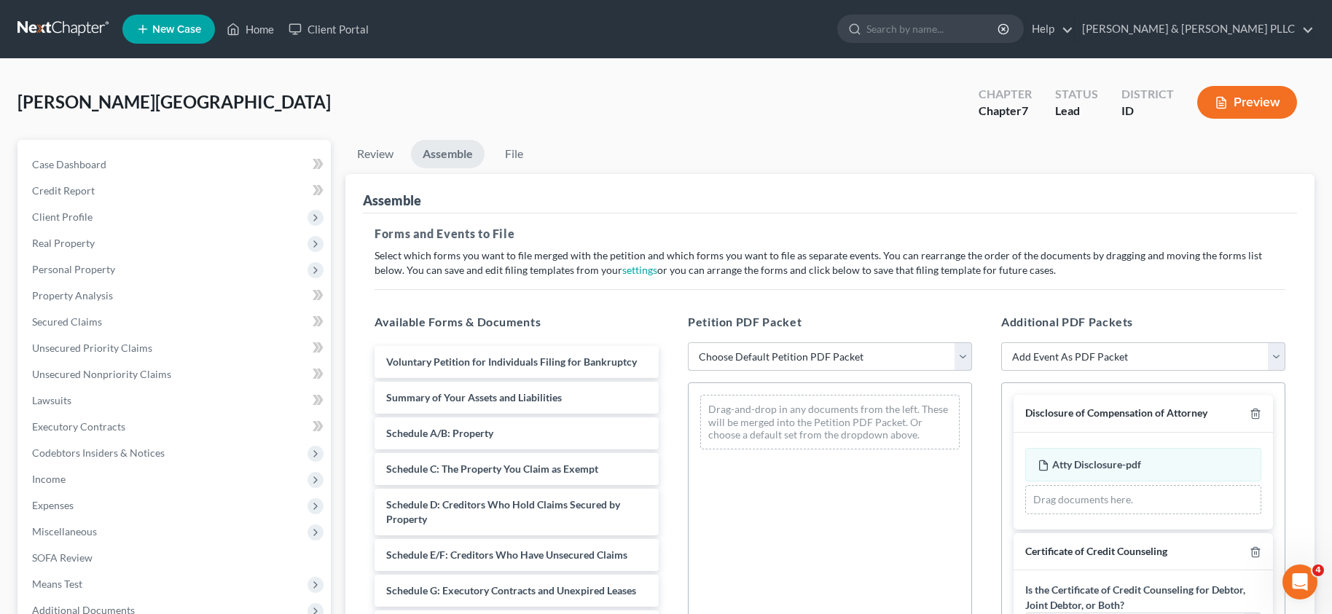
click at [958, 351] on select "Choose Default Petition PDF Packet Emergency Filing (Voluntary Petition and Cre…" at bounding box center [830, 357] width 284 height 29
select select "3"
click at [688, 343] on select "Choose Default Petition PDF Packet Emergency Filing (Voluntary Petition and Cre…" at bounding box center [830, 357] width 284 height 29
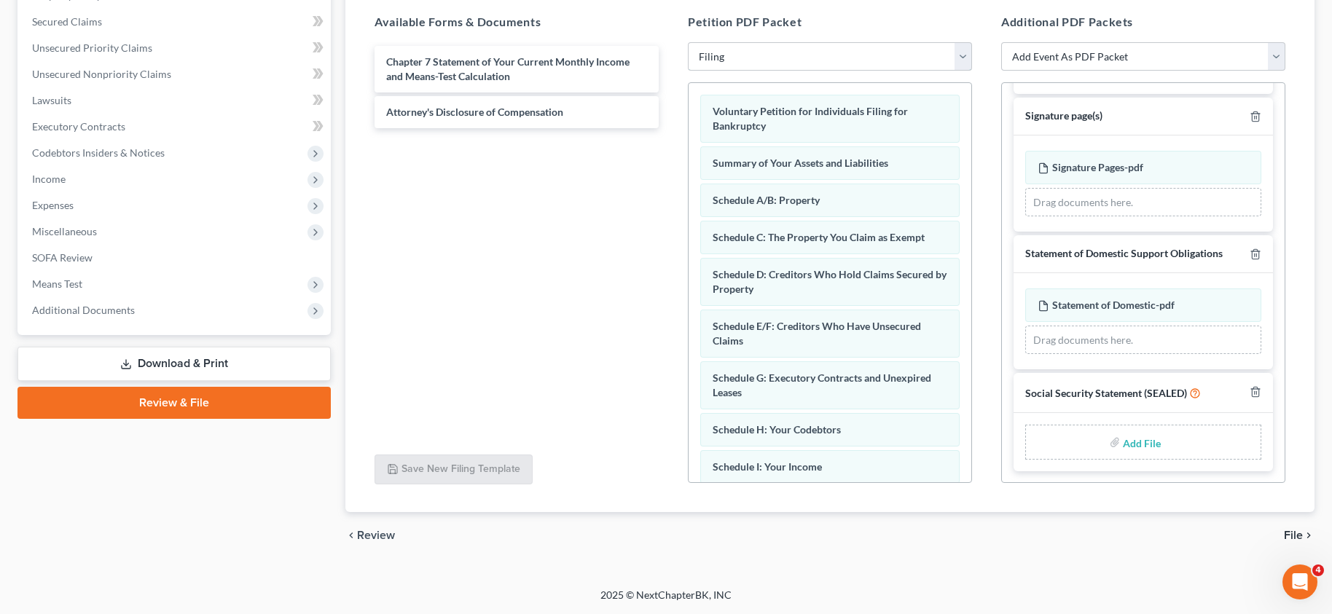
scroll to position [657, 0]
click at [1123, 442] on label "Add File" at bounding box center [1143, 444] width 41 height 26
click at [1136, 446] on input "file" at bounding box center [1140, 442] width 35 height 26
type input "C:\fakepath\Social Security Statement.pdf"
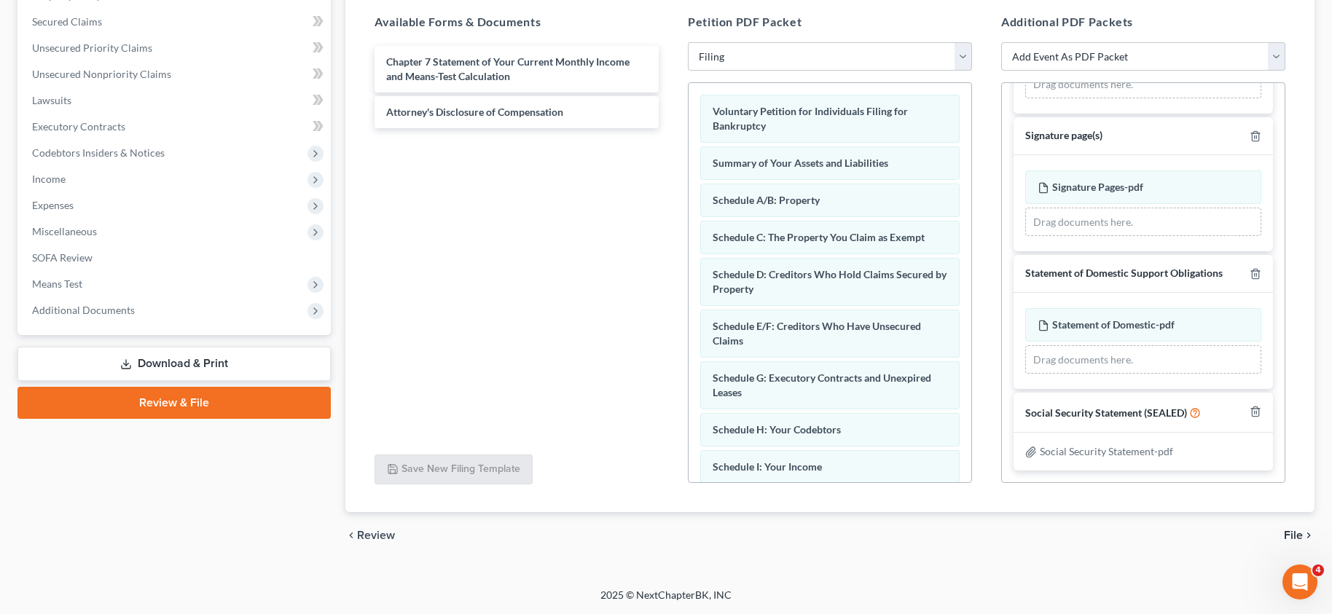
click at [1299, 531] on span "File" at bounding box center [1293, 536] width 19 height 12
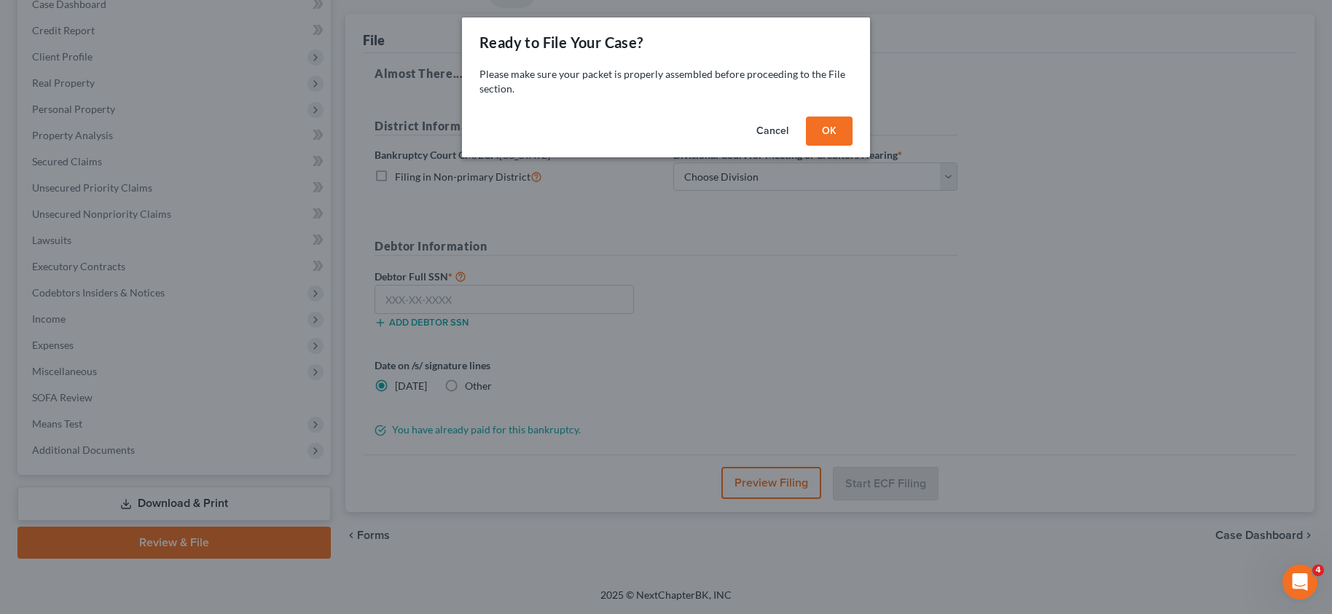
scroll to position [160, 0]
click at [844, 128] on button "OK" at bounding box center [835, 131] width 47 height 29
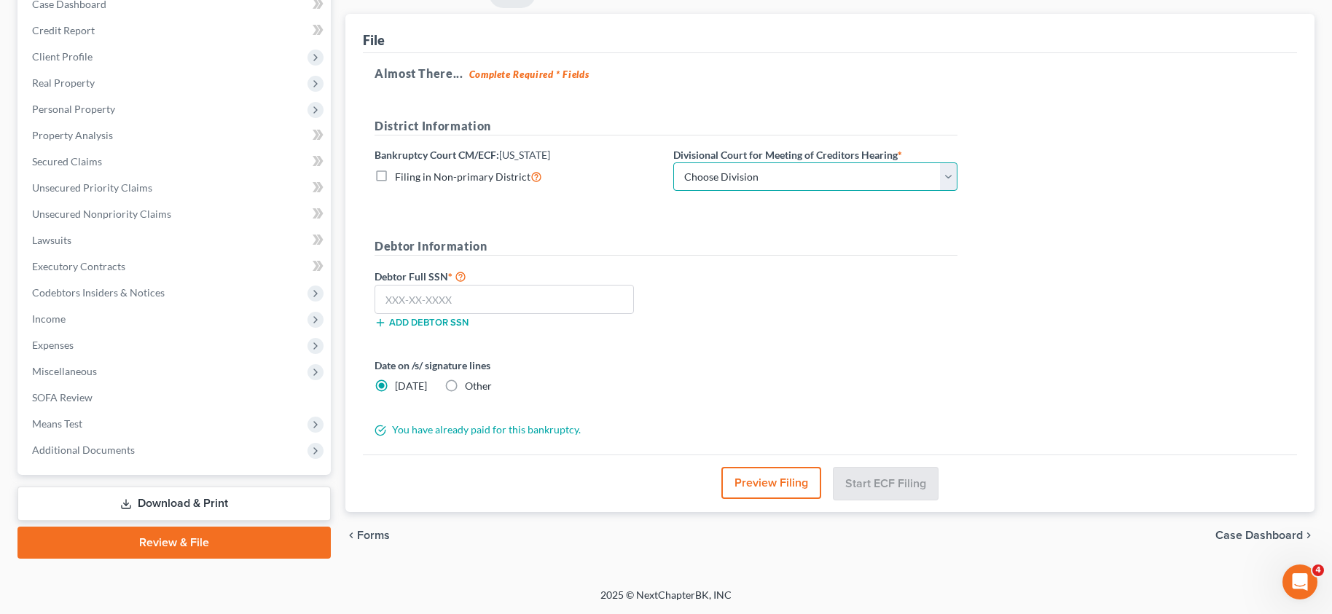
click at [944, 171] on select "Choose Division Boise Coeur d'Alene [GEOGRAPHIC_DATA] [GEOGRAPHIC_DATA] [GEOGRA…" at bounding box center [815, 177] width 284 height 29
select select "3"
click at [673, 163] on select "Choose Division Boise Coeur d'Alene [GEOGRAPHIC_DATA] [GEOGRAPHIC_DATA] [GEOGRA…" at bounding box center [815, 177] width 284 height 29
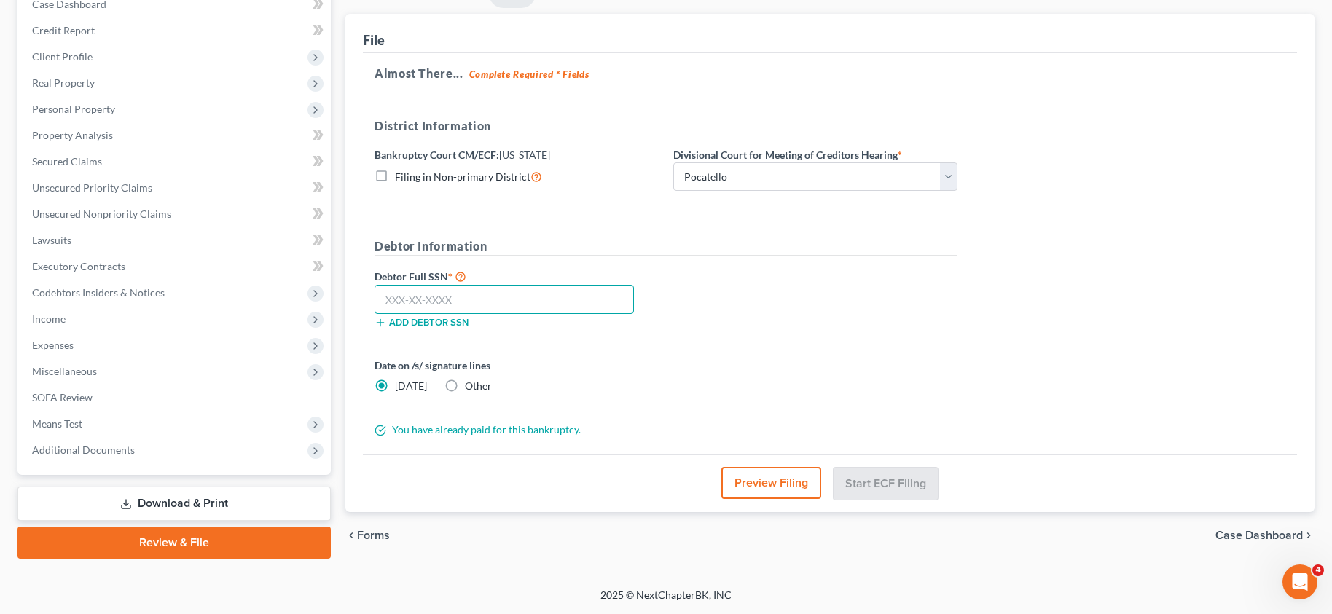
click at [470, 300] on input "text" at bounding box center [504, 299] width 259 height 29
type input "610-52-4284"
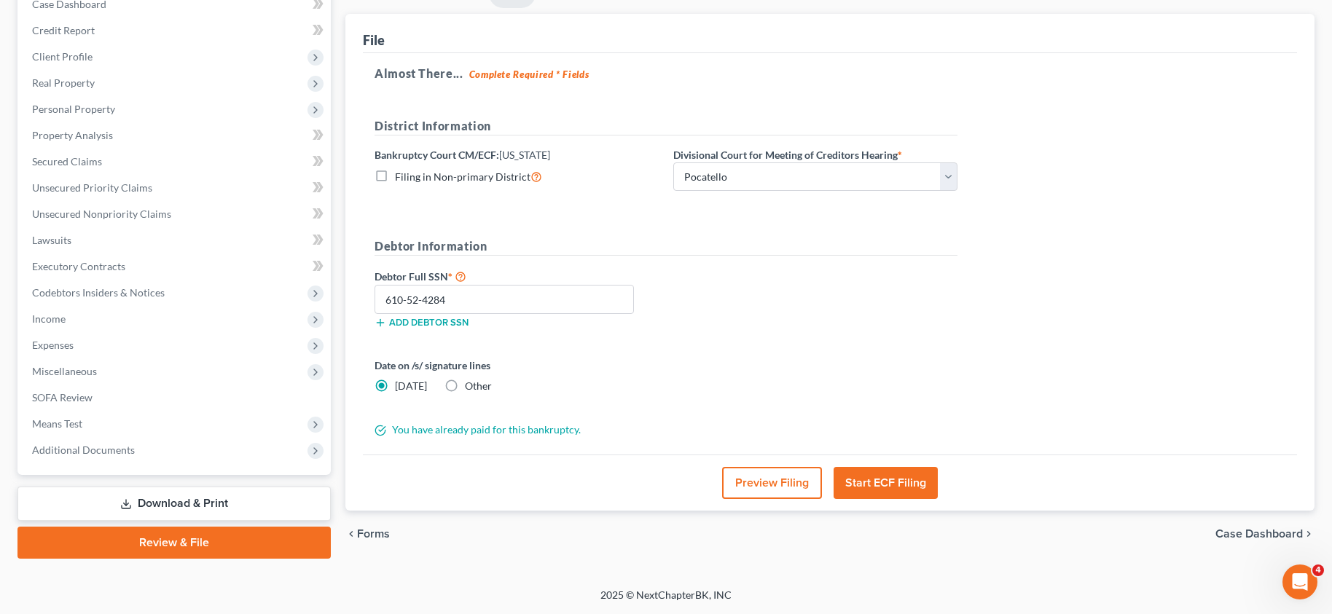
click at [465, 388] on label "Other" at bounding box center [478, 386] width 27 height 15
click at [471, 388] on input "Other" at bounding box center [475, 383] width 9 height 9
radio input "true"
radio input "false"
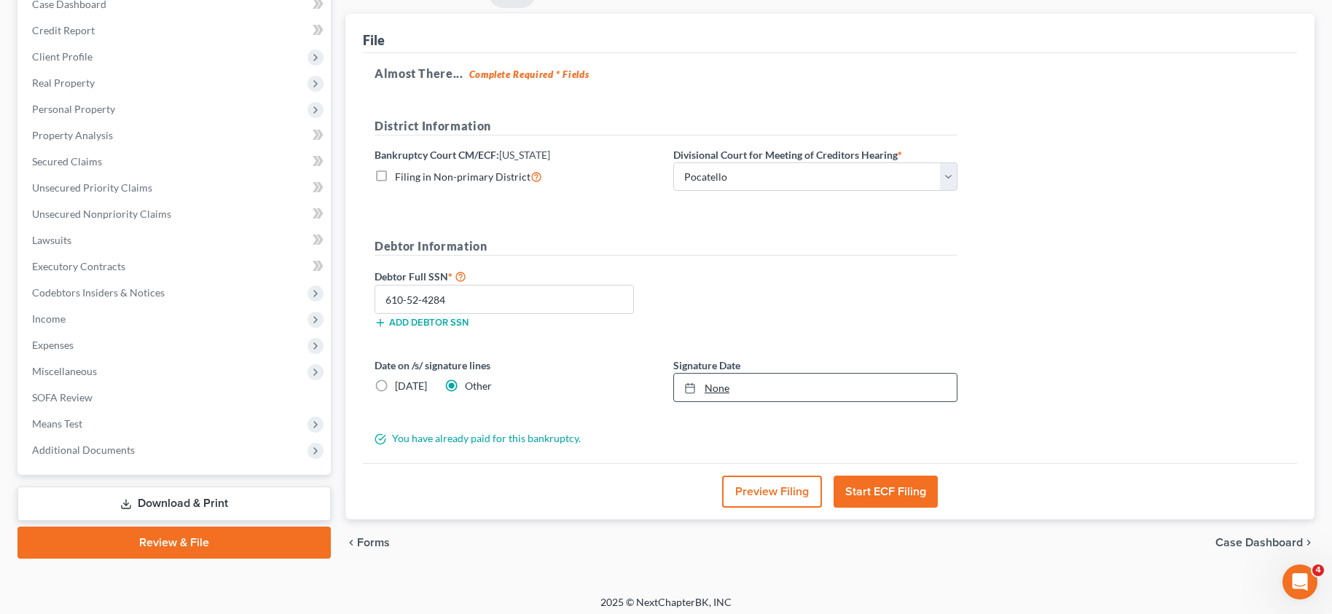
click at [724, 393] on link "None" at bounding box center [815, 388] width 283 height 28
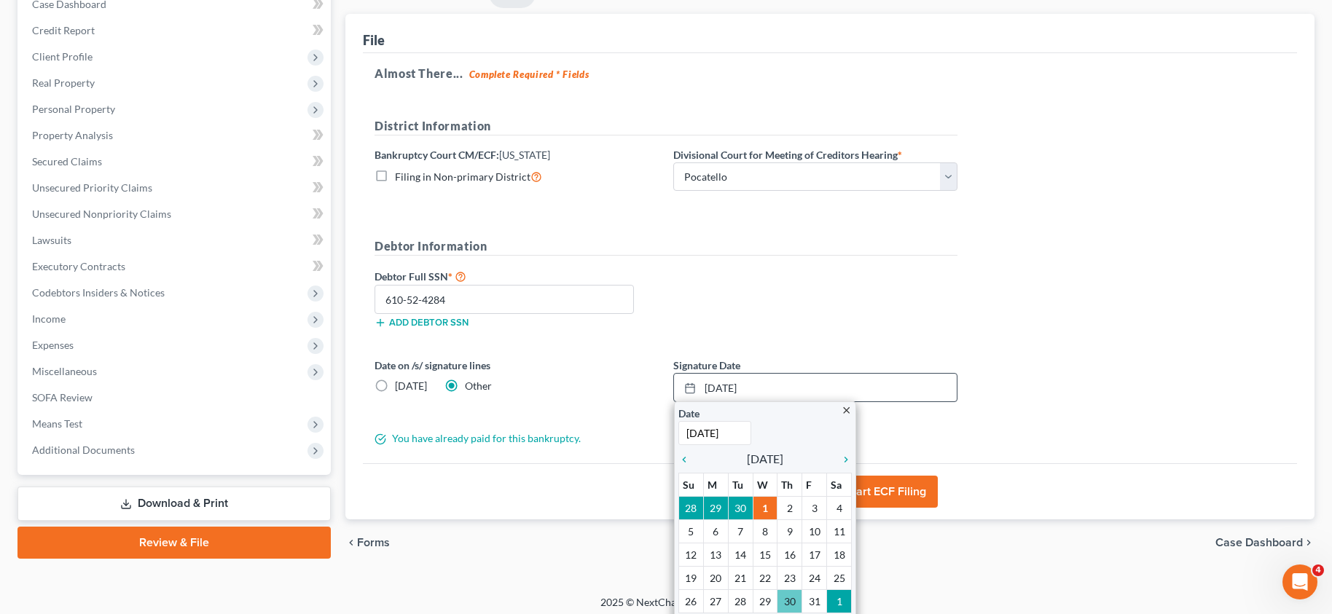
type input "[DATE]"
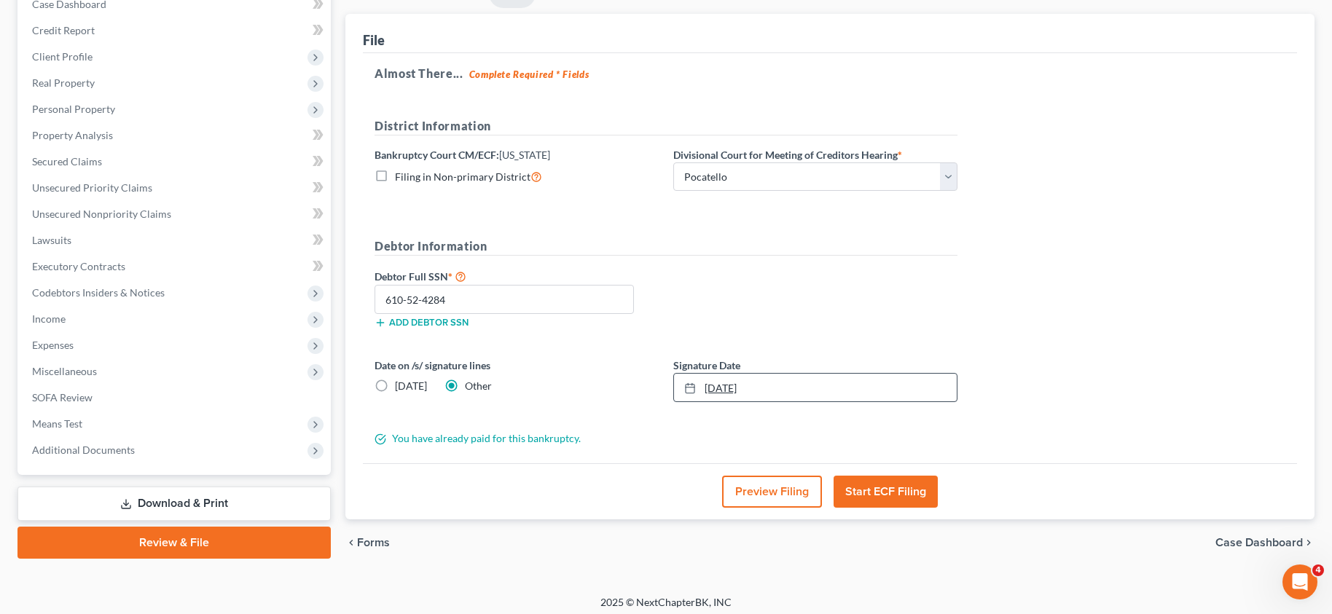
click at [756, 391] on link "[DATE]" at bounding box center [815, 388] width 283 height 28
